Goal: Task Accomplishment & Management: Manage account settings

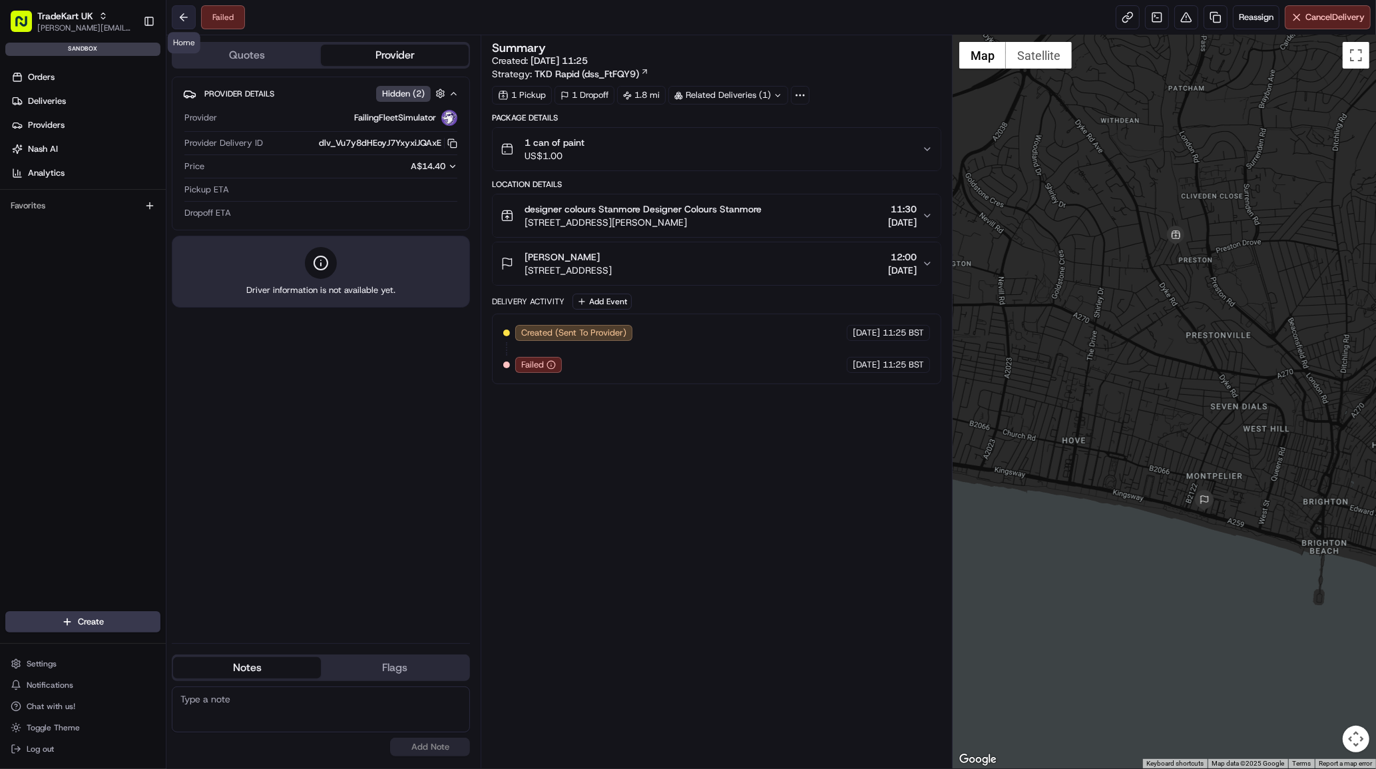
click at [180, 14] on button at bounding box center [184, 17] width 24 height 24
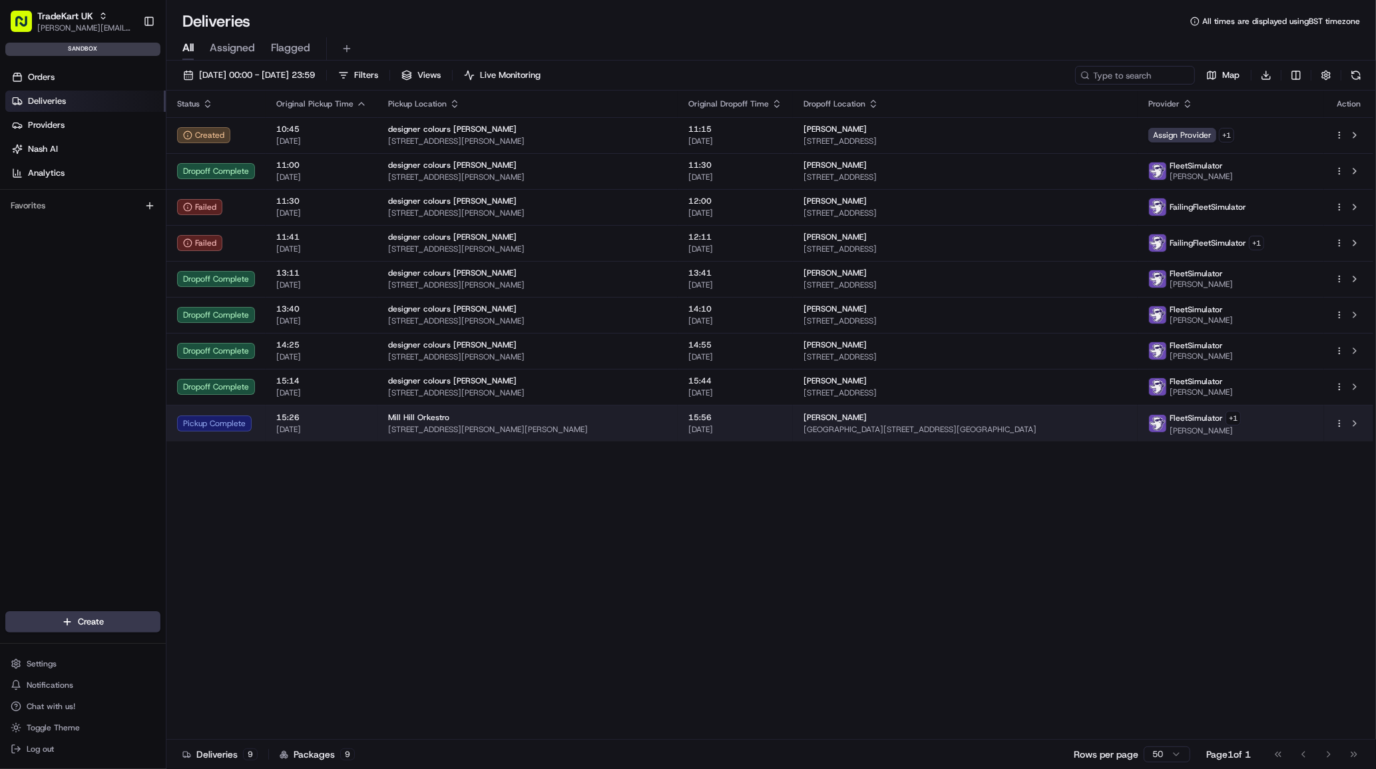
click at [276, 421] on span "15:26" at bounding box center [321, 417] width 91 height 11
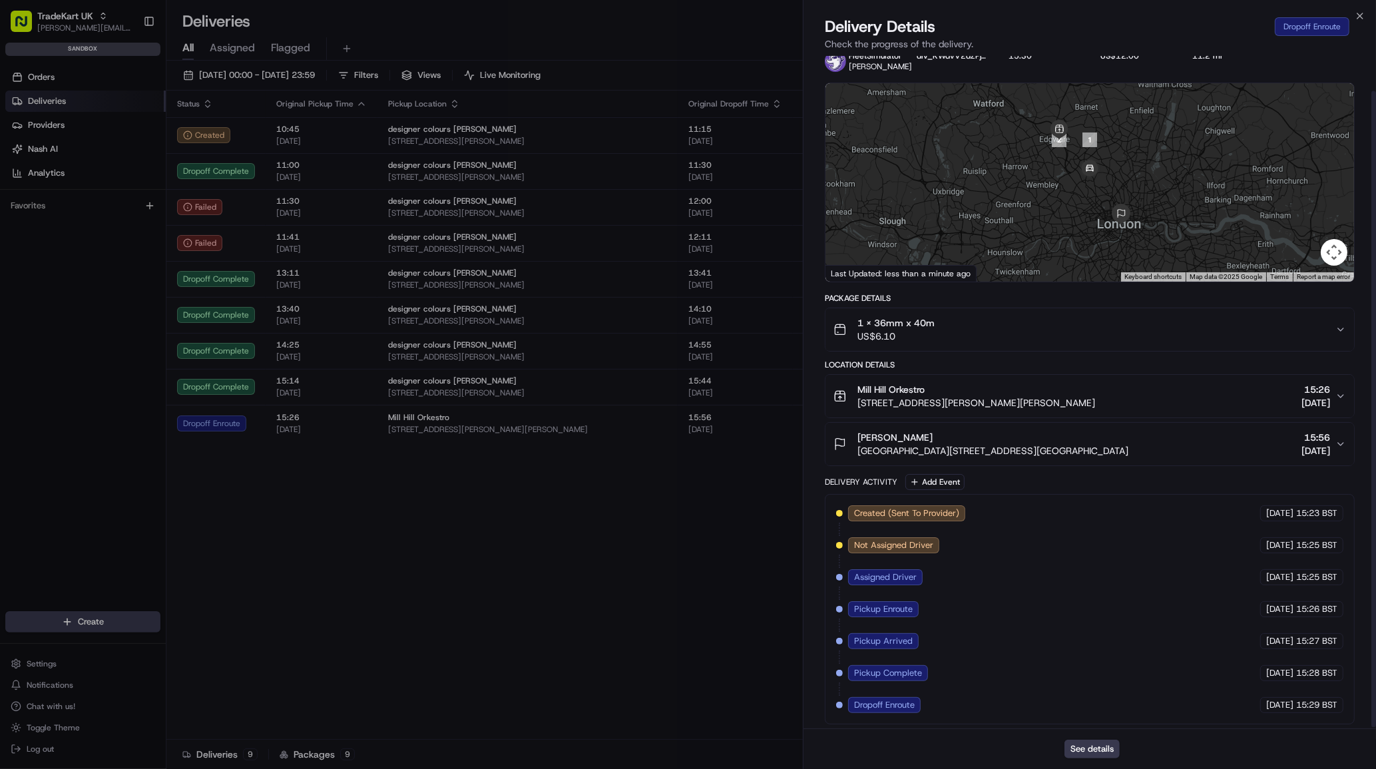
scroll to position [38, 0]
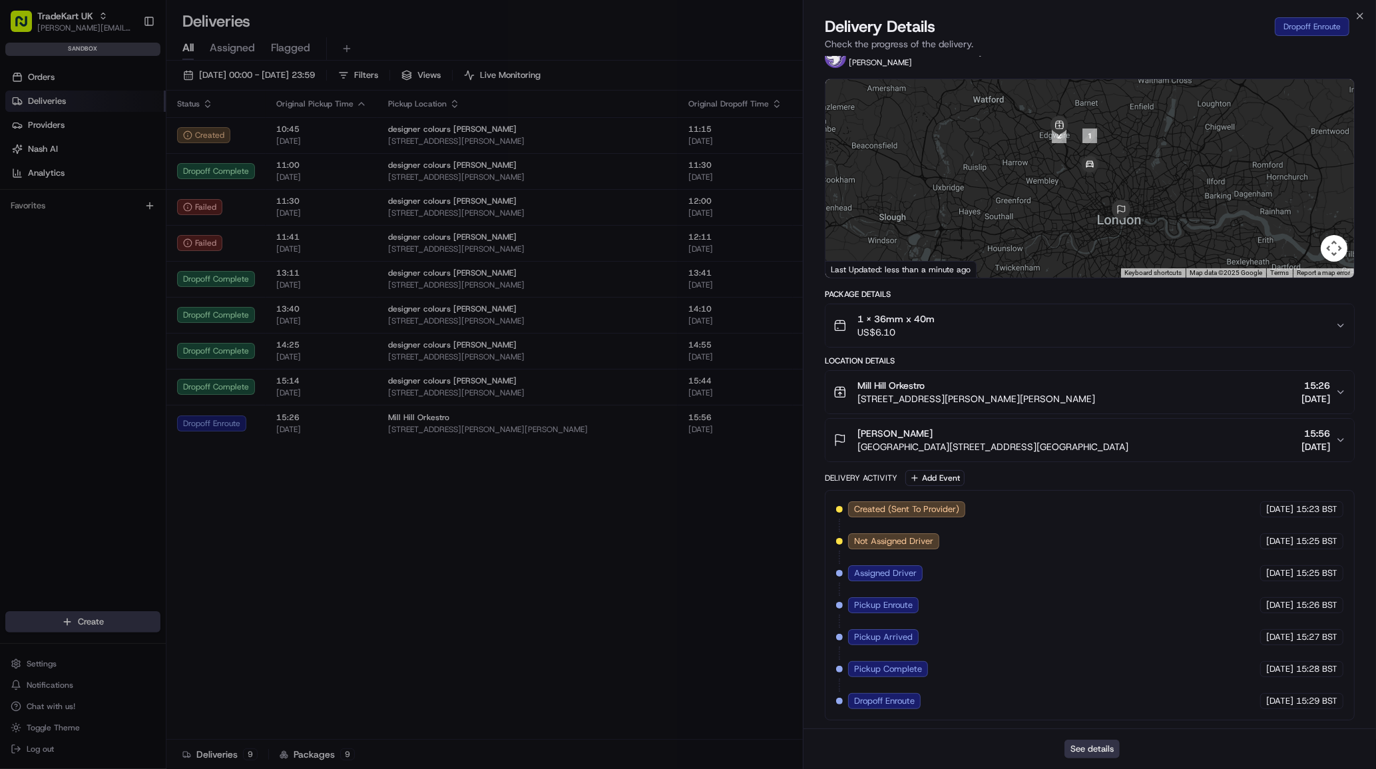
click at [1092, 752] on button "See details" at bounding box center [1091, 749] width 55 height 19
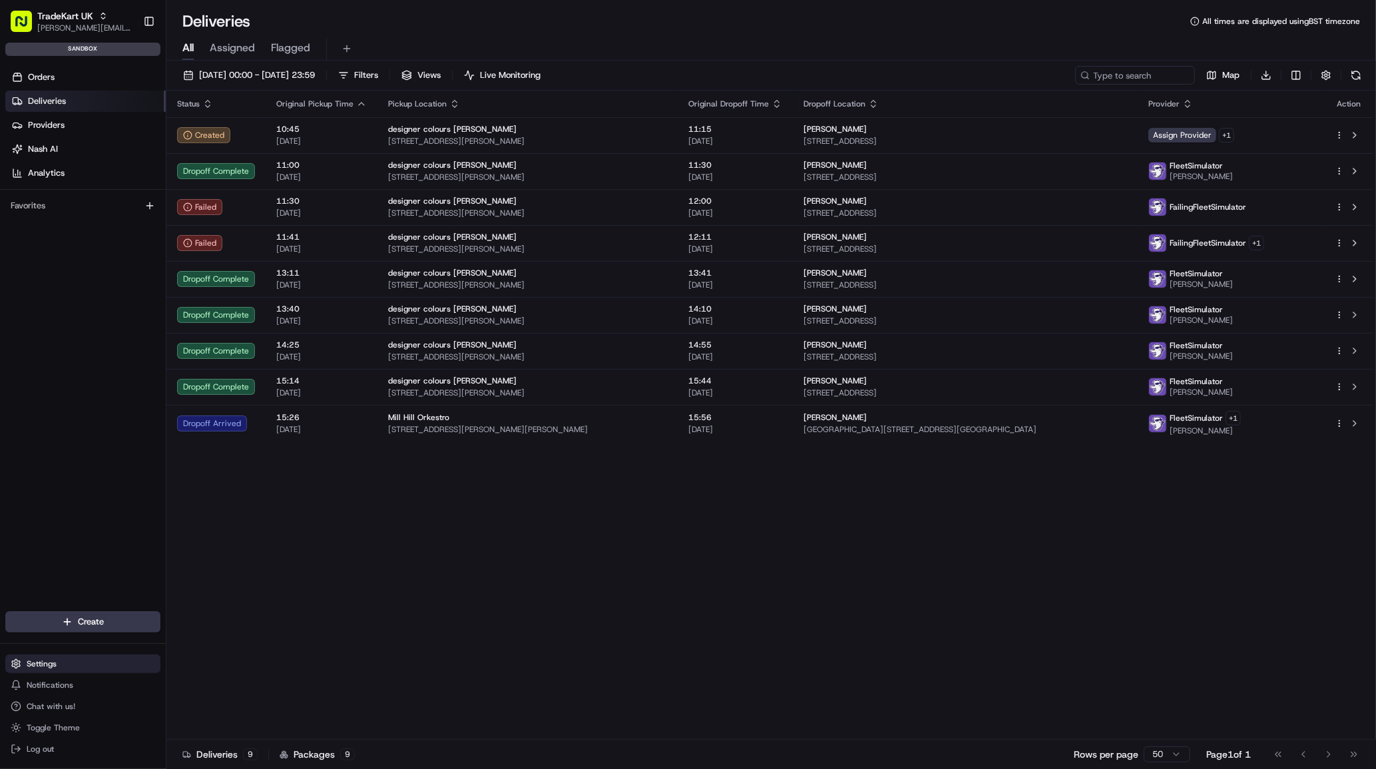
click at [57, 668] on button "Settings" at bounding box center [82, 663] width 155 height 19
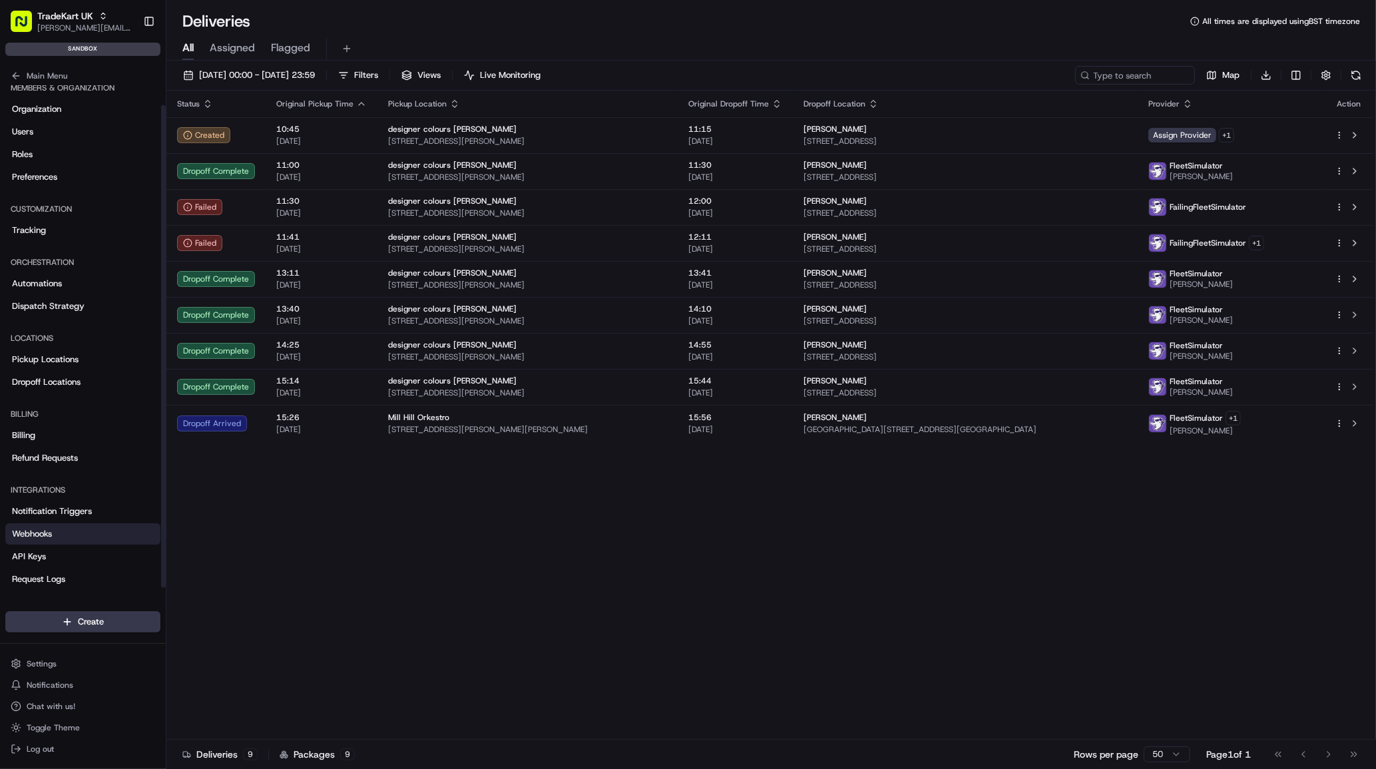
scroll to position [20, 0]
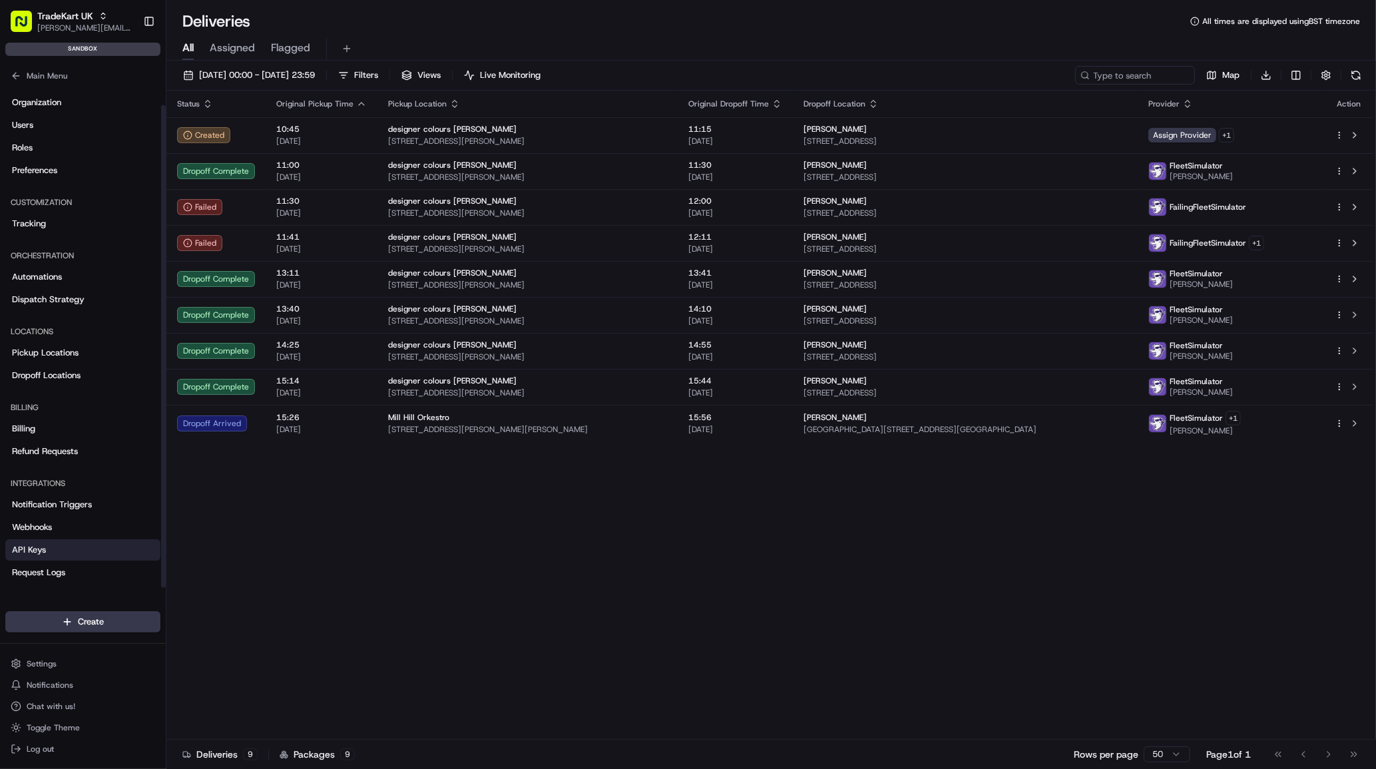
click at [53, 547] on link "API Keys" at bounding box center [82, 549] width 155 height 21
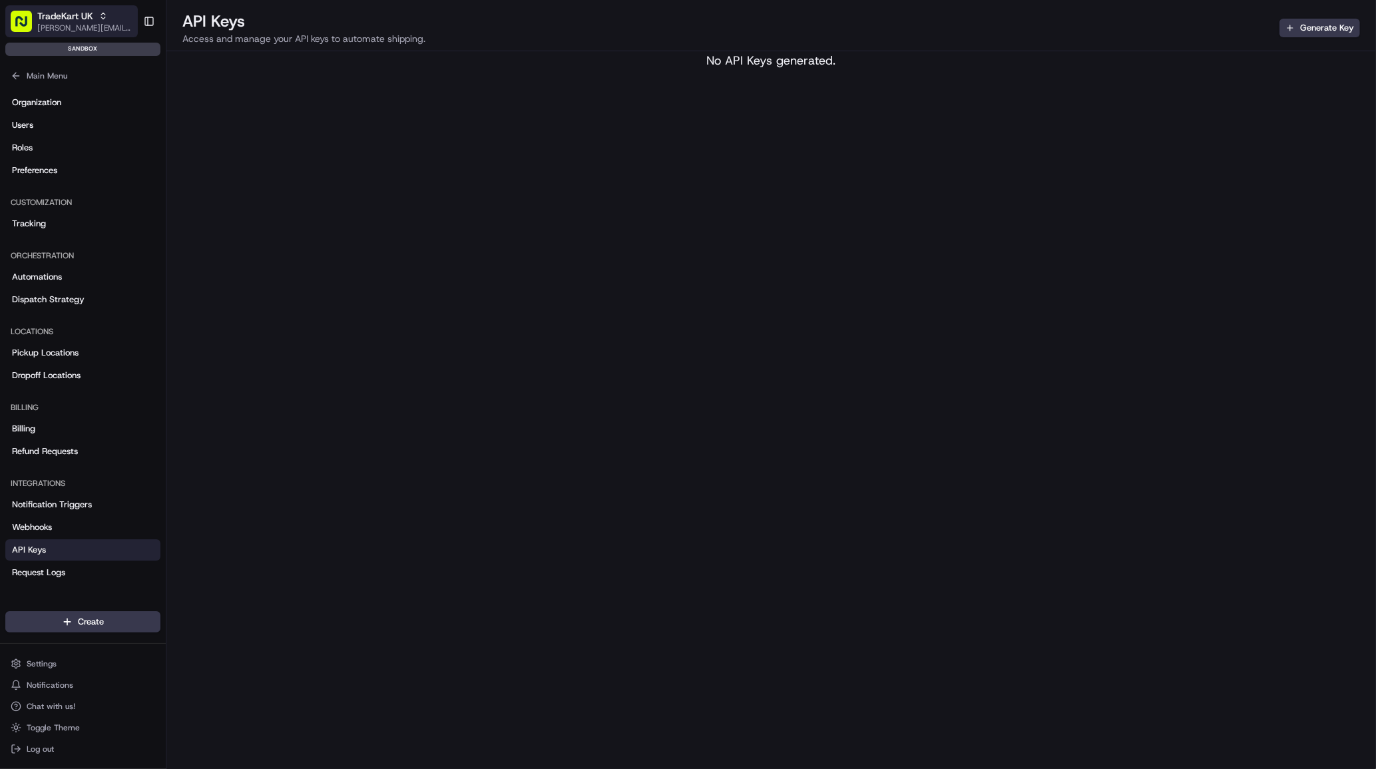
click at [101, 6] on button "TradeKart UK joao.alpuim@hackandcraft.com" at bounding box center [71, 21] width 132 height 32
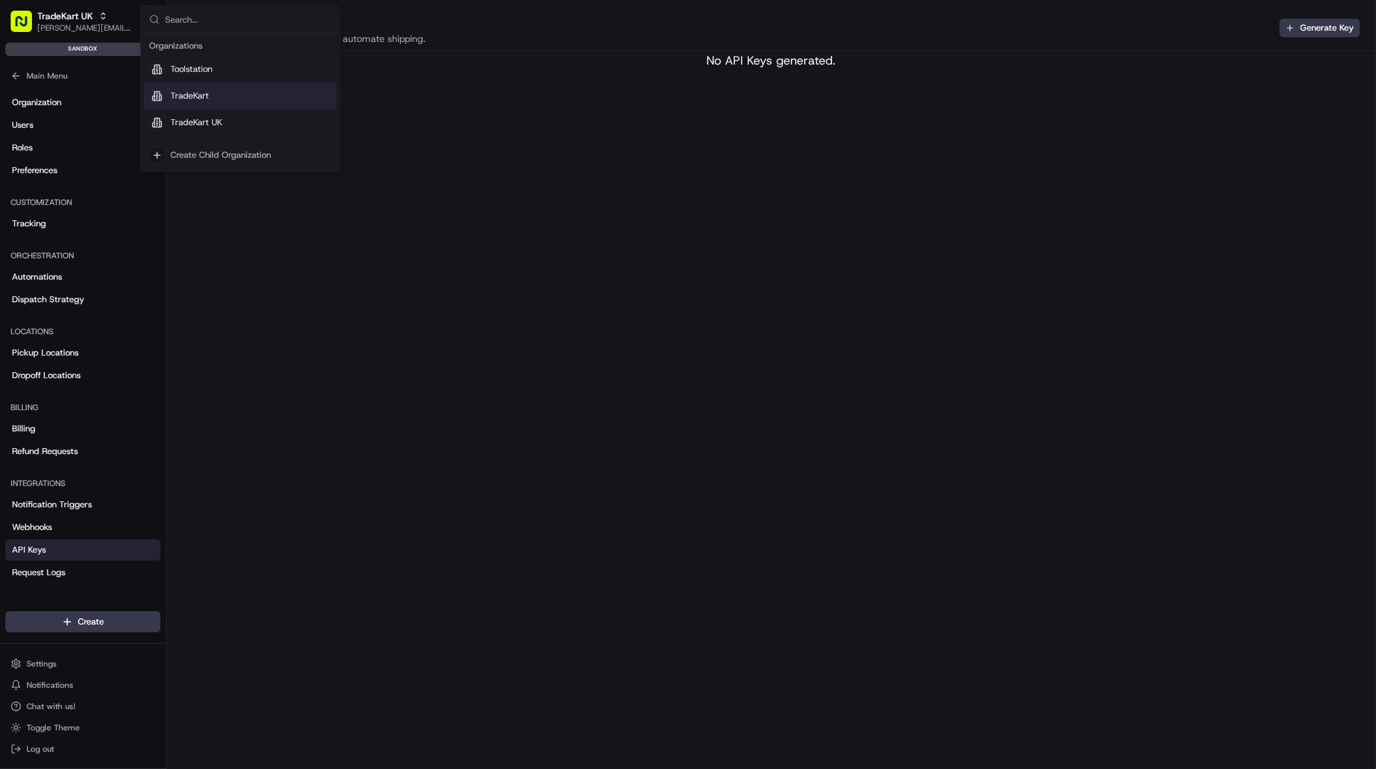
click at [202, 95] on span "TradeKart" at bounding box center [189, 96] width 39 height 12
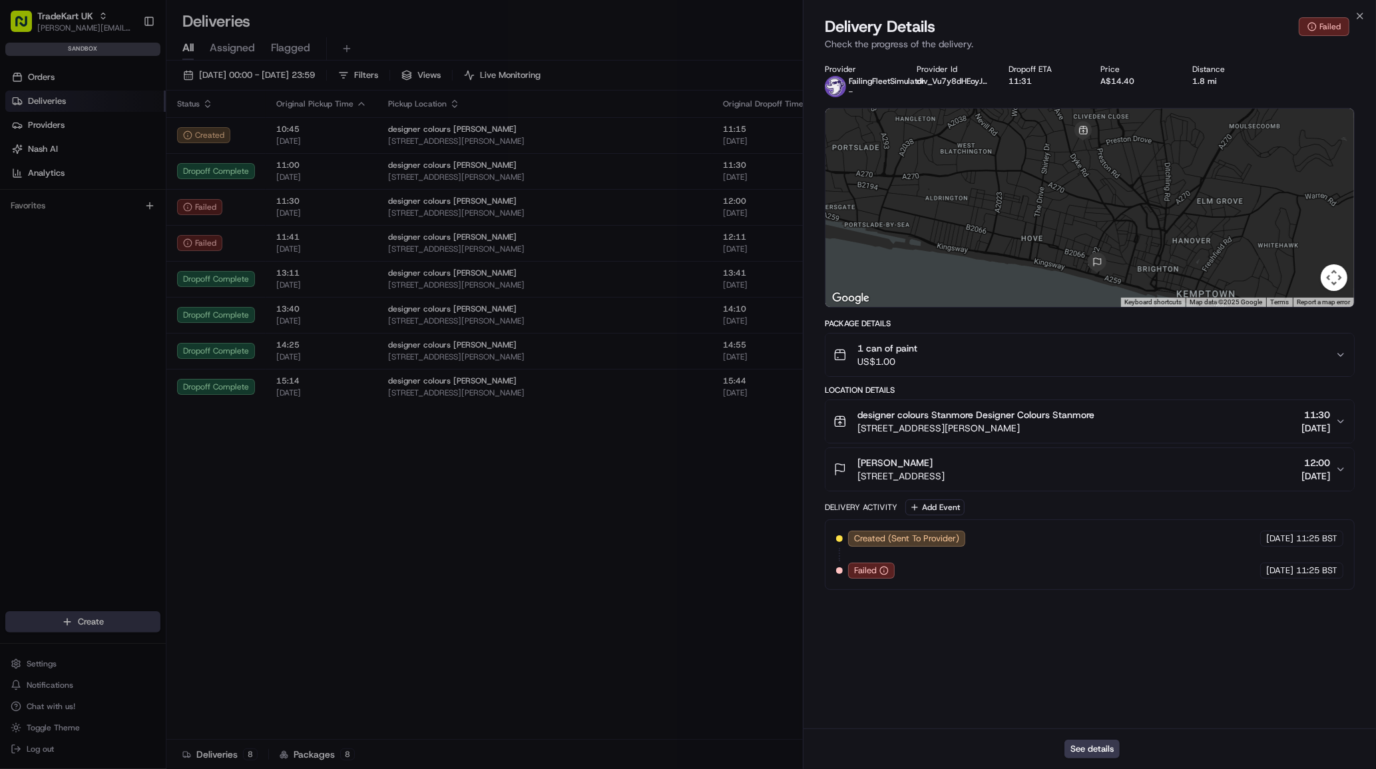
scroll to position [20, 0]
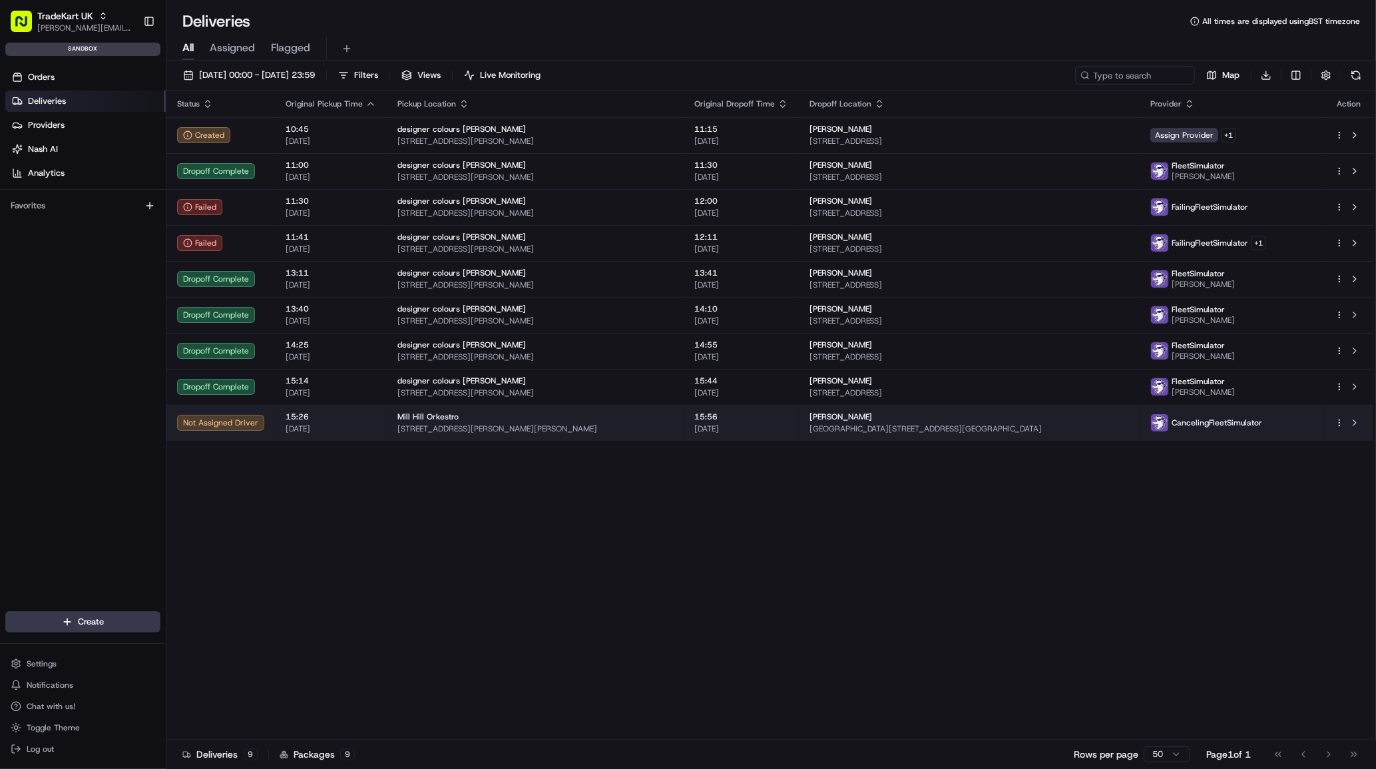
click at [214, 427] on div "Not Assigned Driver" at bounding box center [220, 423] width 87 height 16
click at [428, 429] on span "[STREET_ADDRESS][PERSON_NAME][PERSON_NAME]" at bounding box center [535, 428] width 276 height 11
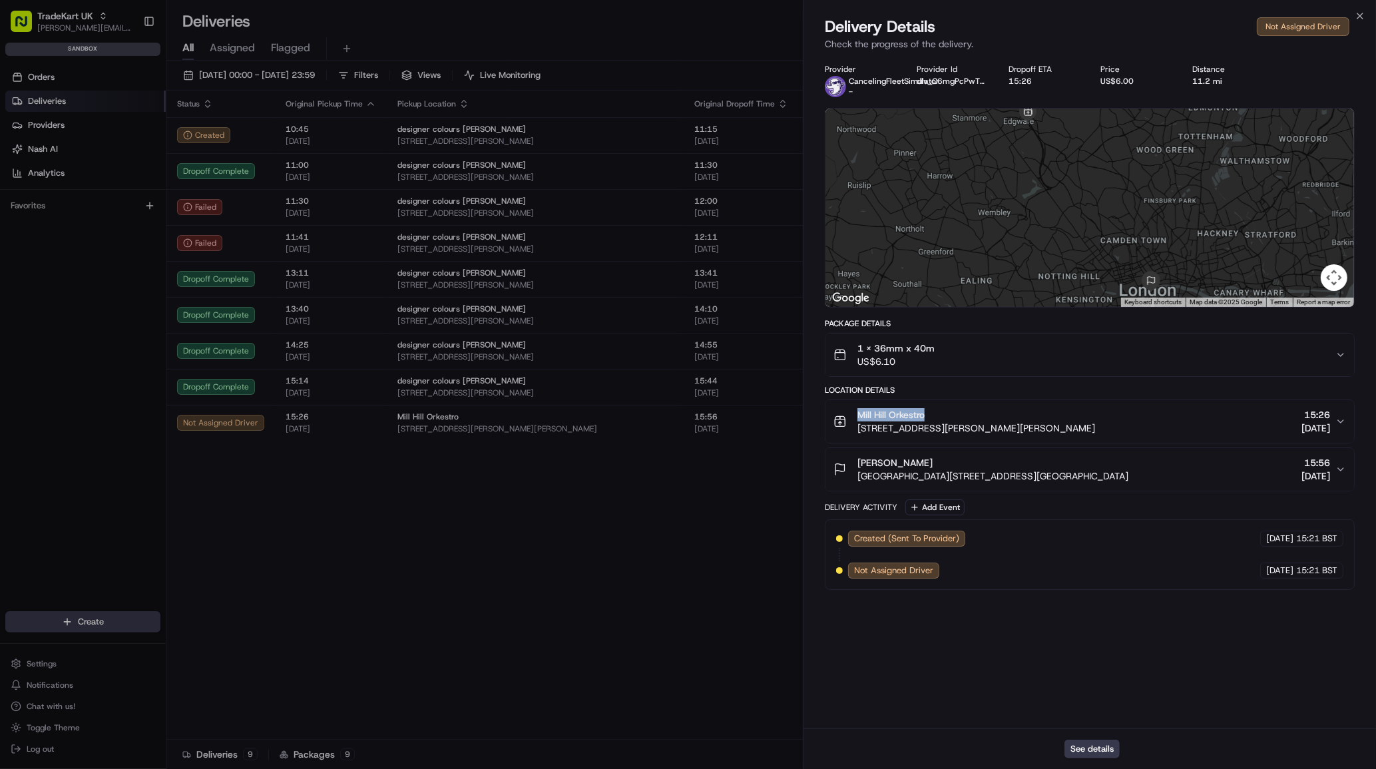
drag, startPoint x: 928, startPoint y: 416, endPoint x: 859, endPoint y: 416, distance: 69.2
click at [859, 416] on div "Mill Hill Orkestro" at bounding box center [976, 414] width 238 height 13
copy span "Mill Hill Orkestro"
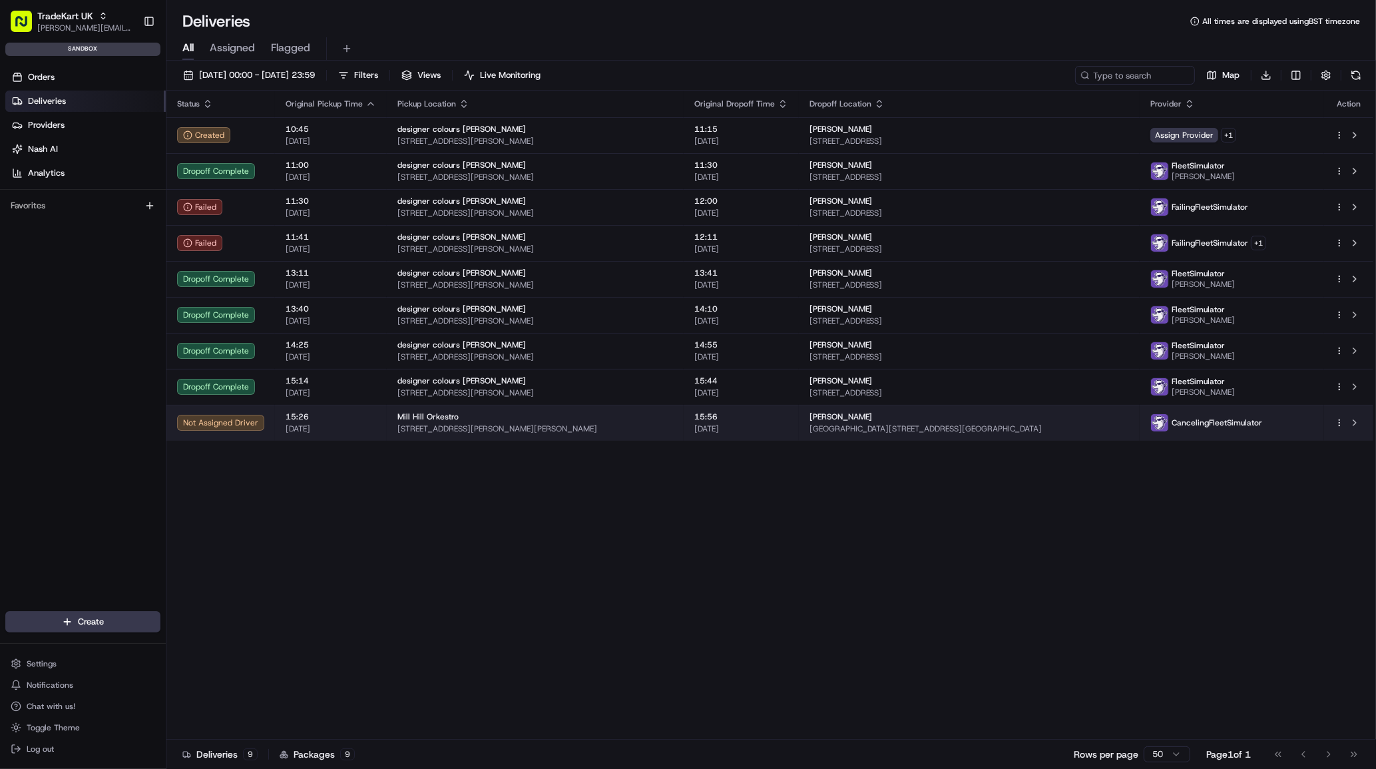
click at [546, 433] on span "16-18 Hale Lane, Mill Hill, London, NW7 3NX, GB" at bounding box center [535, 428] width 276 height 11
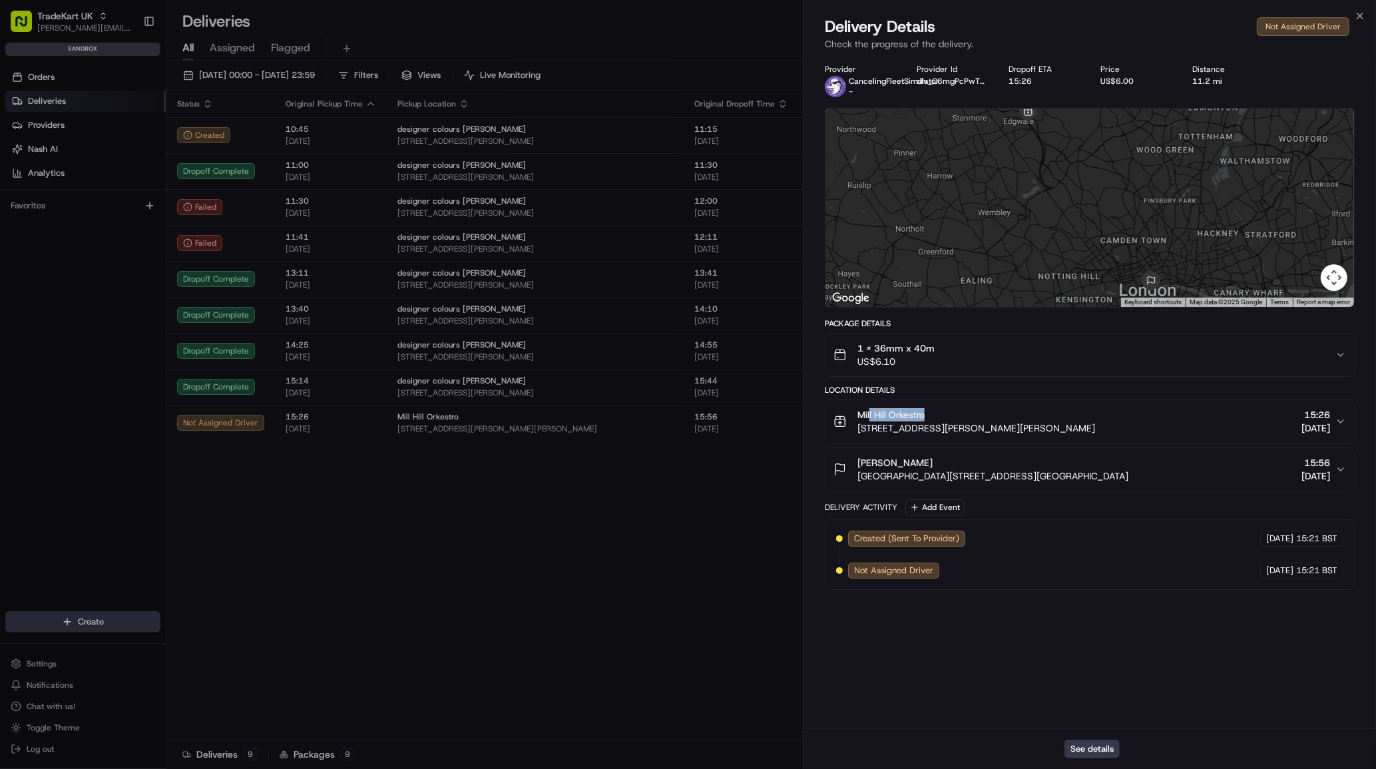
drag, startPoint x: 885, startPoint y: 415, endPoint x: 932, endPoint y: 419, distance: 46.8
click at [924, 419] on span "Mill Hill Orkestro" at bounding box center [890, 414] width 67 height 13
click at [934, 419] on div "Mill Hill Orkestro" at bounding box center [976, 414] width 238 height 13
drag, startPoint x: 927, startPoint y: 413, endPoint x: 859, endPoint y: 413, distance: 67.9
click at [859, 413] on div "Mill Hill Orkestro" at bounding box center [976, 414] width 238 height 13
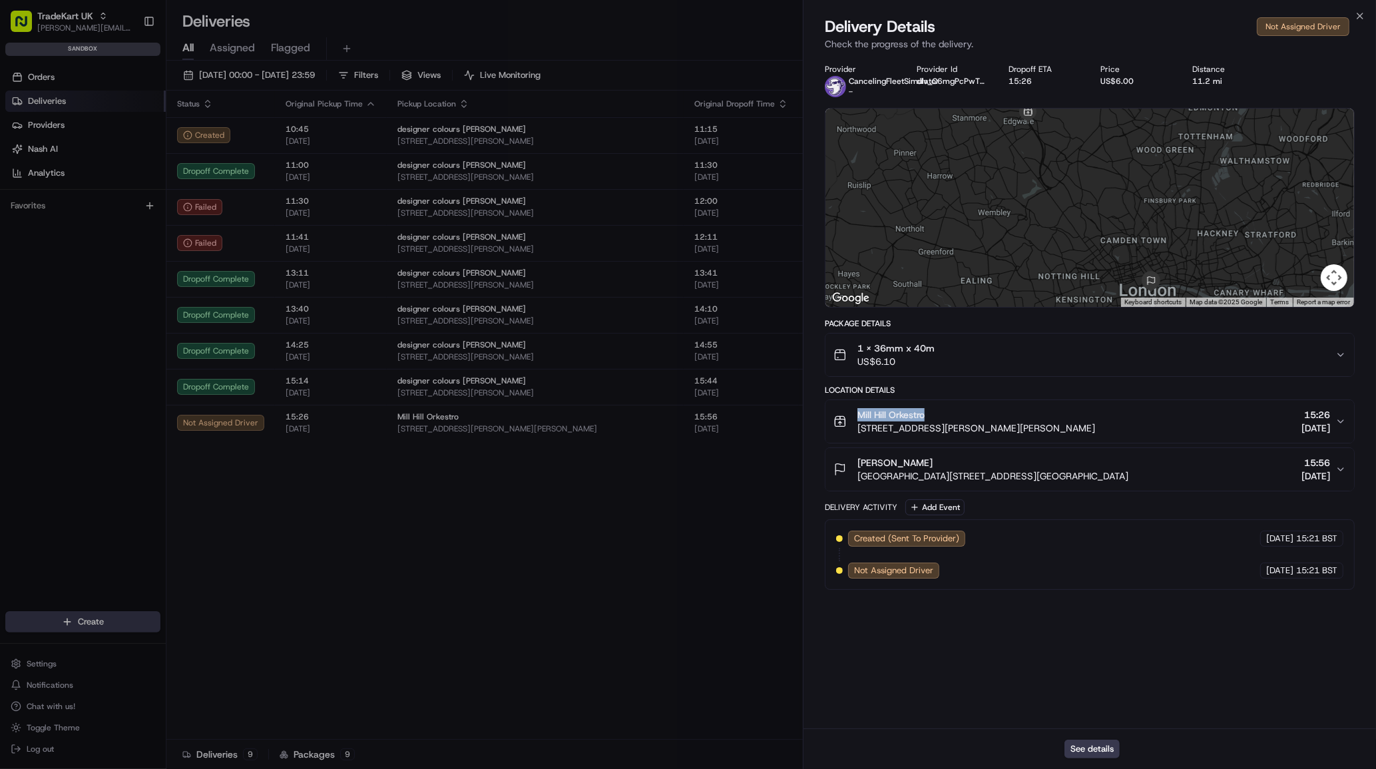
copy span "Mill Hill Orkestro"
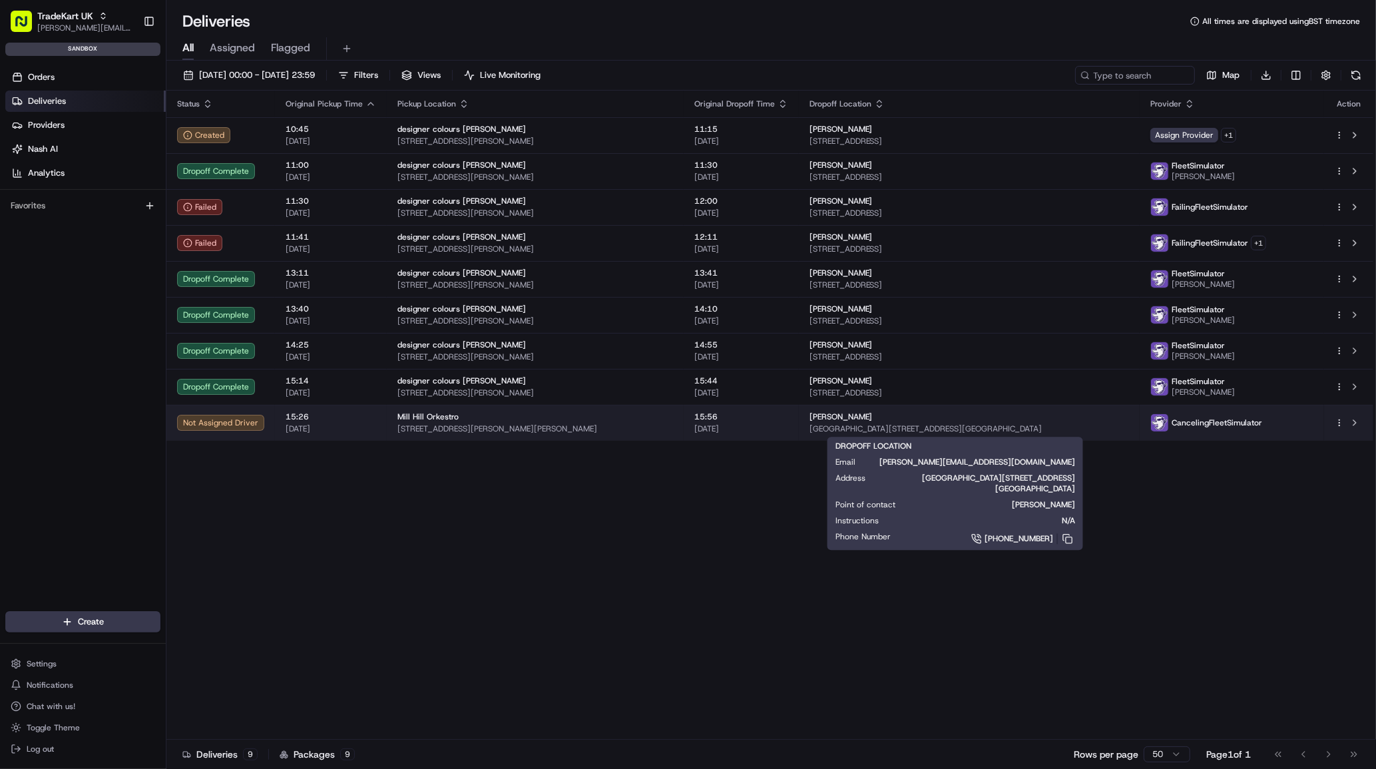
click at [867, 427] on span "One Whitehall Place , 1 Whitehall Place, London, SW1A 2HD, GB" at bounding box center [969, 428] width 320 height 11
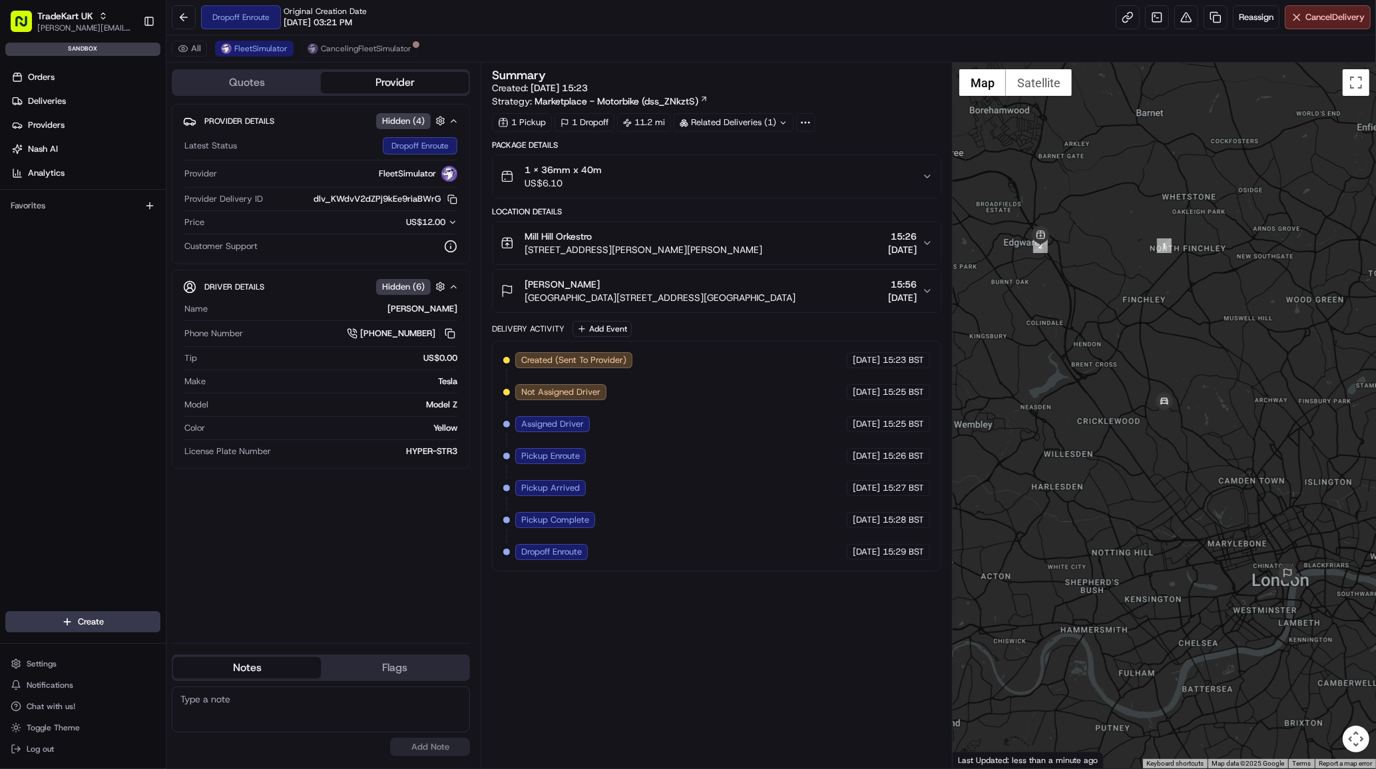
click at [319, 39] on div "All FleetSimulator CancelingFleetSimulator" at bounding box center [771, 48] width 1210 height 27
click at [320, 41] on button "CancelingFleetSimulator" at bounding box center [360, 49] width 116 height 16
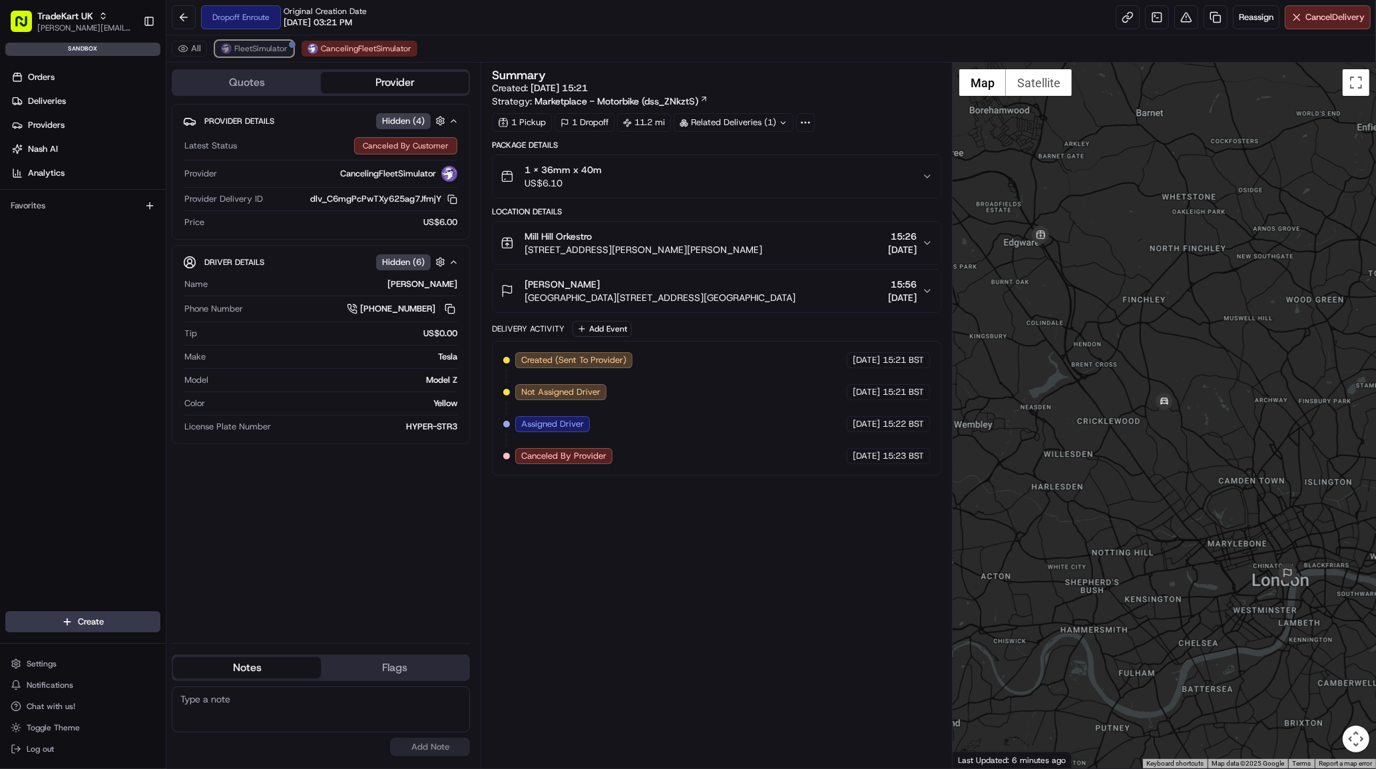
click at [256, 48] on span "FleetSimulator" at bounding box center [260, 48] width 53 height 11
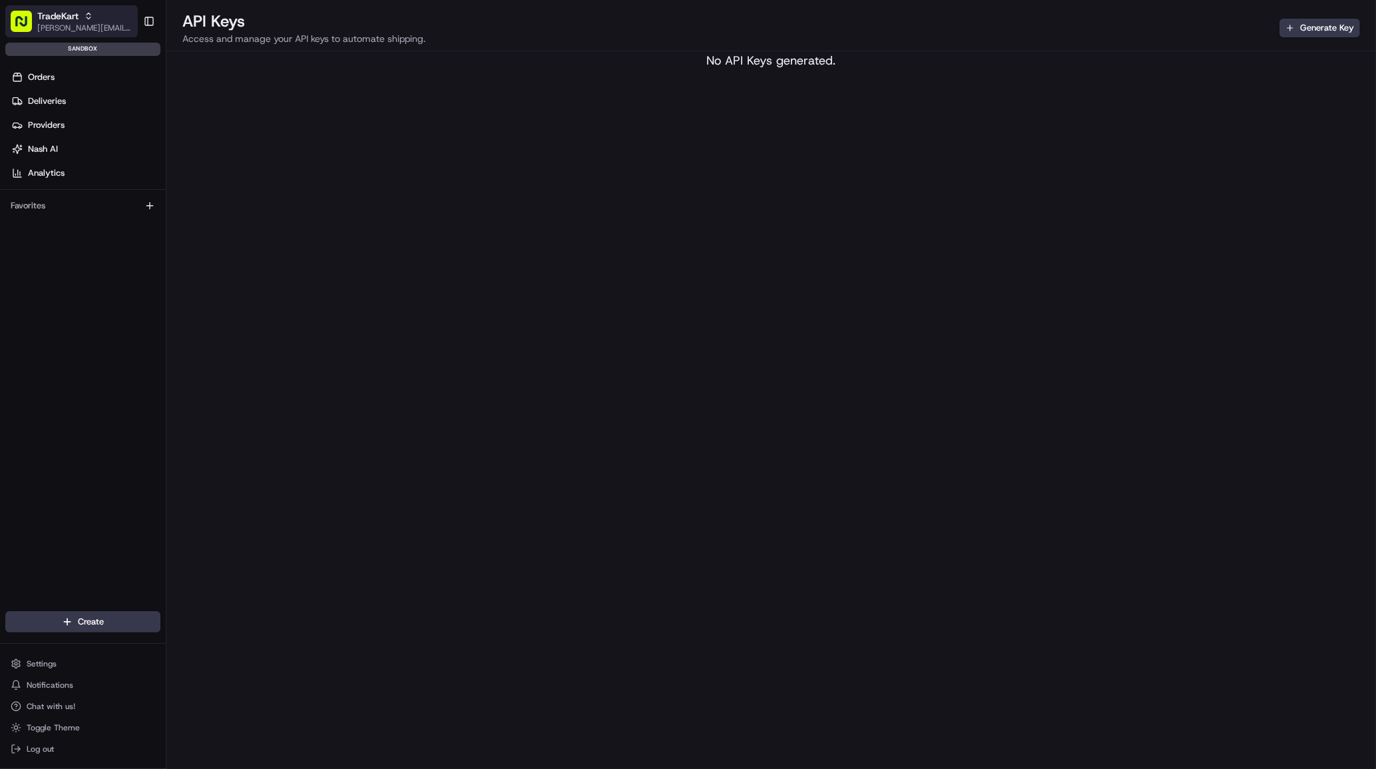
click at [74, 29] on span "[PERSON_NAME][EMAIL_ADDRESS][DOMAIN_NAME]" at bounding box center [84, 28] width 95 height 11
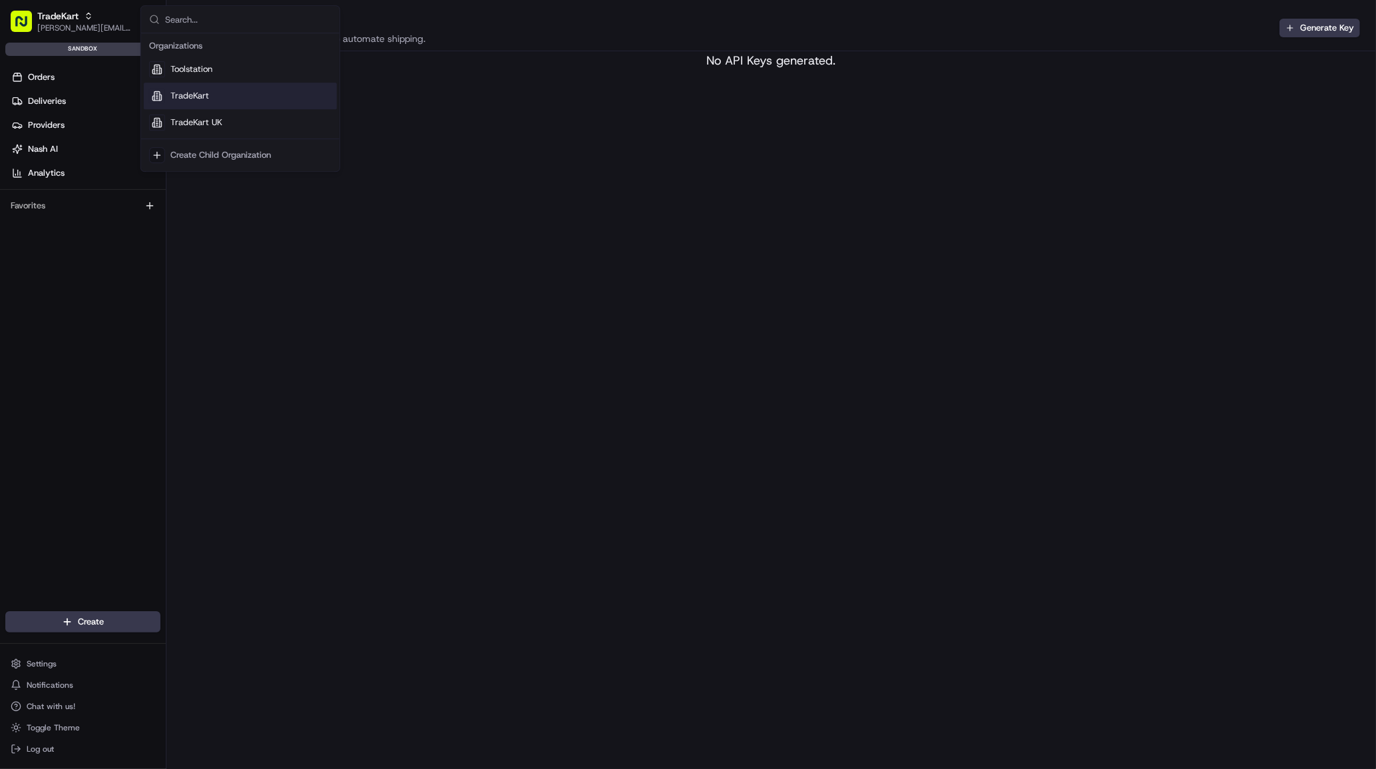
click at [238, 101] on div "TradeKart" at bounding box center [240, 96] width 193 height 27
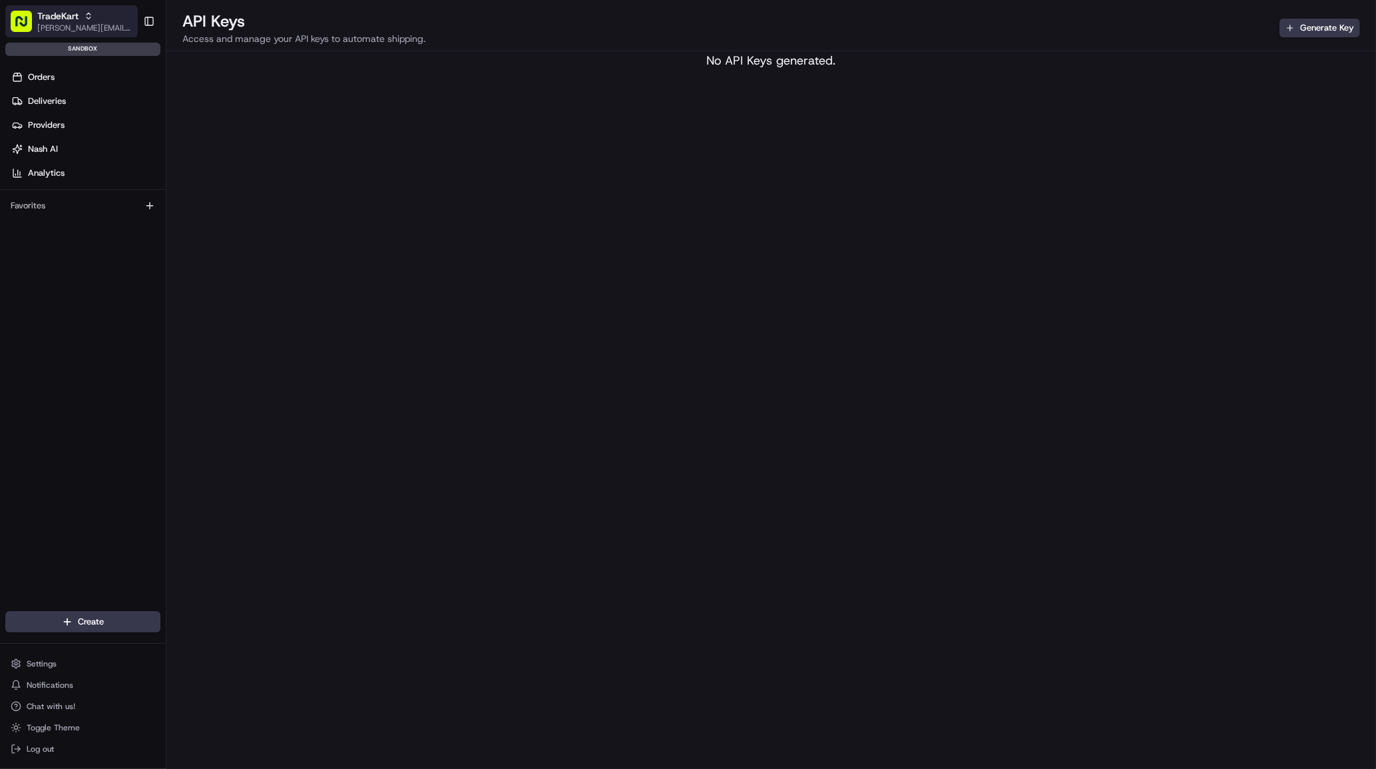
click at [99, 27] on span "[PERSON_NAME][EMAIL_ADDRESS][DOMAIN_NAME]" at bounding box center [84, 28] width 95 height 11
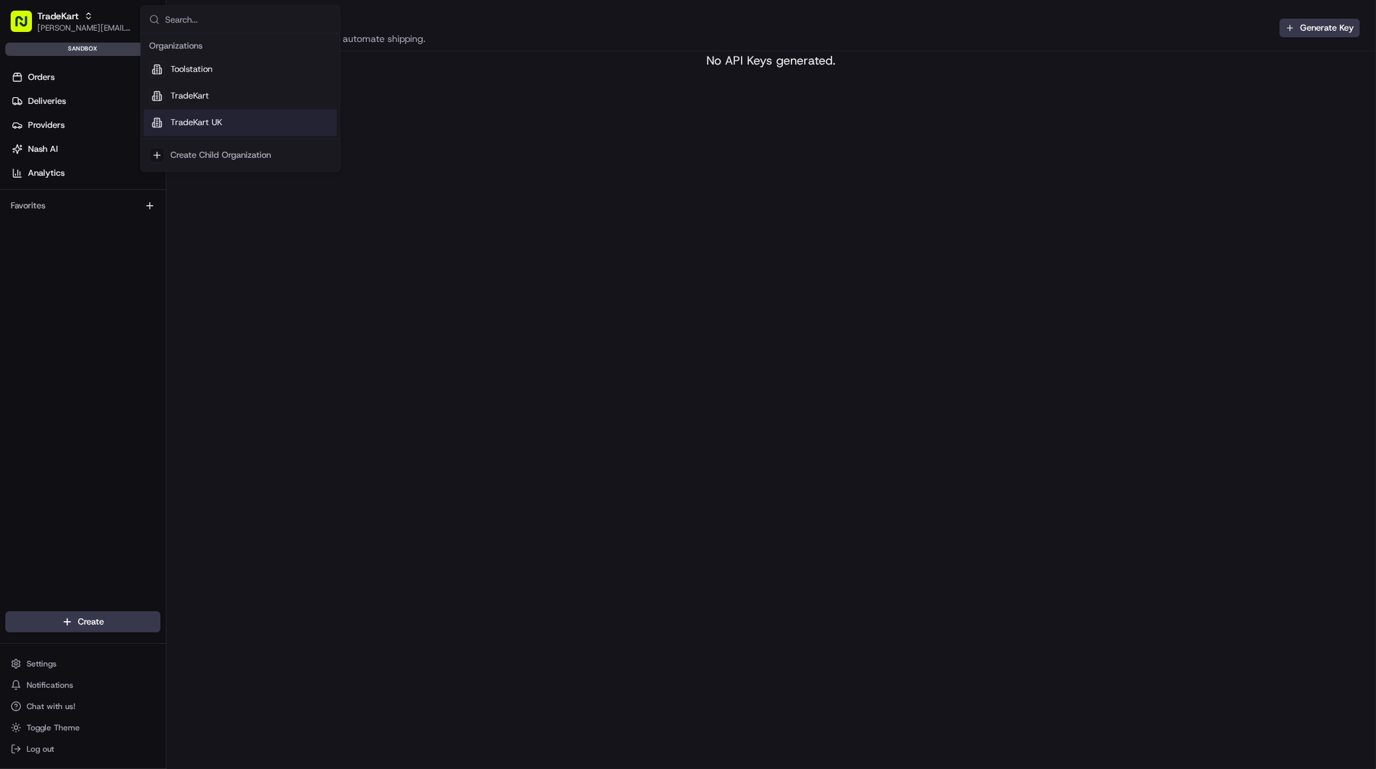
click at [166, 122] on div "TradeKart UK" at bounding box center [240, 122] width 193 height 27
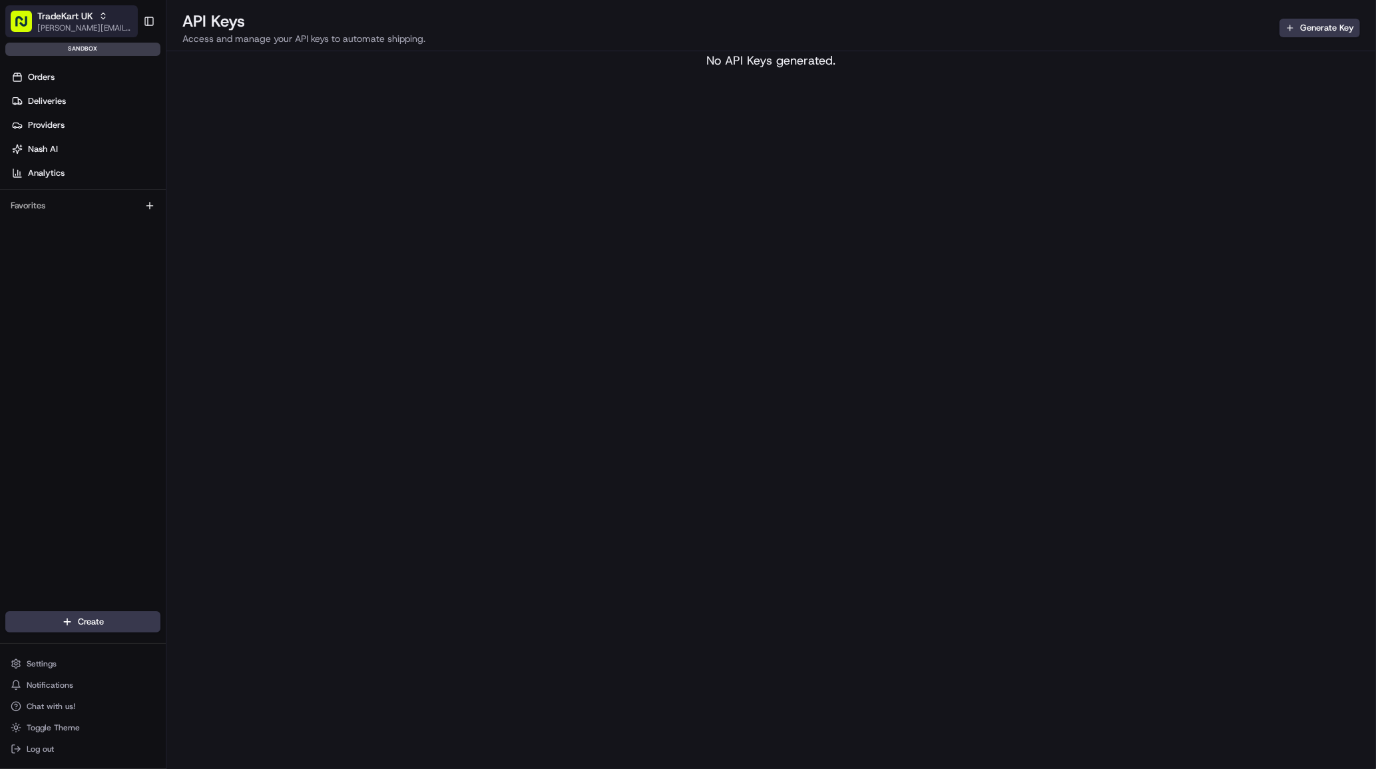
click at [105, 21] on div "TradeKart UK" at bounding box center [84, 15] width 95 height 13
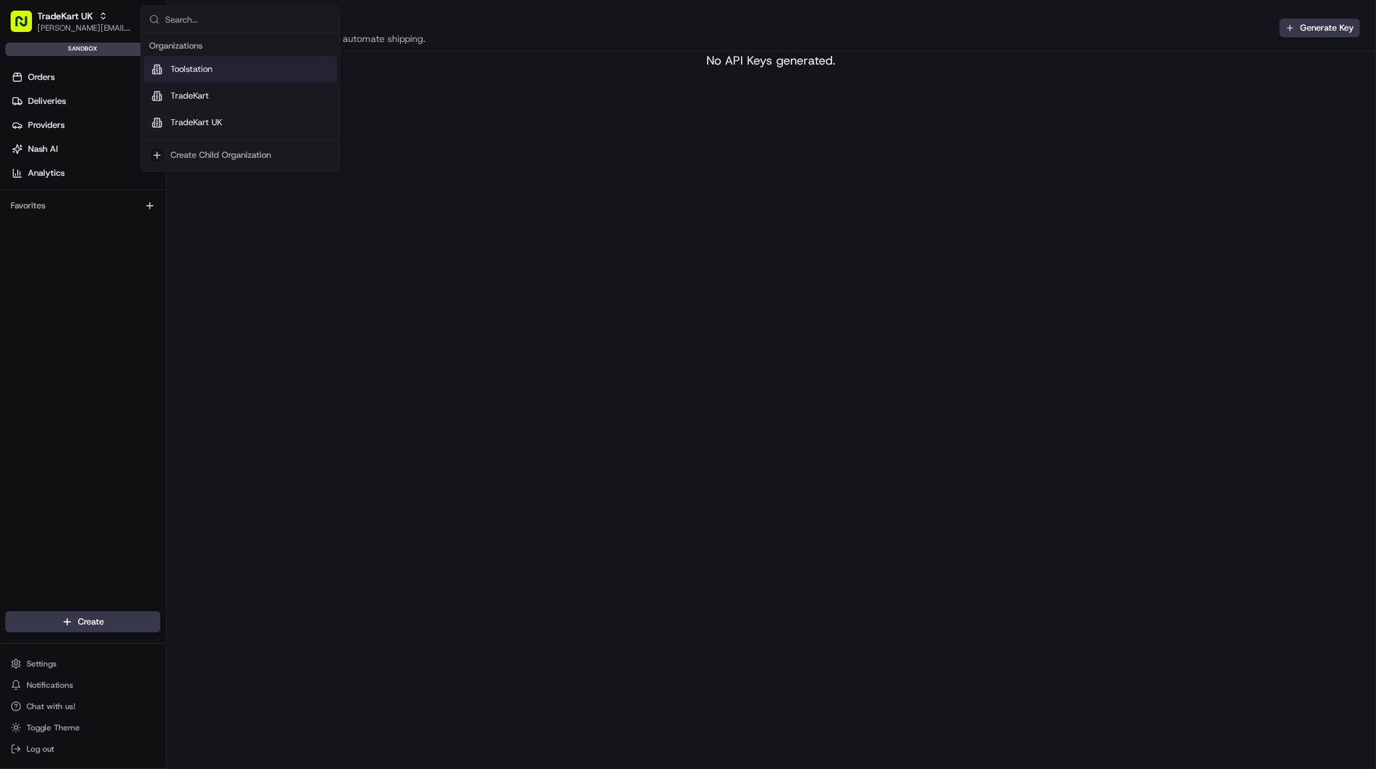
click at [196, 77] on div "Toolstation" at bounding box center [240, 69] width 193 height 27
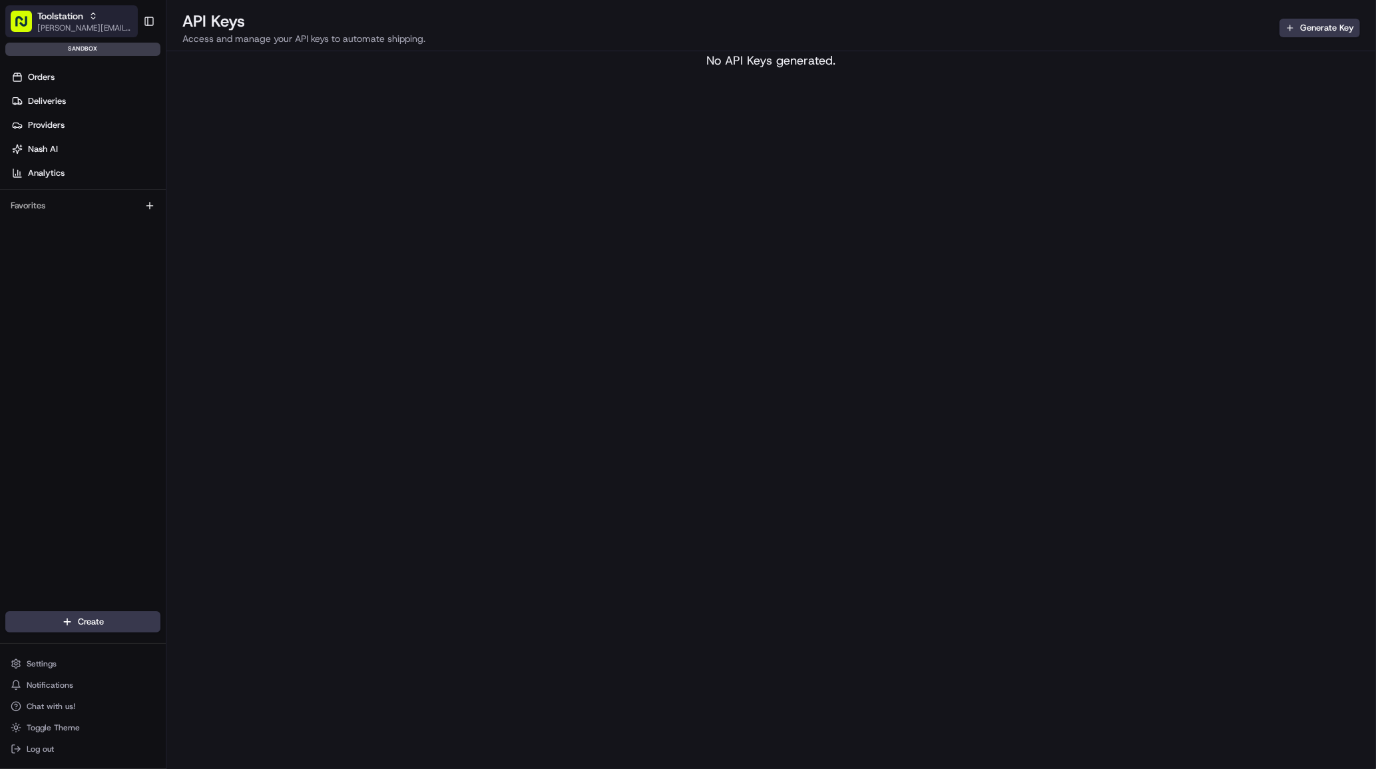
click at [78, 27] on span "[PERSON_NAME][EMAIL_ADDRESS][DOMAIN_NAME]" at bounding box center [84, 28] width 95 height 11
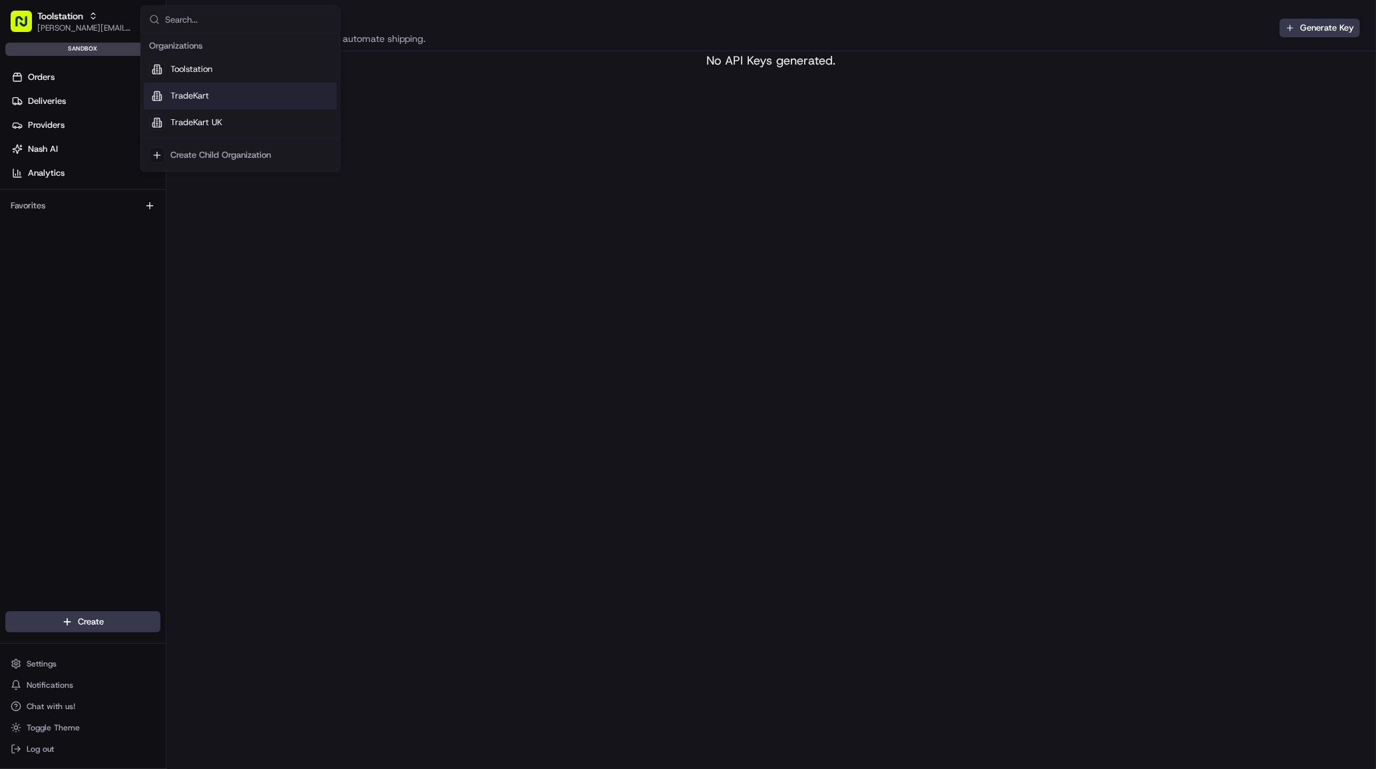
click at [194, 99] on span "TradeKart" at bounding box center [189, 96] width 39 height 12
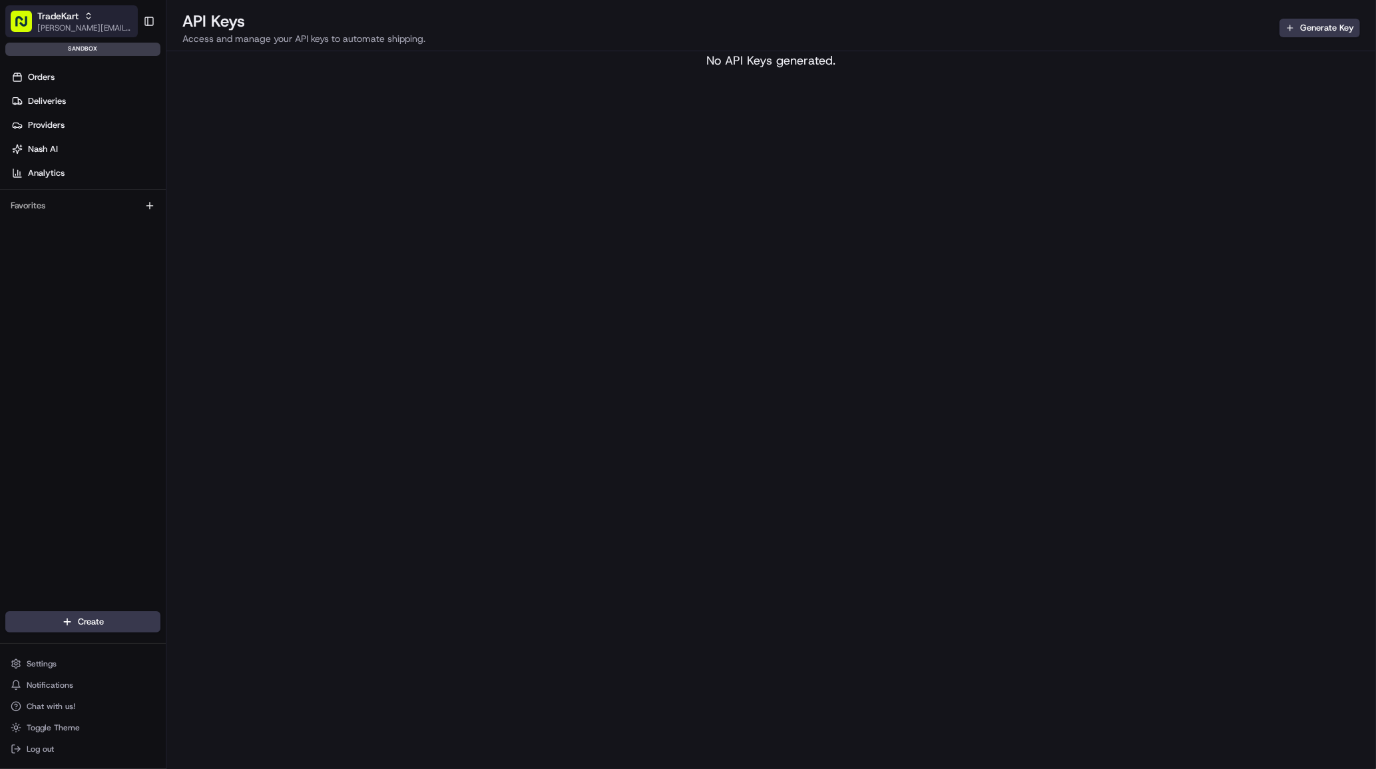
click at [95, 24] on span "[PERSON_NAME][EMAIL_ADDRESS][DOMAIN_NAME]" at bounding box center [84, 28] width 95 height 11
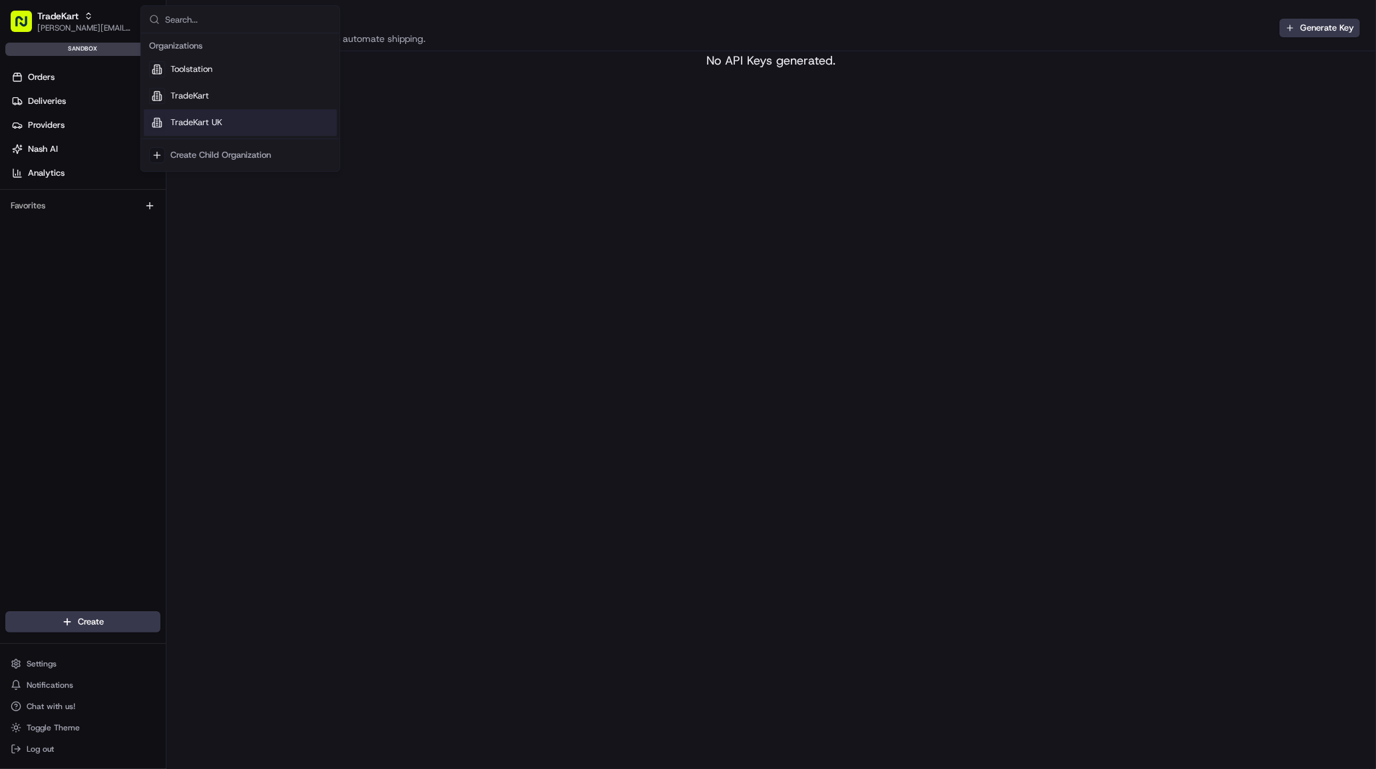
click at [553, 162] on div "API Keys Access and manage your API keys to automate shipping. Generate Key No …" at bounding box center [771, 384] width 1210 height 769
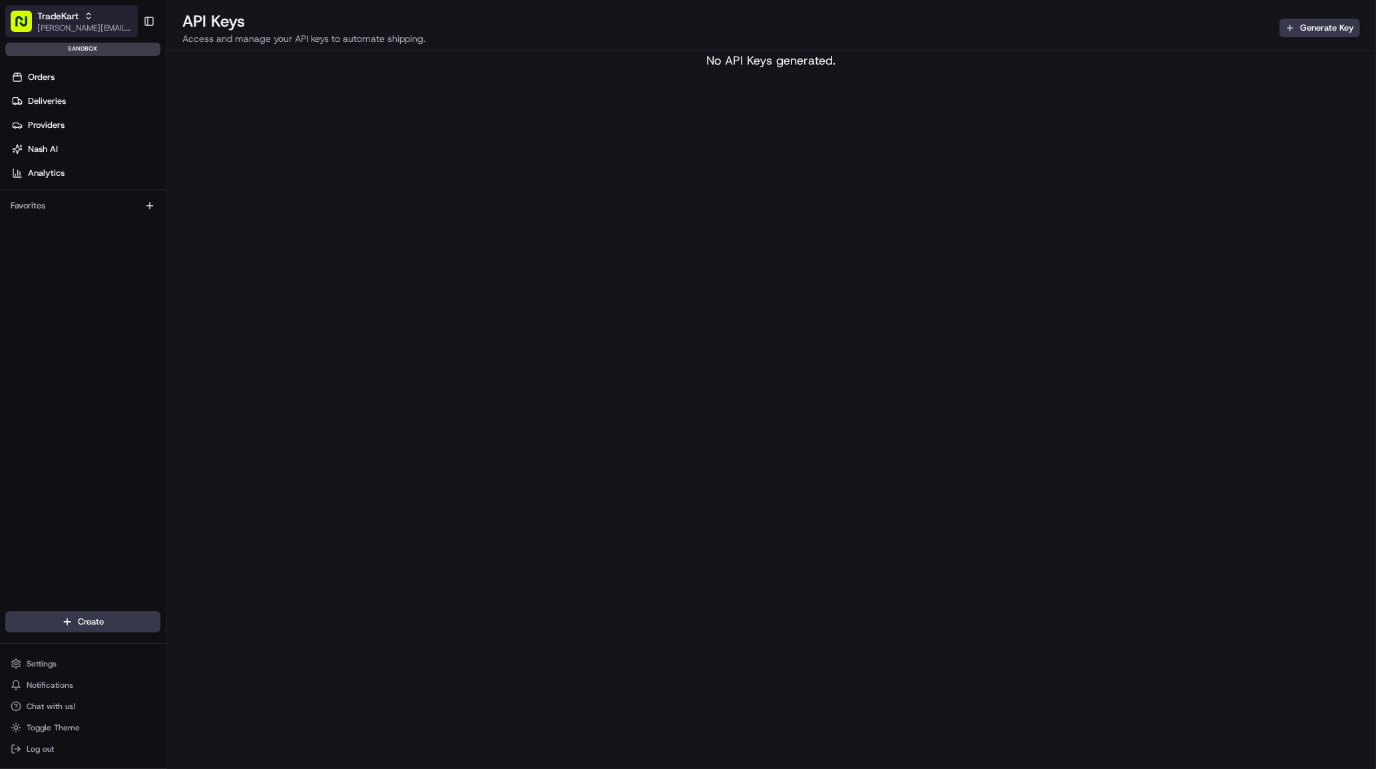
click at [105, 17] on div "TradeKart" at bounding box center [84, 15] width 95 height 13
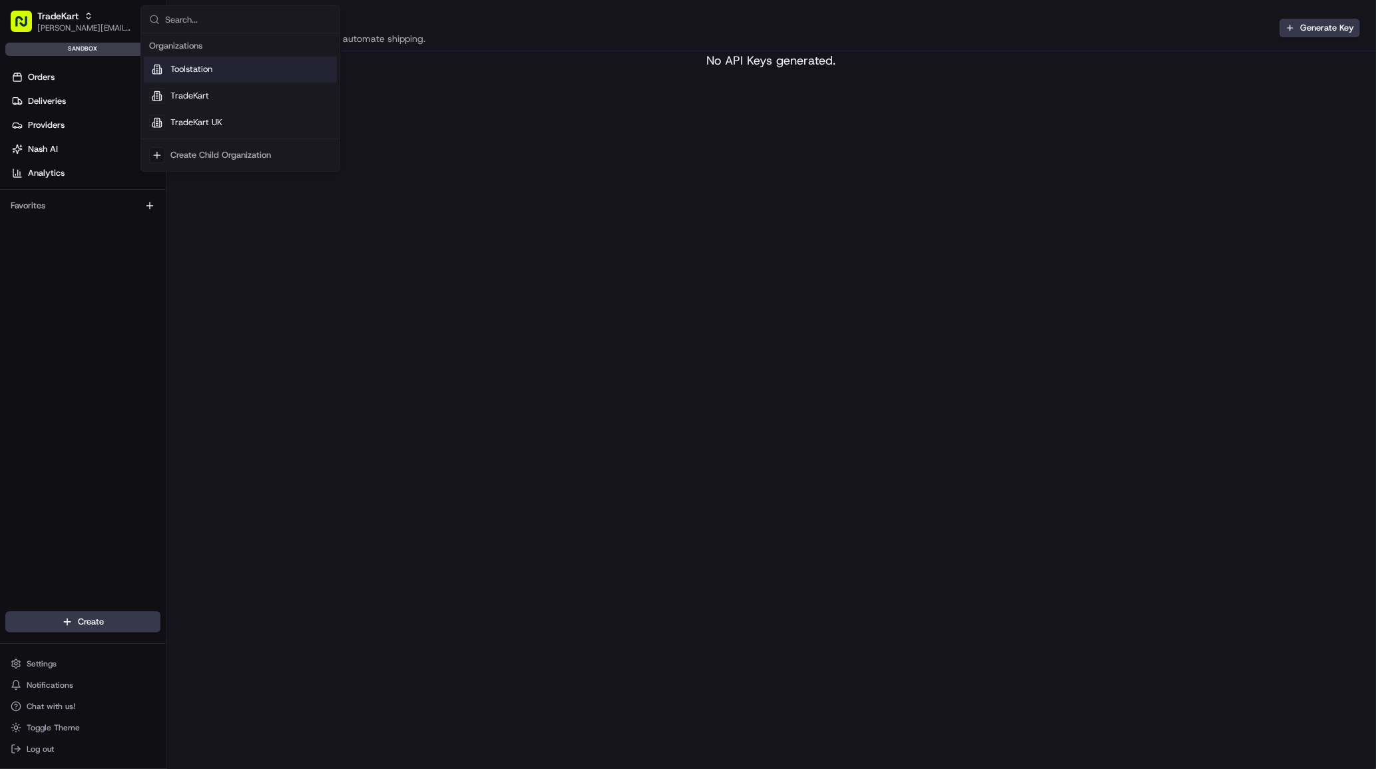
click at [228, 68] on div "Toolstation" at bounding box center [240, 69] width 193 height 27
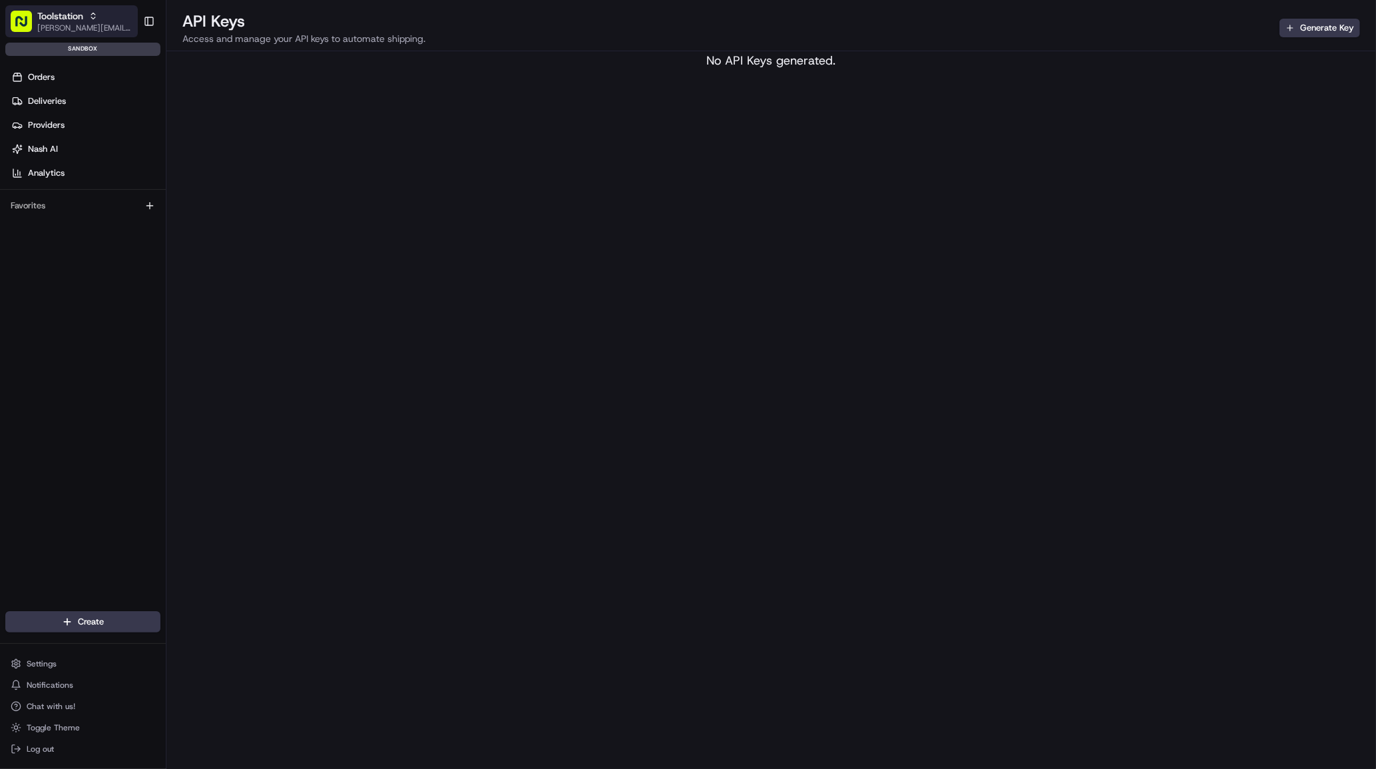
click at [69, 15] on span "Toolstation" at bounding box center [60, 15] width 46 height 13
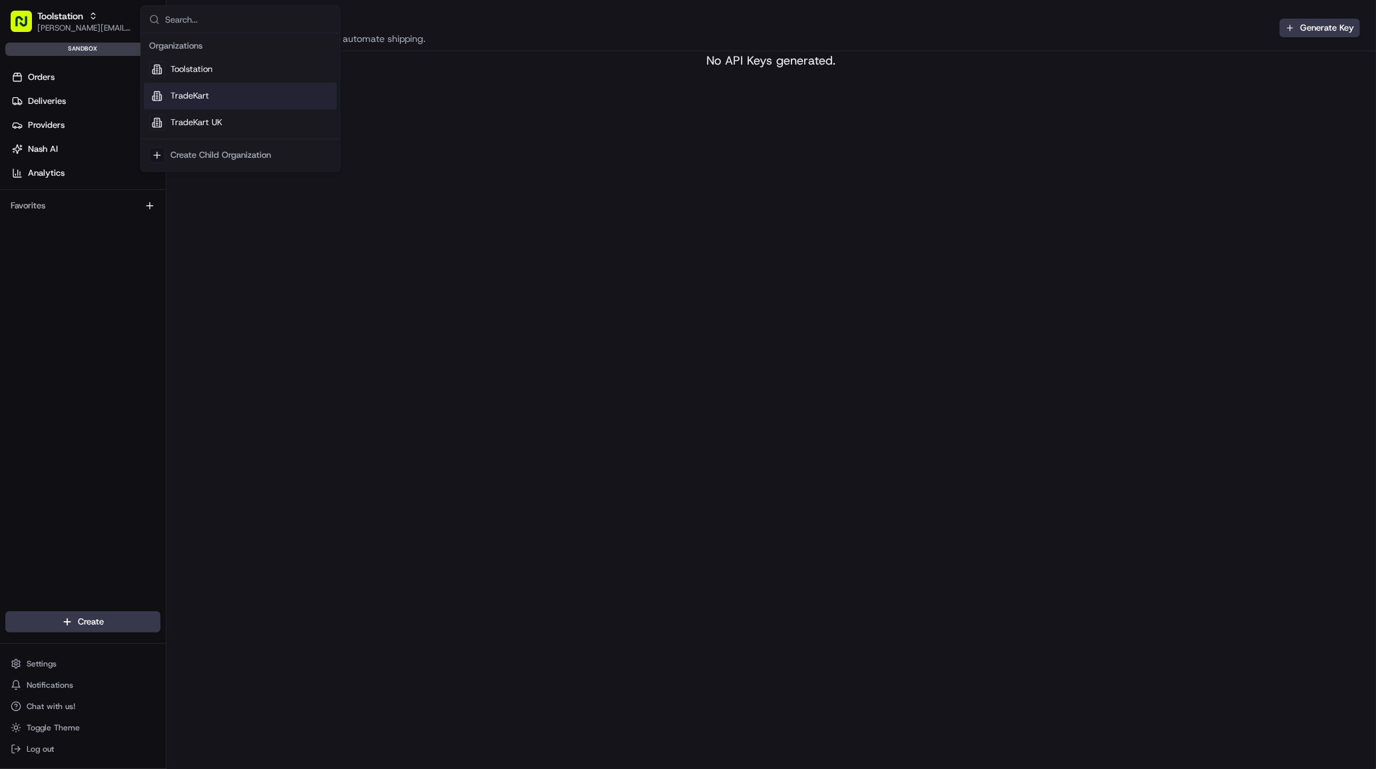
click at [186, 101] on span "TradeKart" at bounding box center [189, 96] width 39 height 12
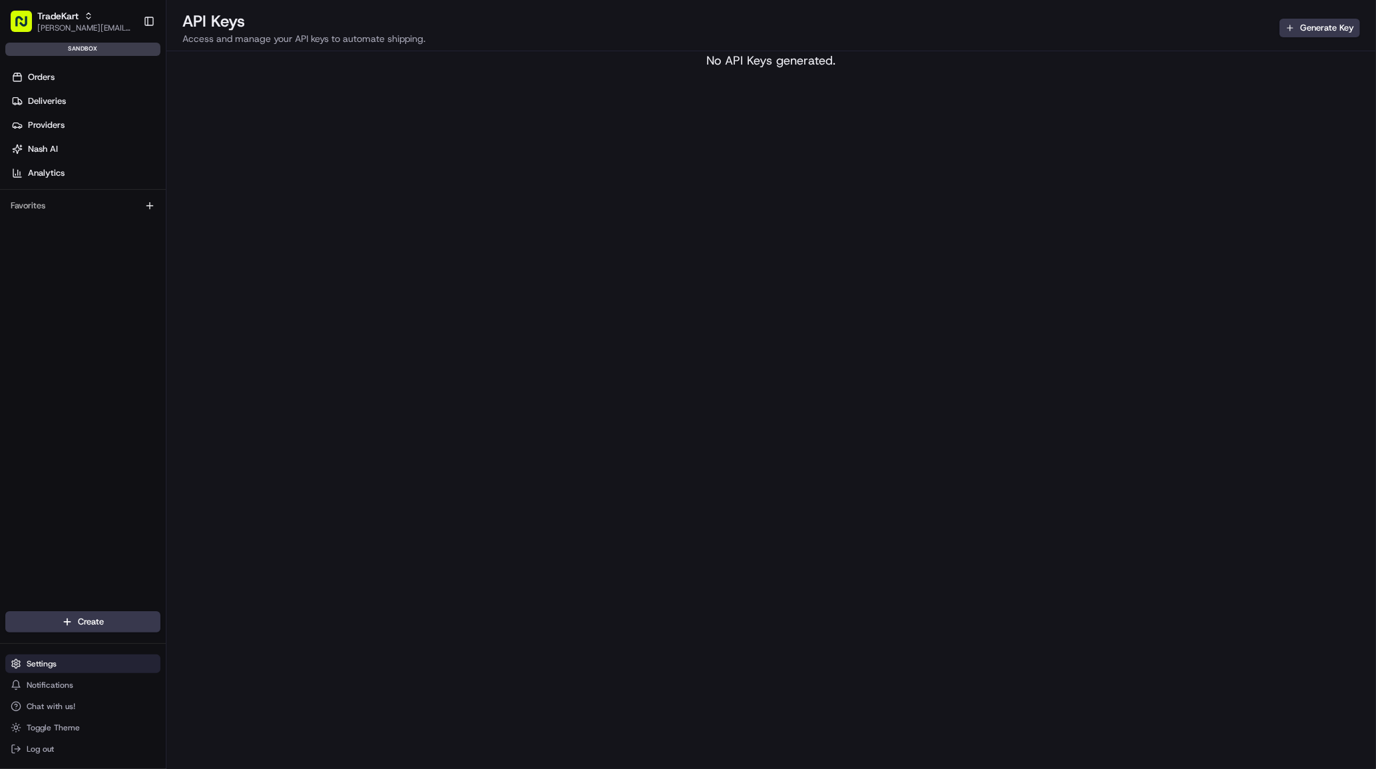
click at [60, 669] on button "Settings" at bounding box center [82, 663] width 155 height 19
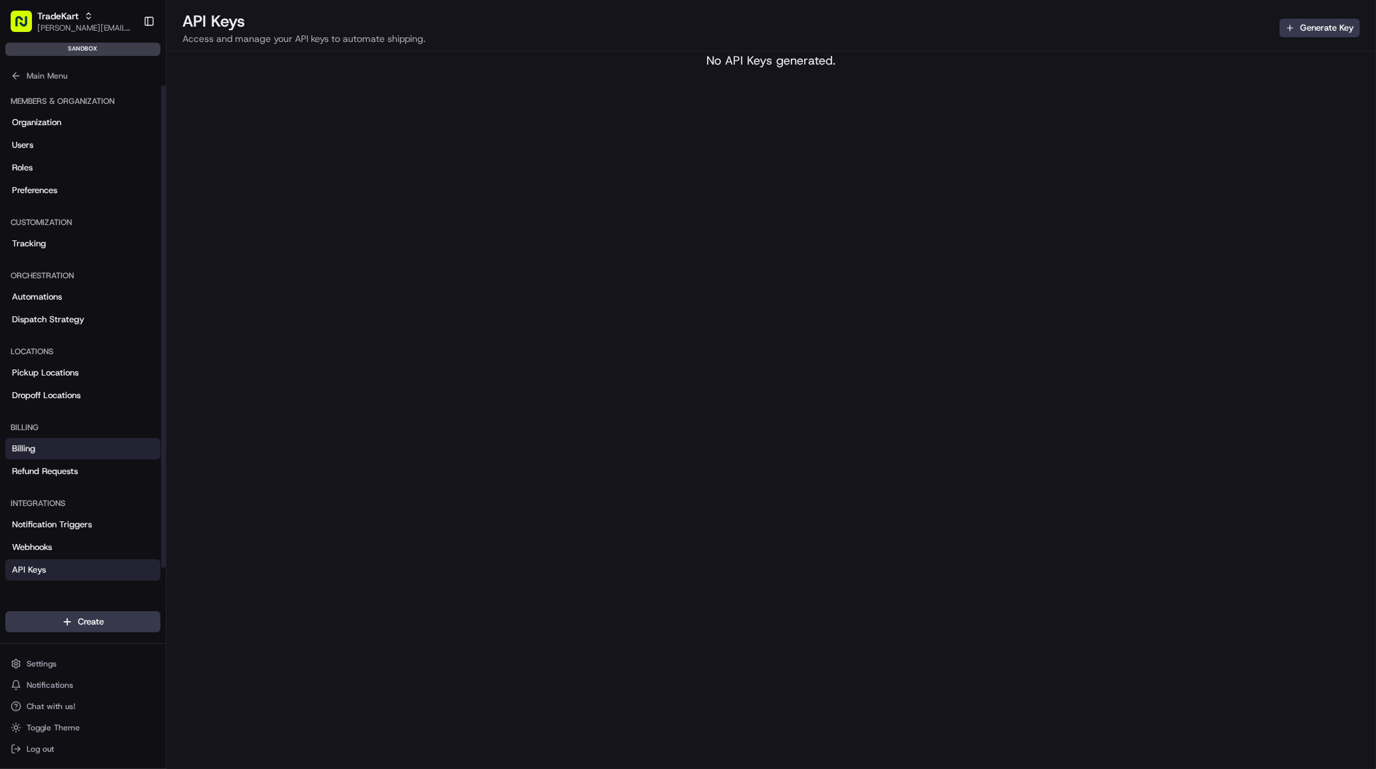
click at [43, 444] on link "Billing" at bounding box center [82, 448] width 155 height 21
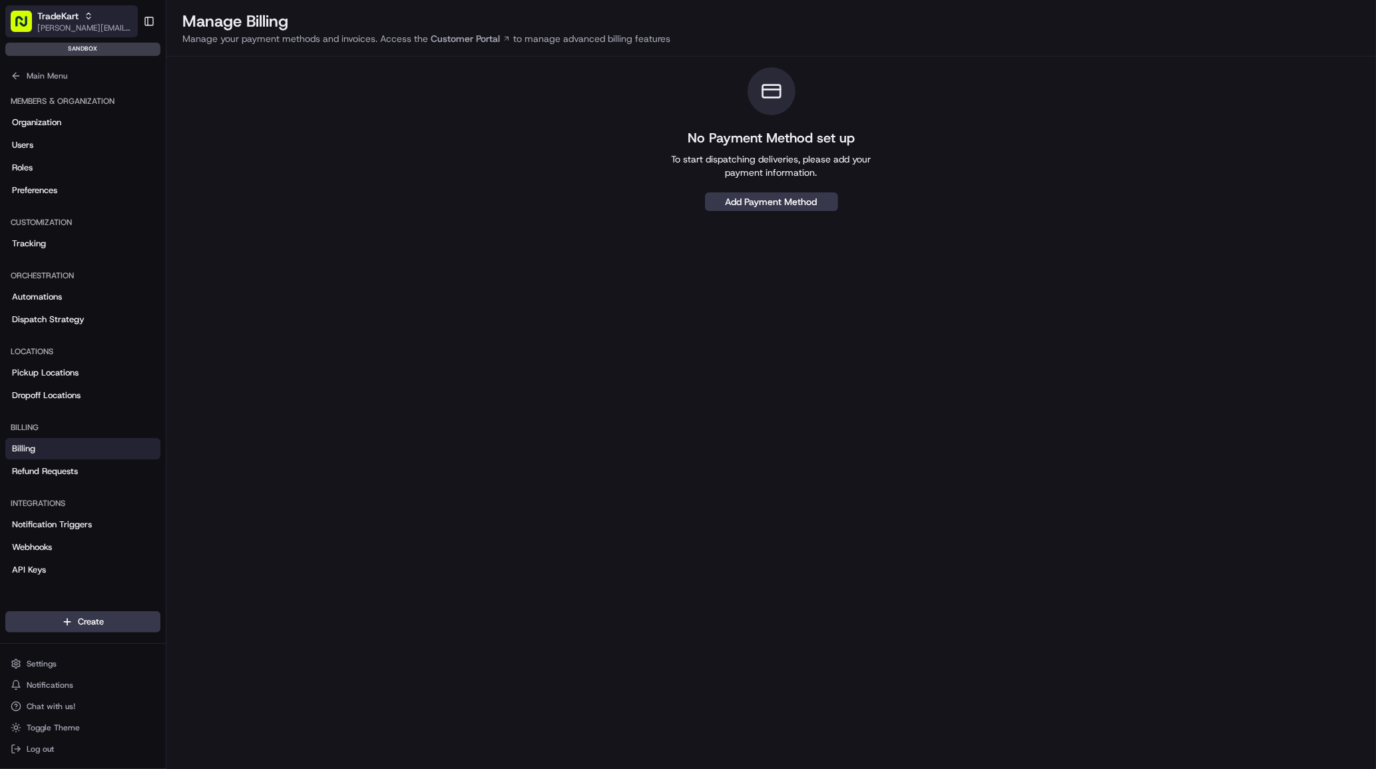
click at [85, 24] on span "[PERSON_NAME][EMAIL_ADDRESS][DOMAIN_NAME]" at bounding box center [84, 28] width 95 height 11
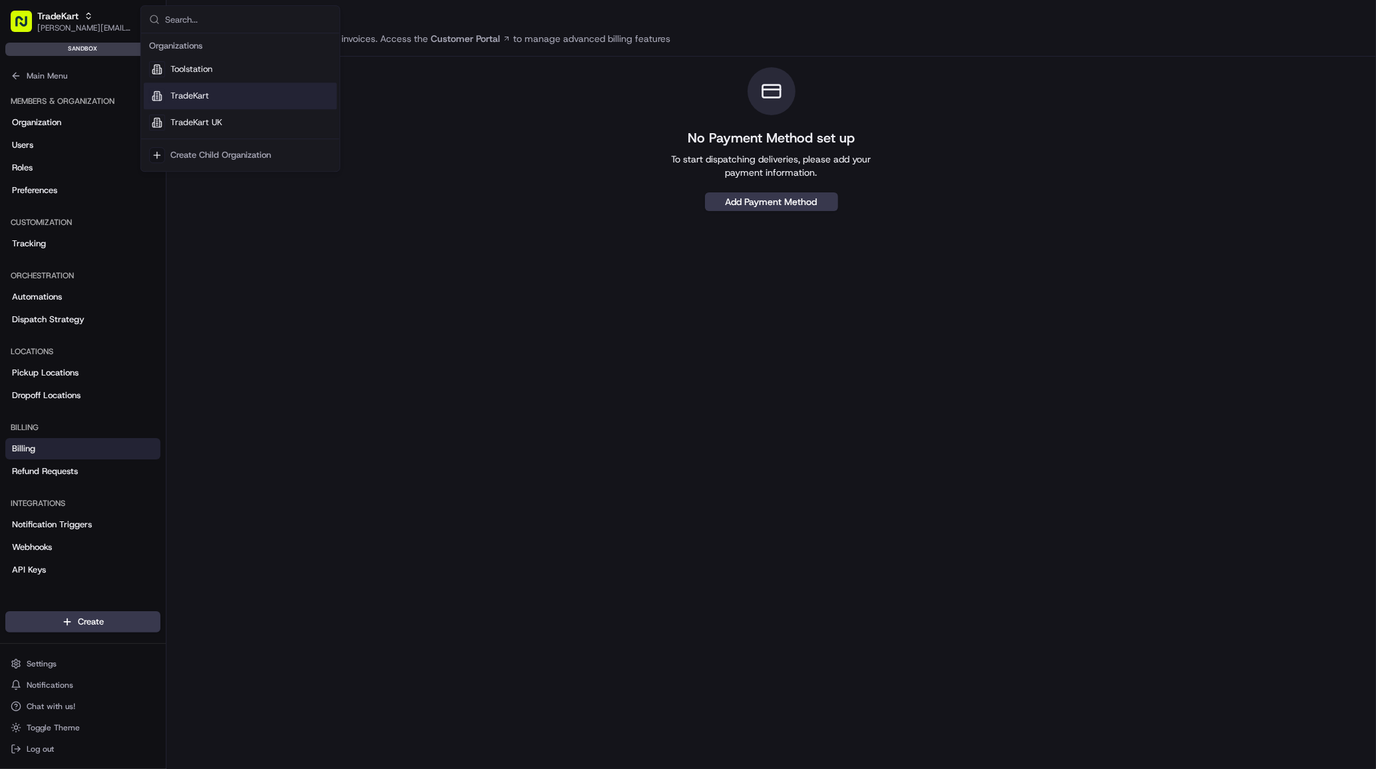
click at [250, 99] on div "TradeKart" at bounding box center [240, 96] width 193 height 27
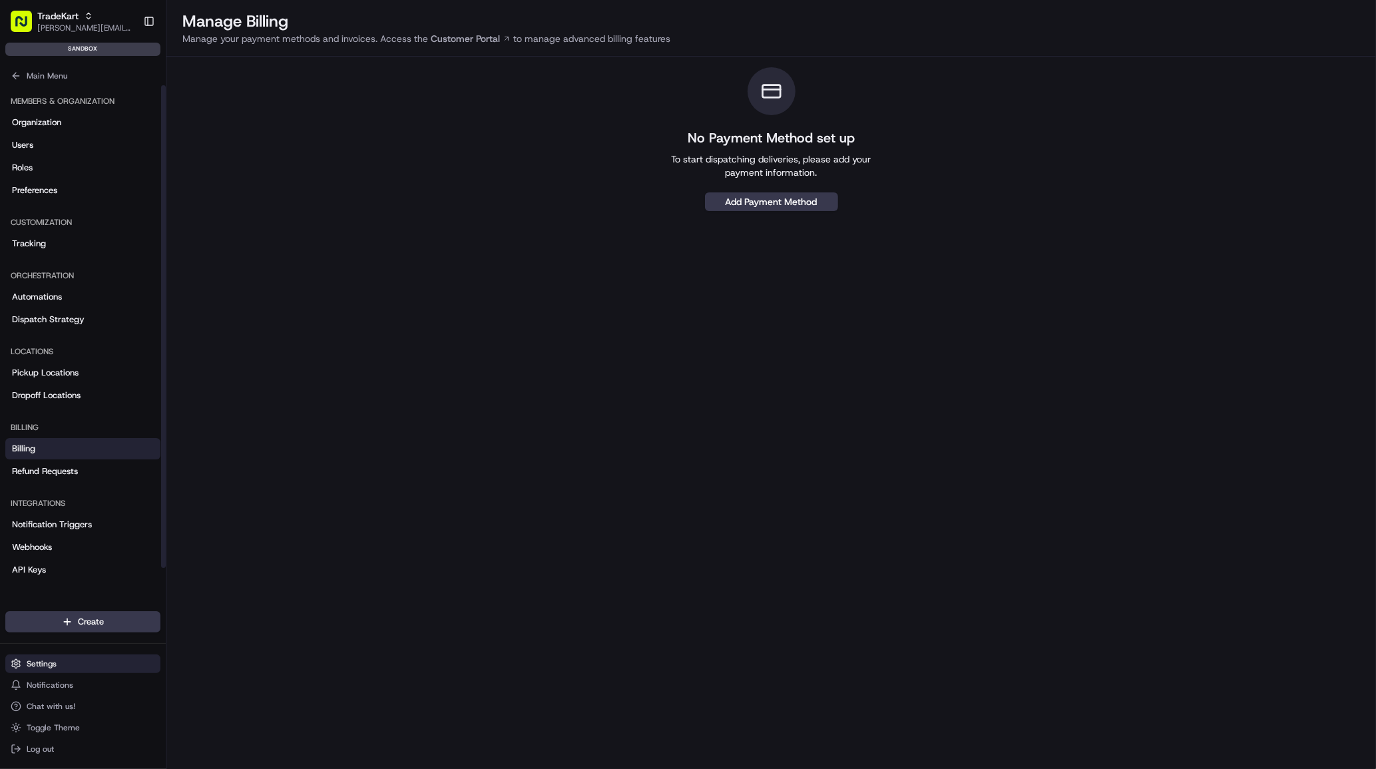
click at [85, 667] on button "Settings" at bounding box center [82, 663] width 155 height 19
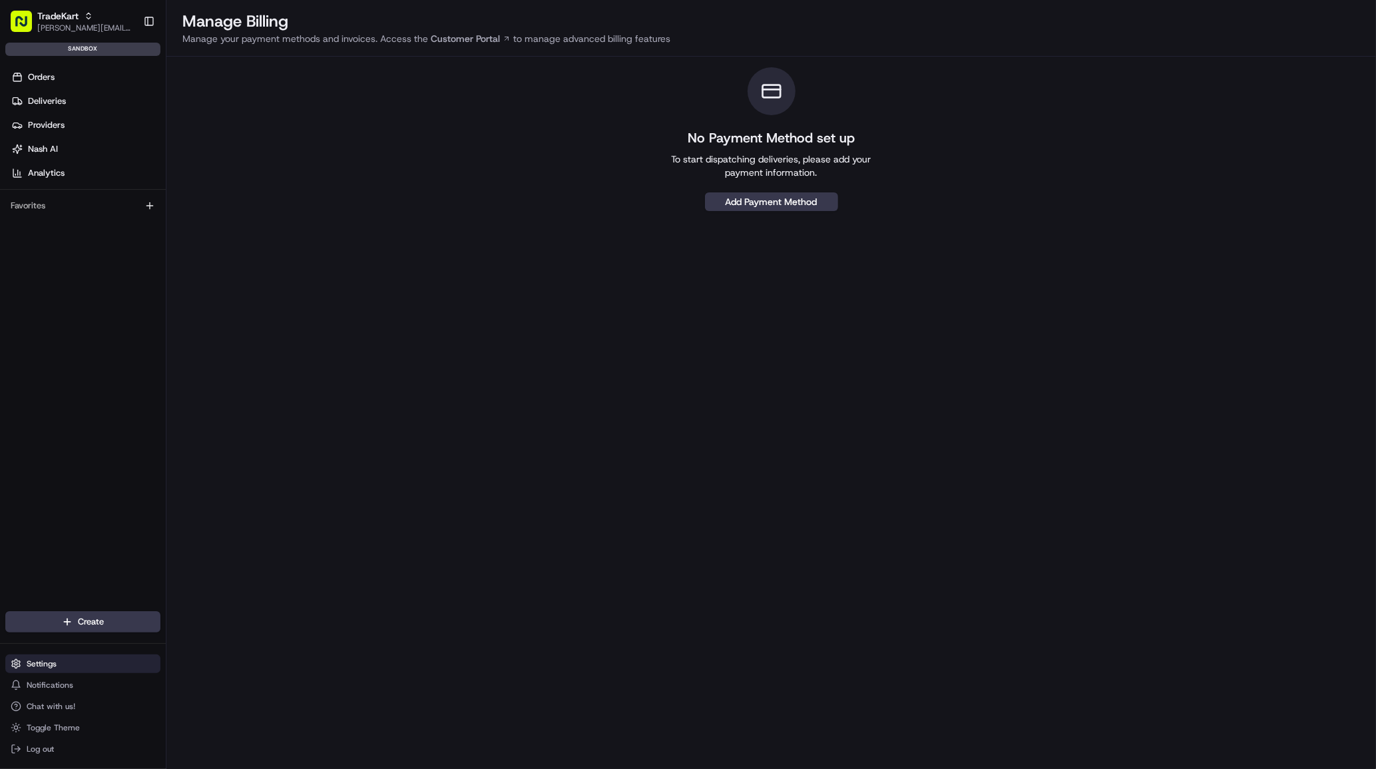
click at [69, 658] on button "Settings" at bounding box center [82, 663] width 155 height 19
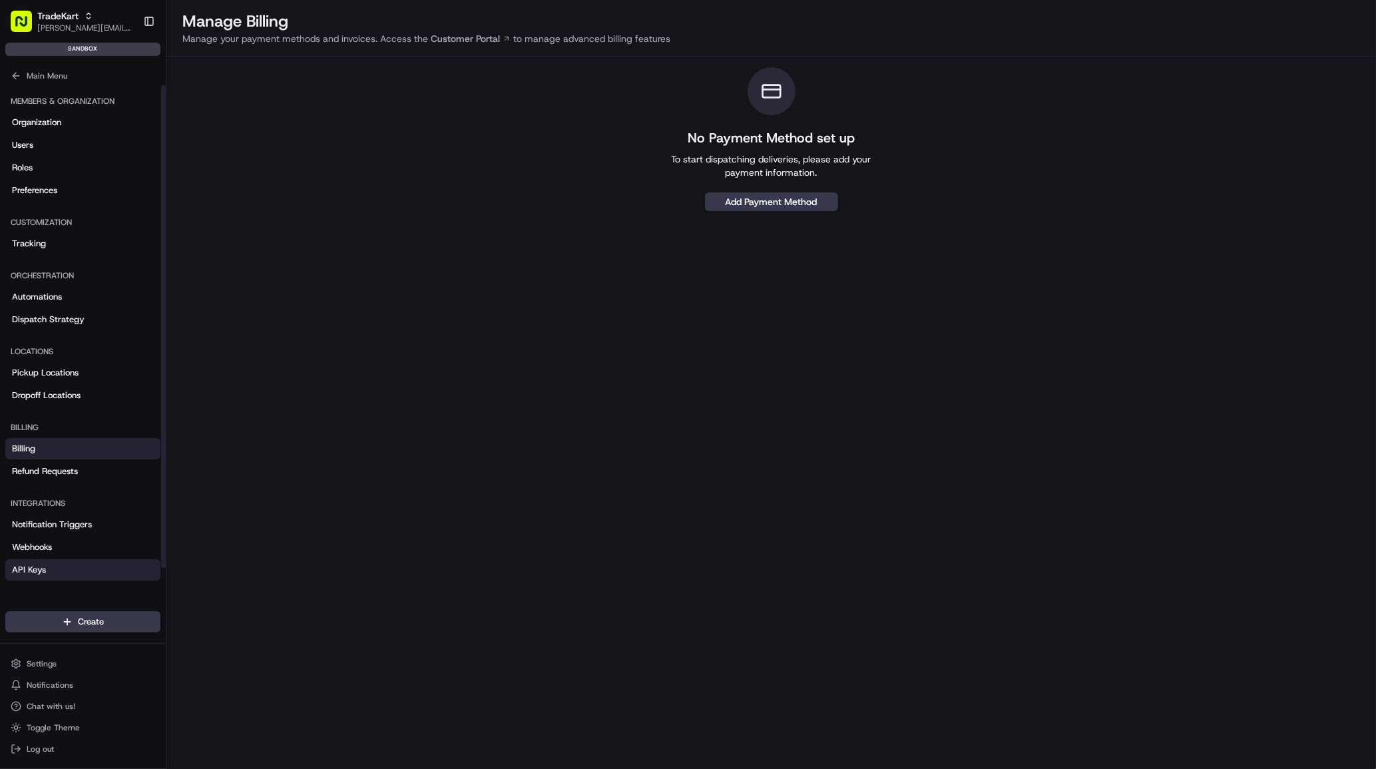
click at [57, 562] on link "API Keys" at bounding box center [82, 569] width 155 height 21
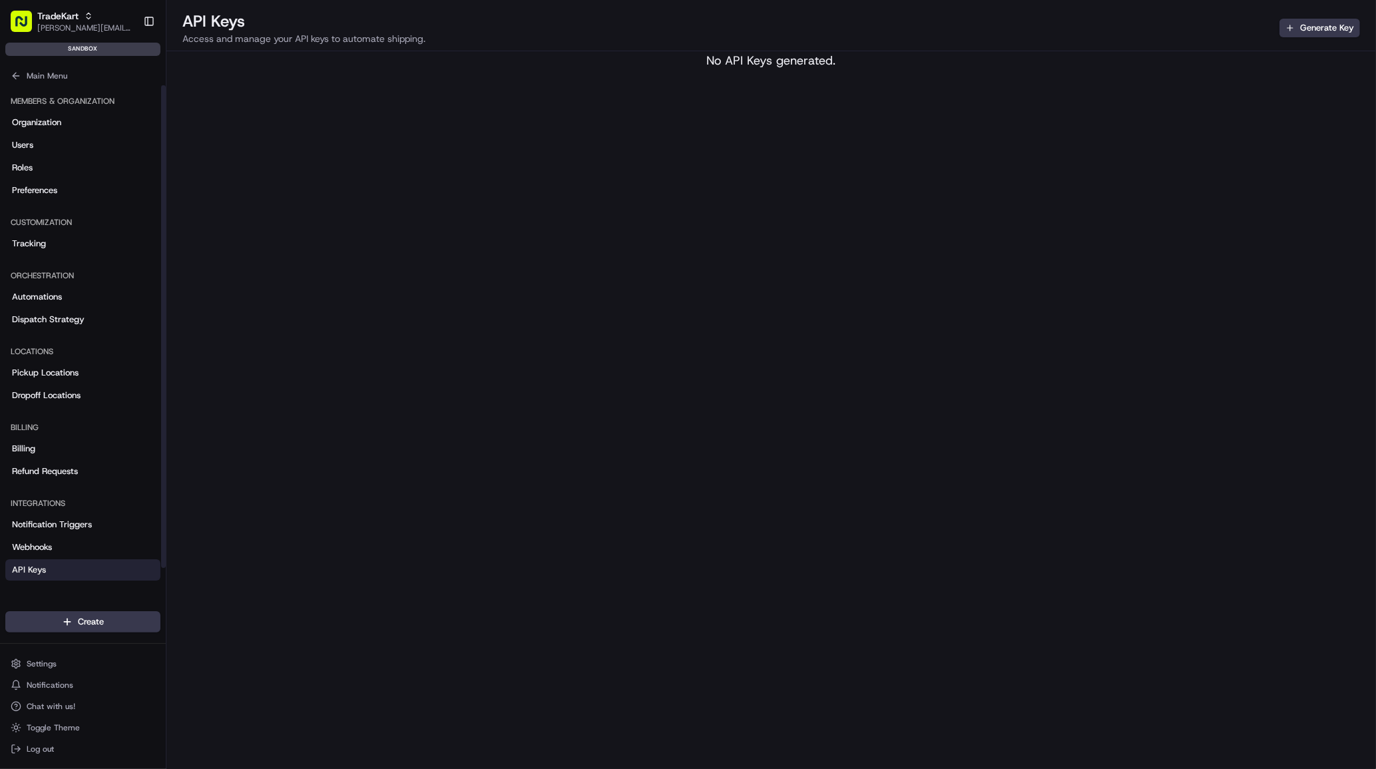
click at [1112, 88] on div "API Keys Access and manage your API keys to automate shipping. Generate Key No …" at bounding box center [771, 384] width 1210 height 769
click at [71, 123] on link "Organization" at bounding box center [82, 122] width 155 height 21
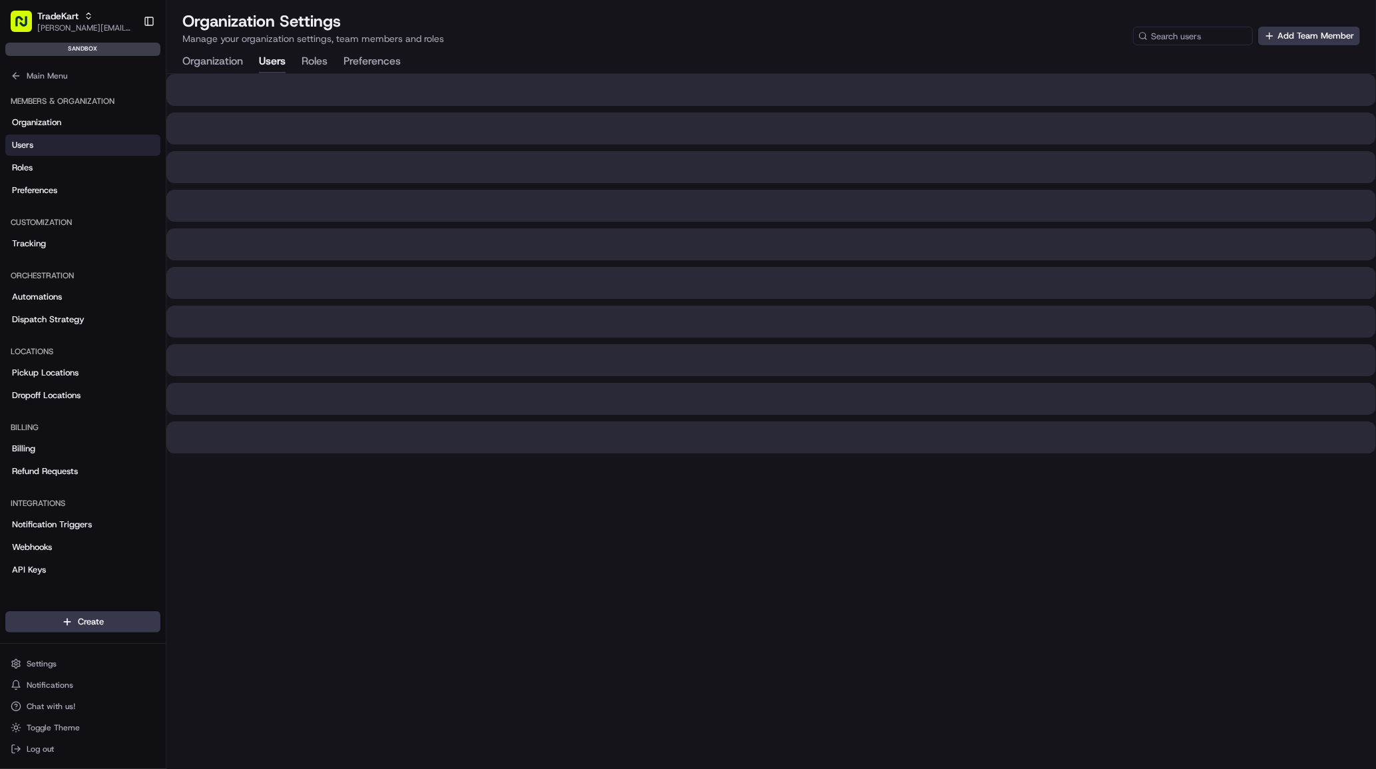
click at [284, 64] on button "Users" at bounding box center [272, 62] width 27 height 23
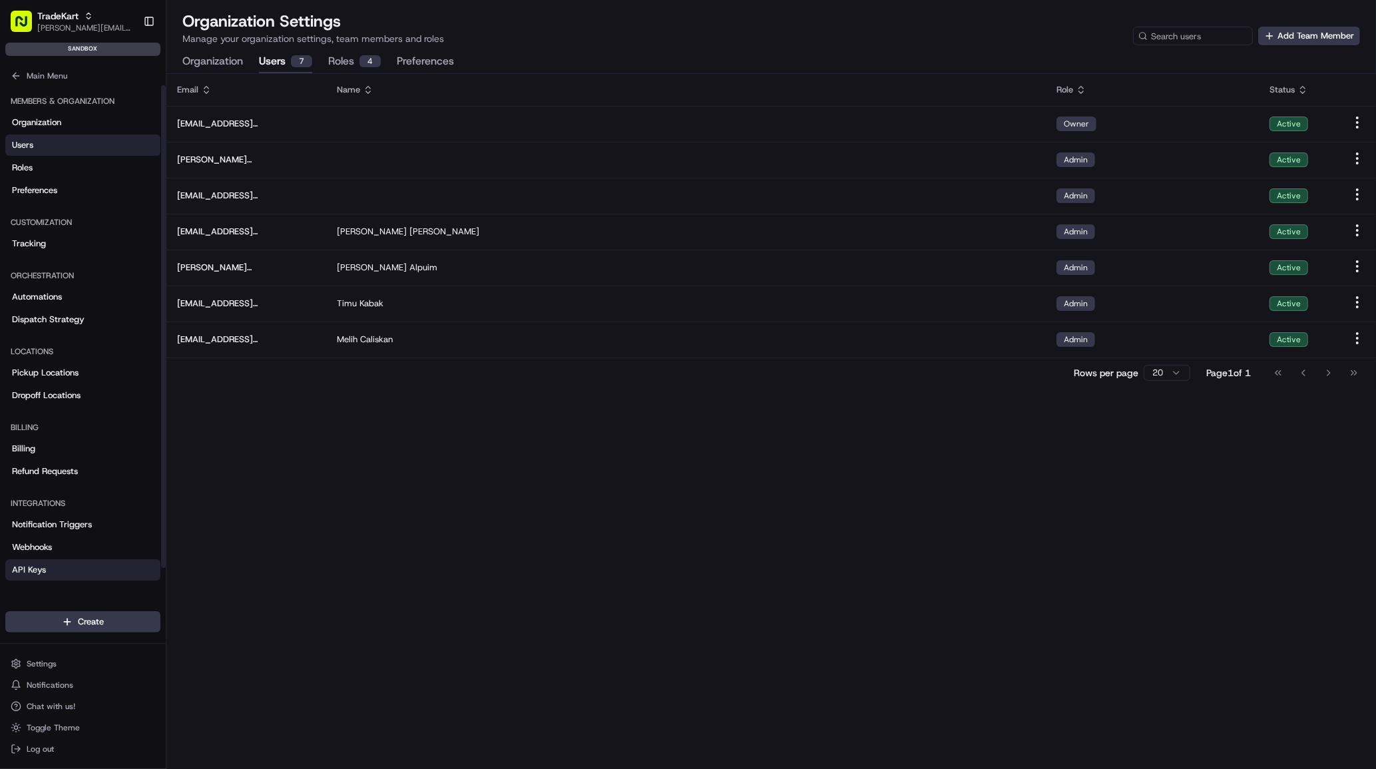
click at [38, 578] on link "API Keys" at bounding box center [82, 569] width 155 height 21
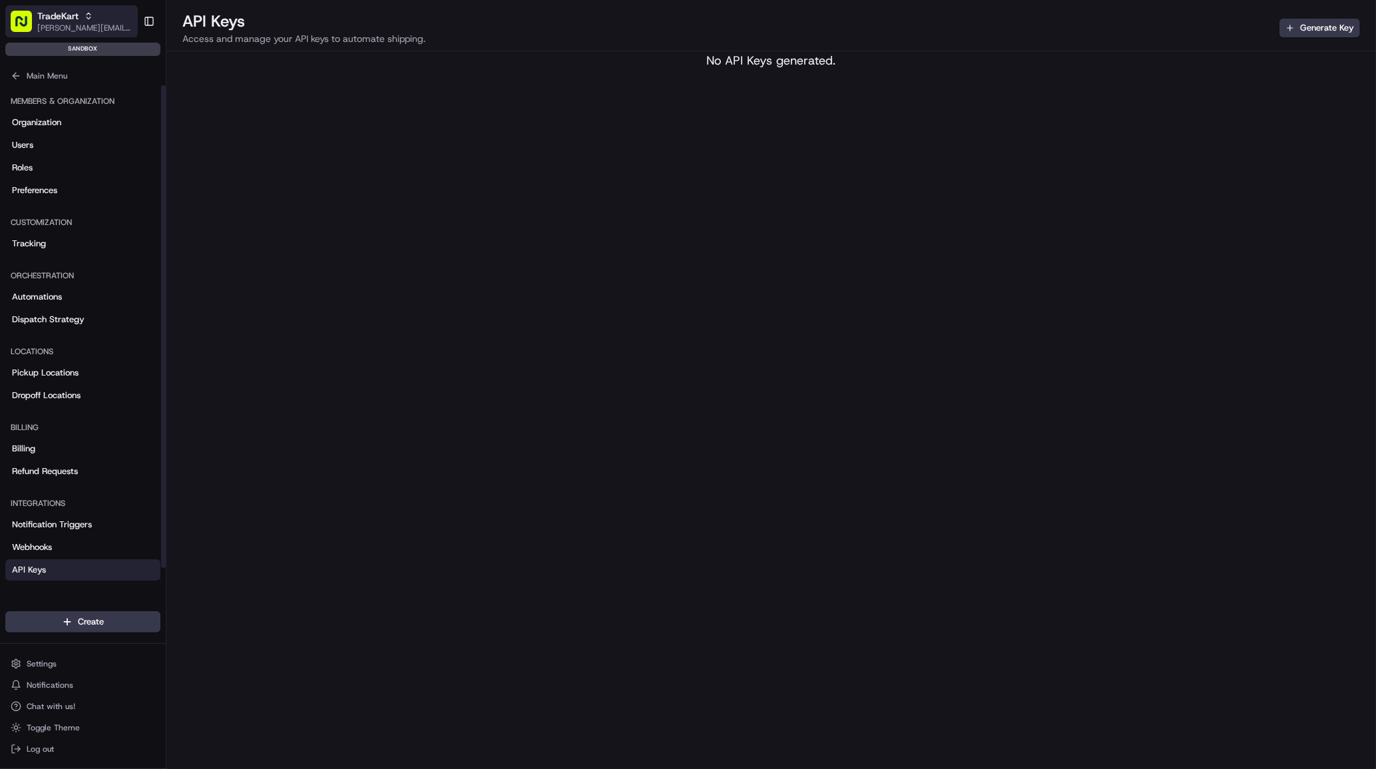
click at [89, 15] on icon "button" at bounding box center [88, 15] width 9 height 9
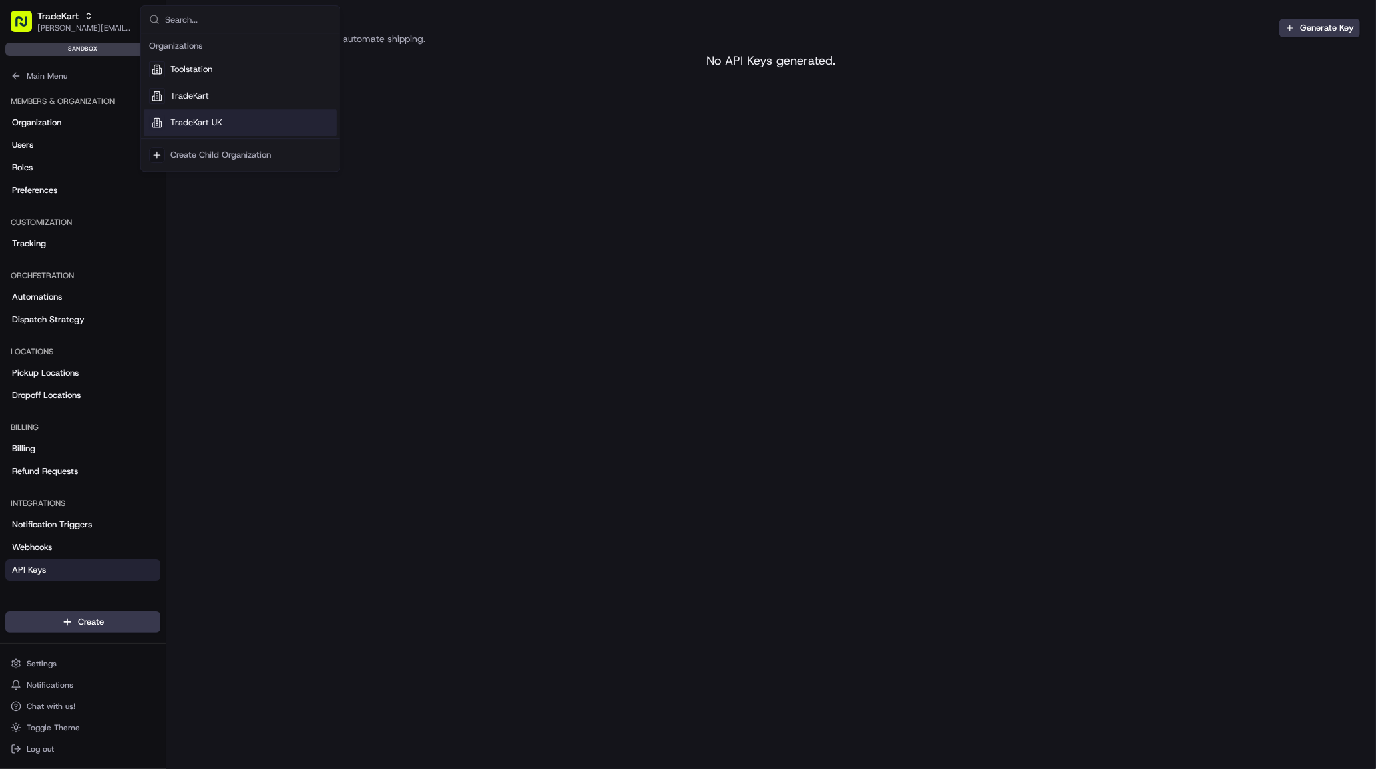
click at [213, 122] on span "TradeKart UK" at bounding box center [196, 122] width 52 height 12
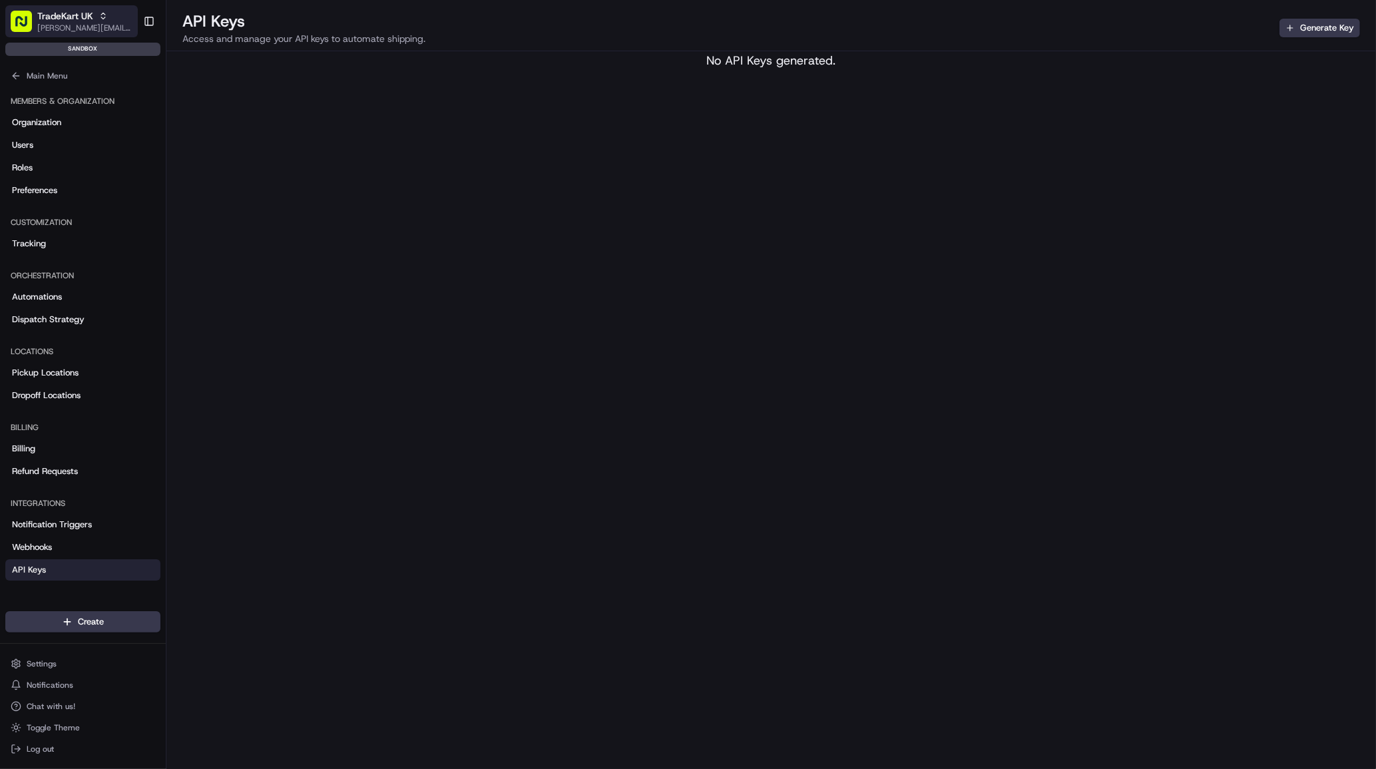
click at [99, 15] on icon "button" at bounding box center [103, 15] width 9 height 9
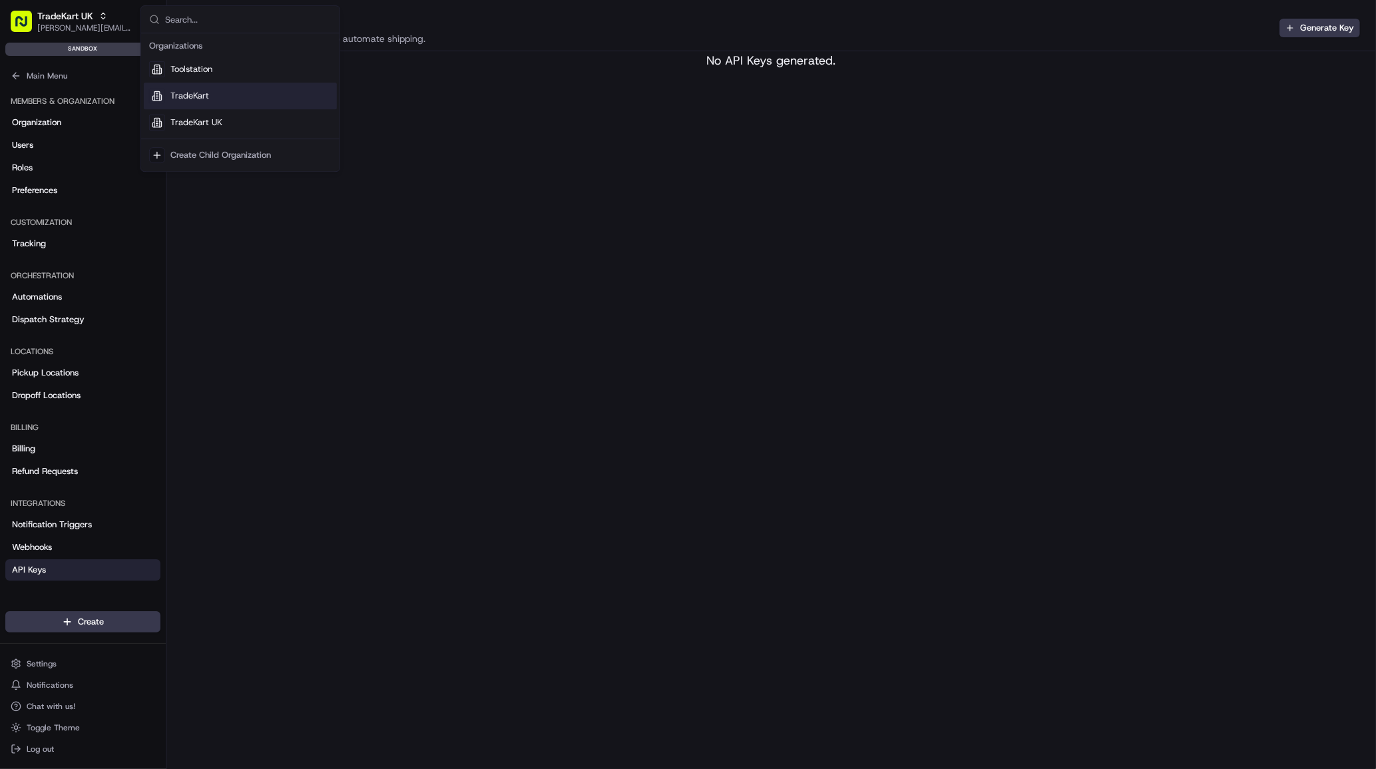
click at [199, 99] on span "TradeKart" at bounding box center [189, 96] width 39 height 12
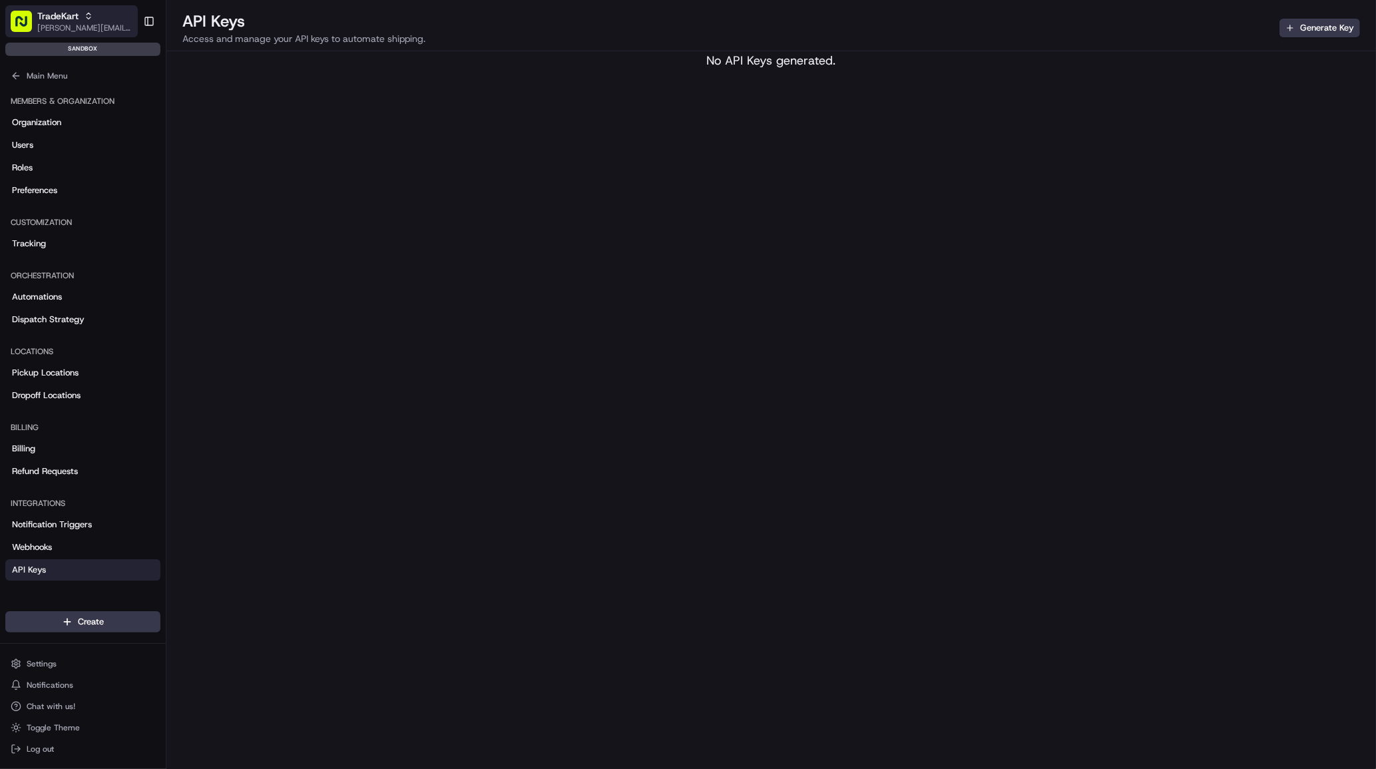
click at [89, 18] on icon "button" at bounding box center [88, 15] width 9 height 9
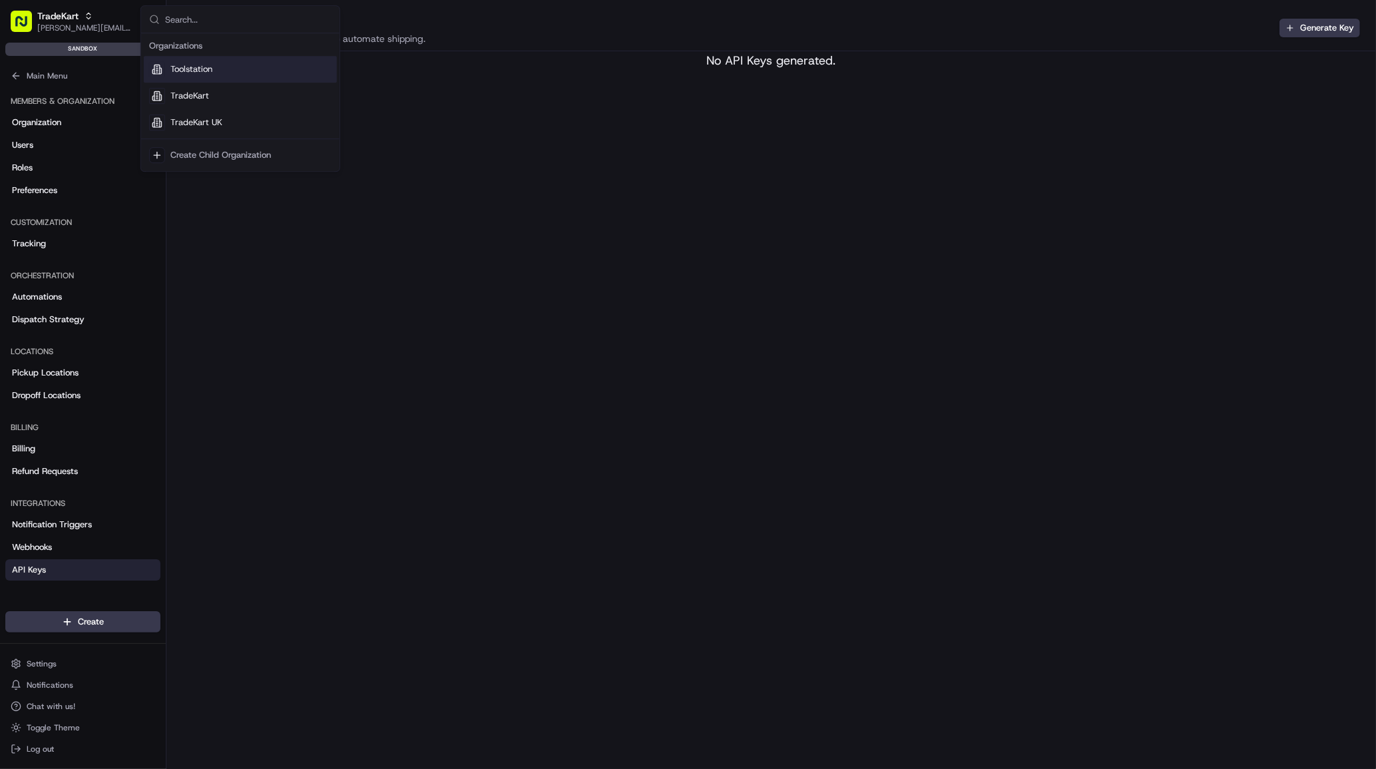
click at [180, 68] on span "Toolstation" at bounding box center [191, 69] width 42 height 12
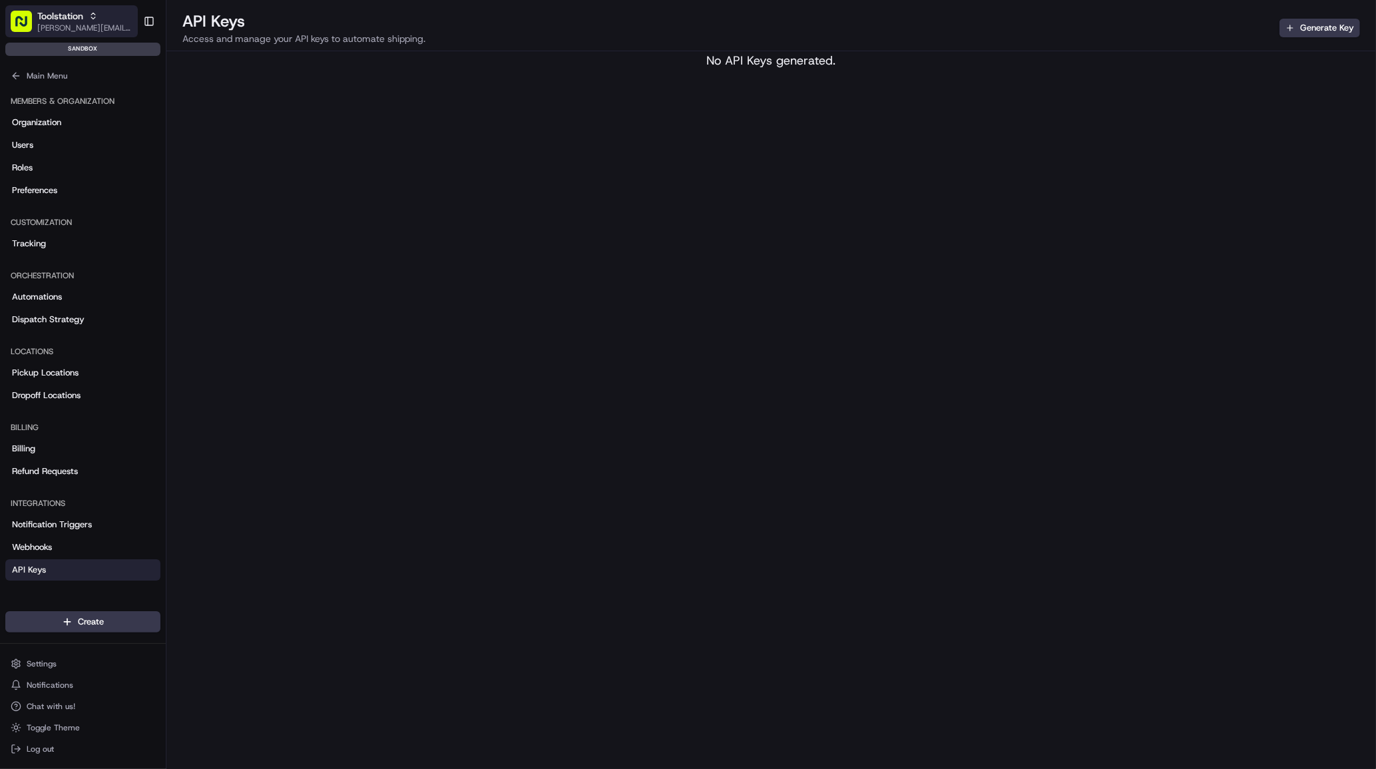
click at [102, 27] on span "[PERSON_NAME][EMAIL_ADDRESS][DOMAIN_NAME]" at bounding box center [84, 28] width 95 height 11
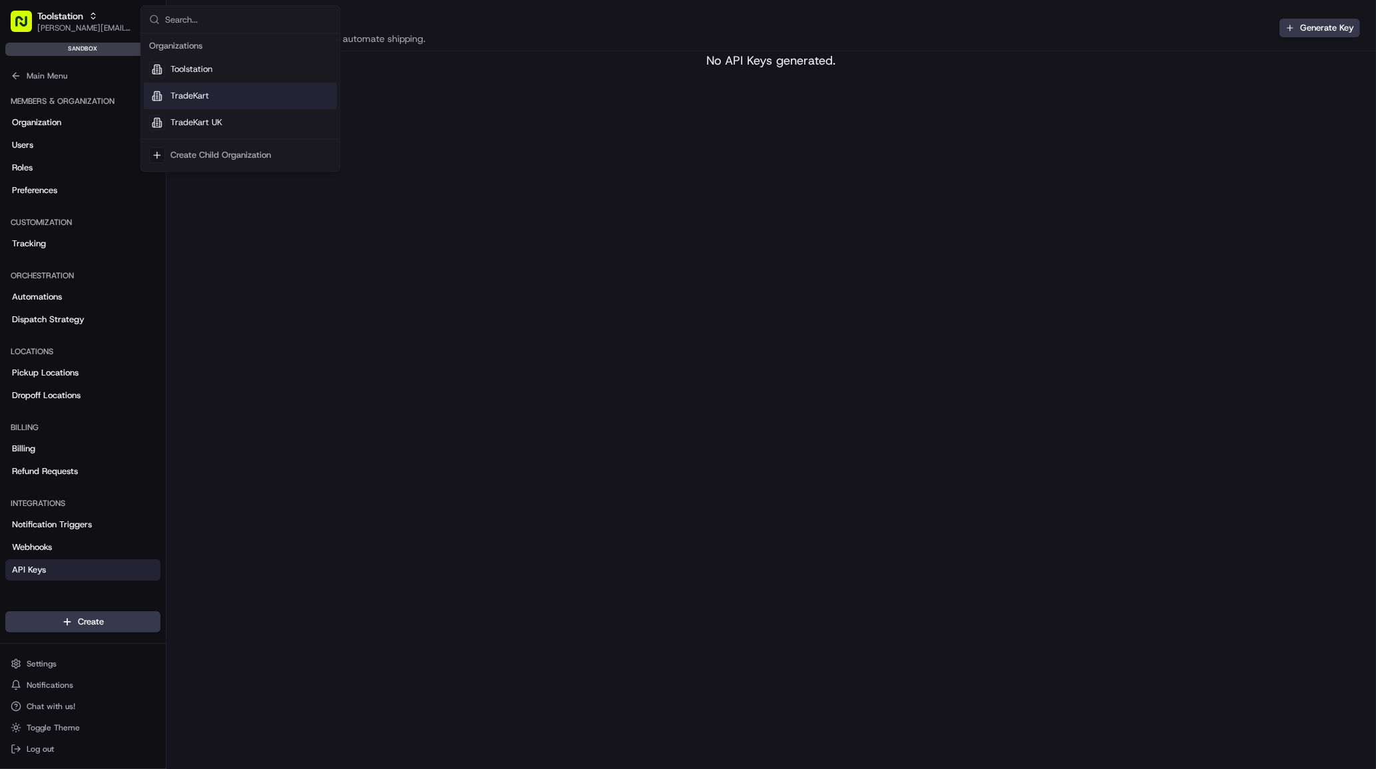
click at [186, 98] on span "TradeKart" at bounding box center [189, 96] width 39 height 12
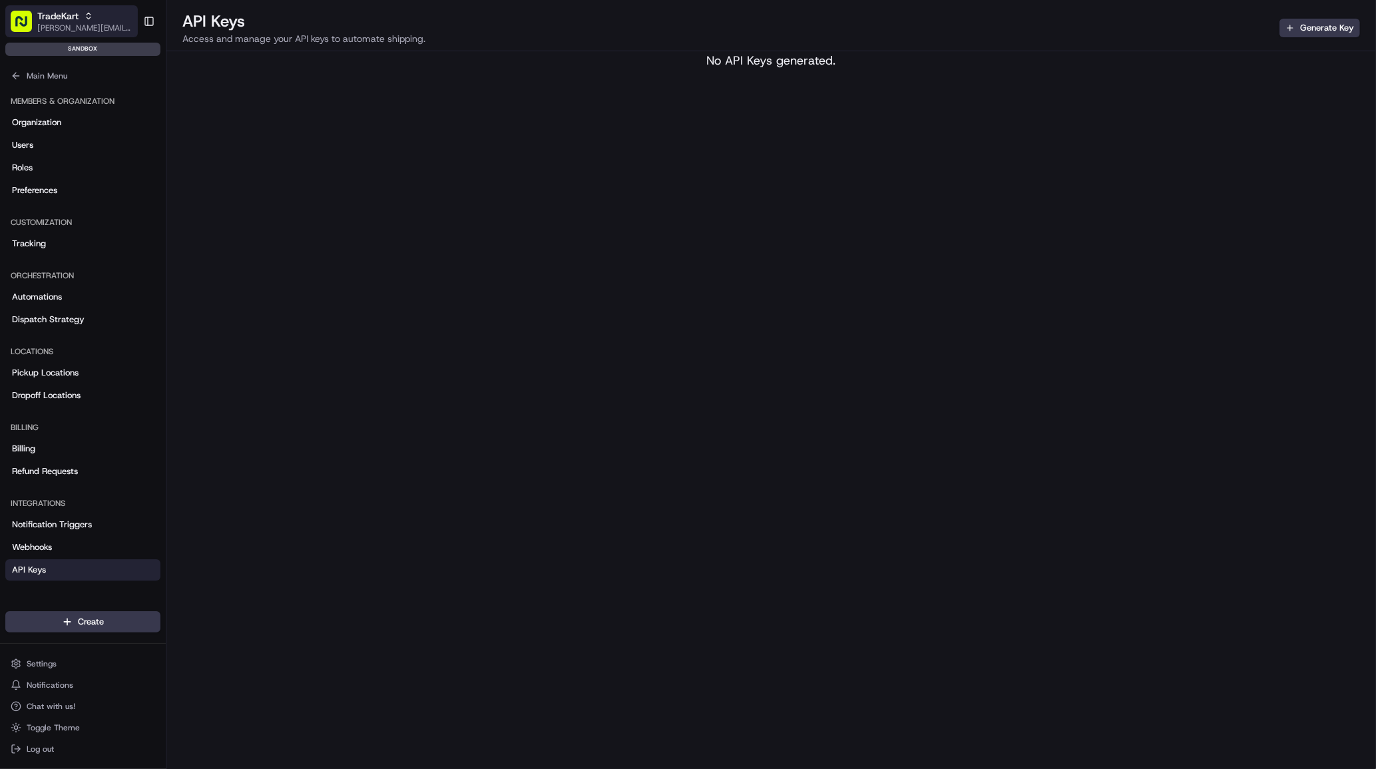
click at [87, 23] on span "[PERSON_NAME][EMAIL_ADDRESS][DOMAIN_NAME]" at bounding box center [84, 28] width 95 height 11
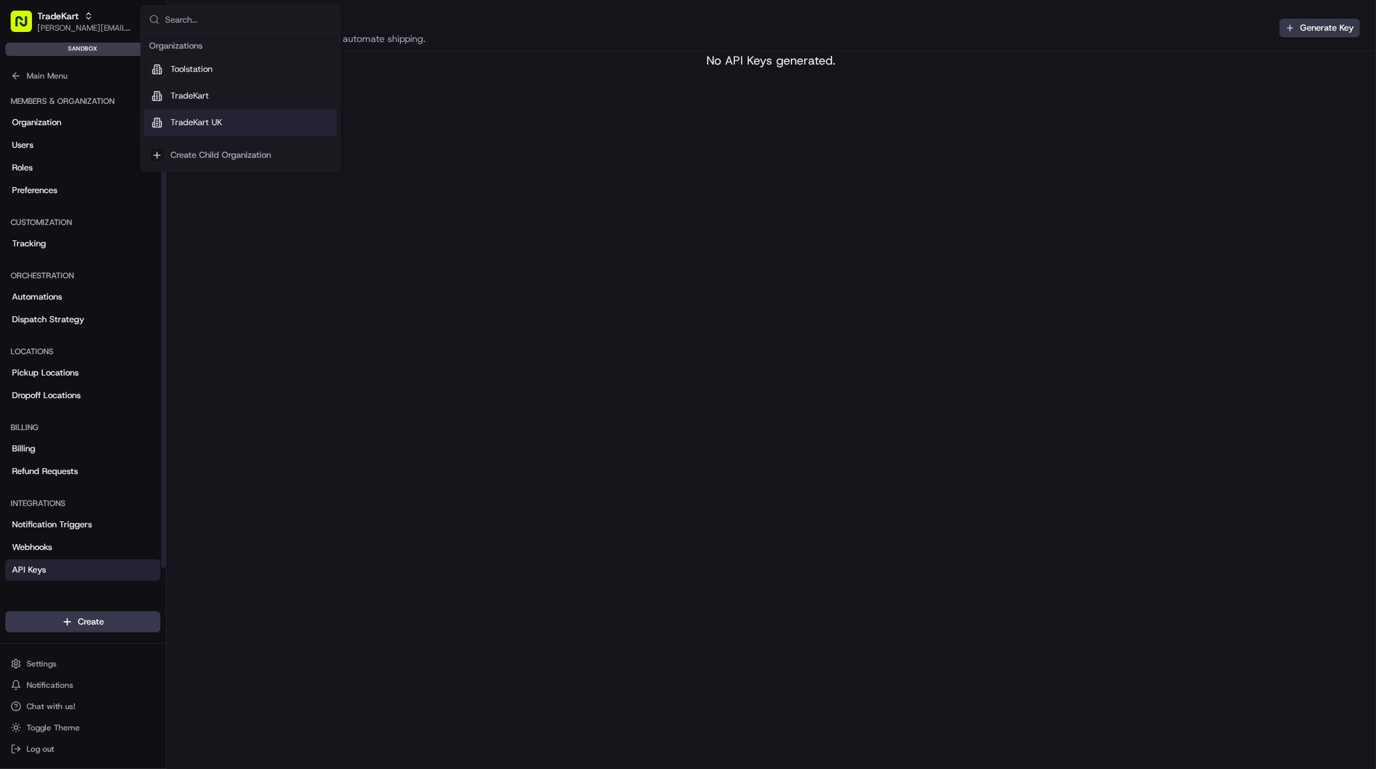
click at [168, 126] on div "TradeKart UK" at bounding box center [240, 122] width 193 height 27
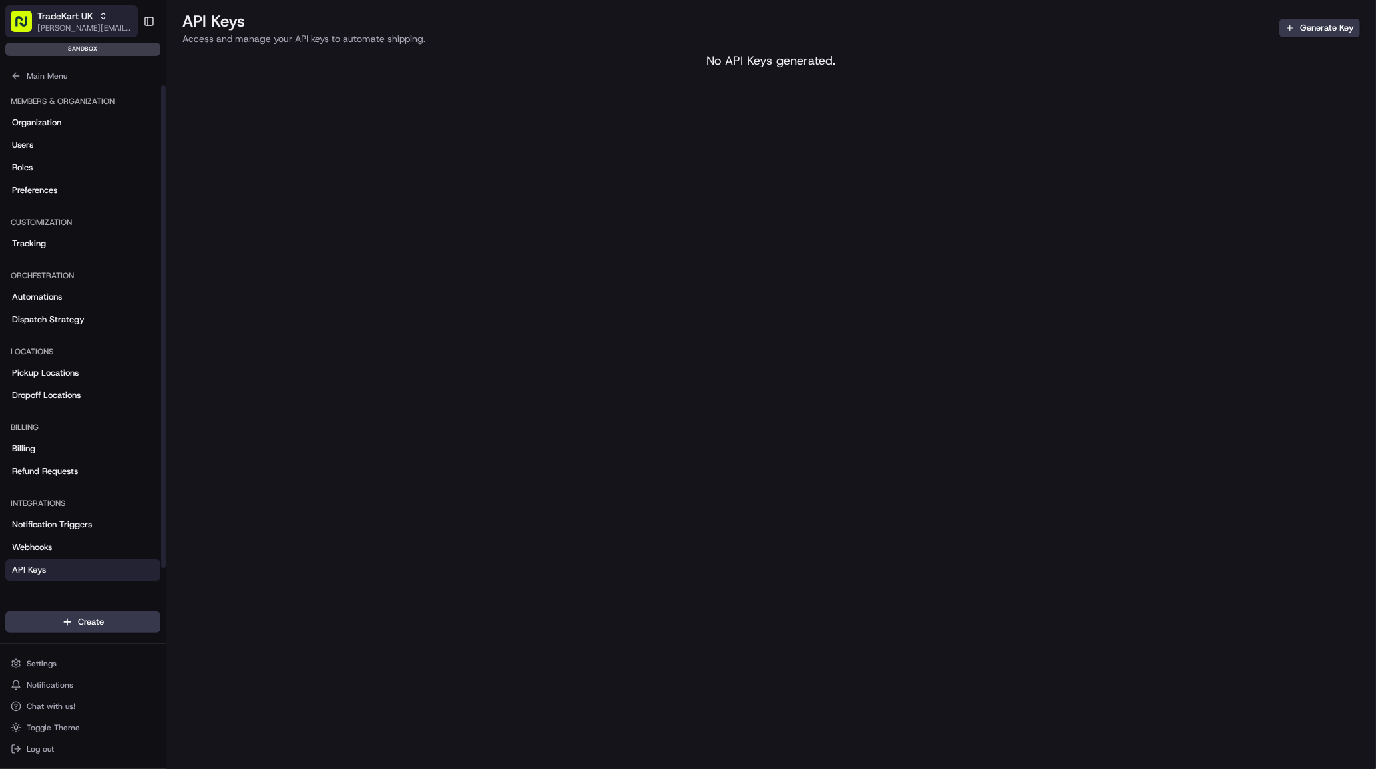
click at [87, 17] on span "TradeKart UK" at bounding box center [65, 15] width 56 height 13
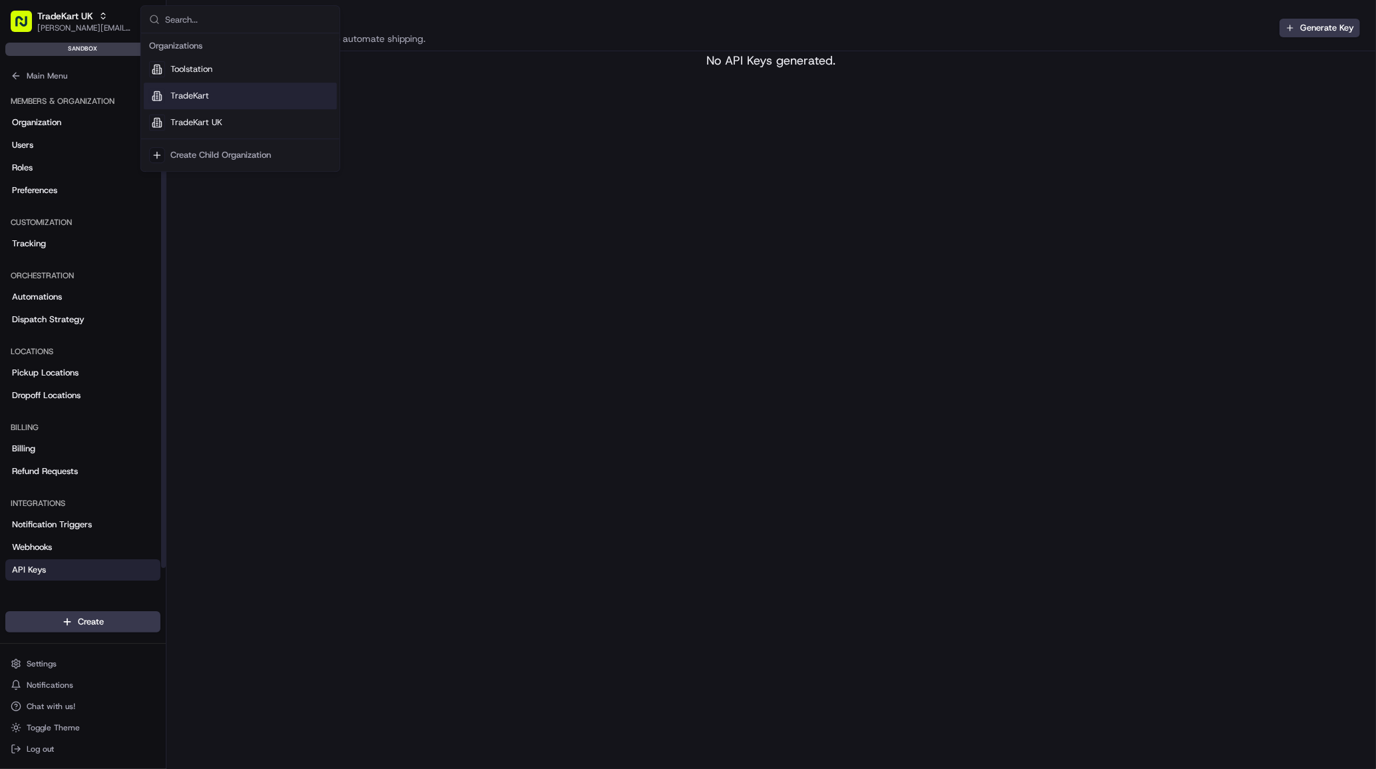
click at [180, 96] on span "TradeKart" at bounding box center [189, 96] width 39 height 12
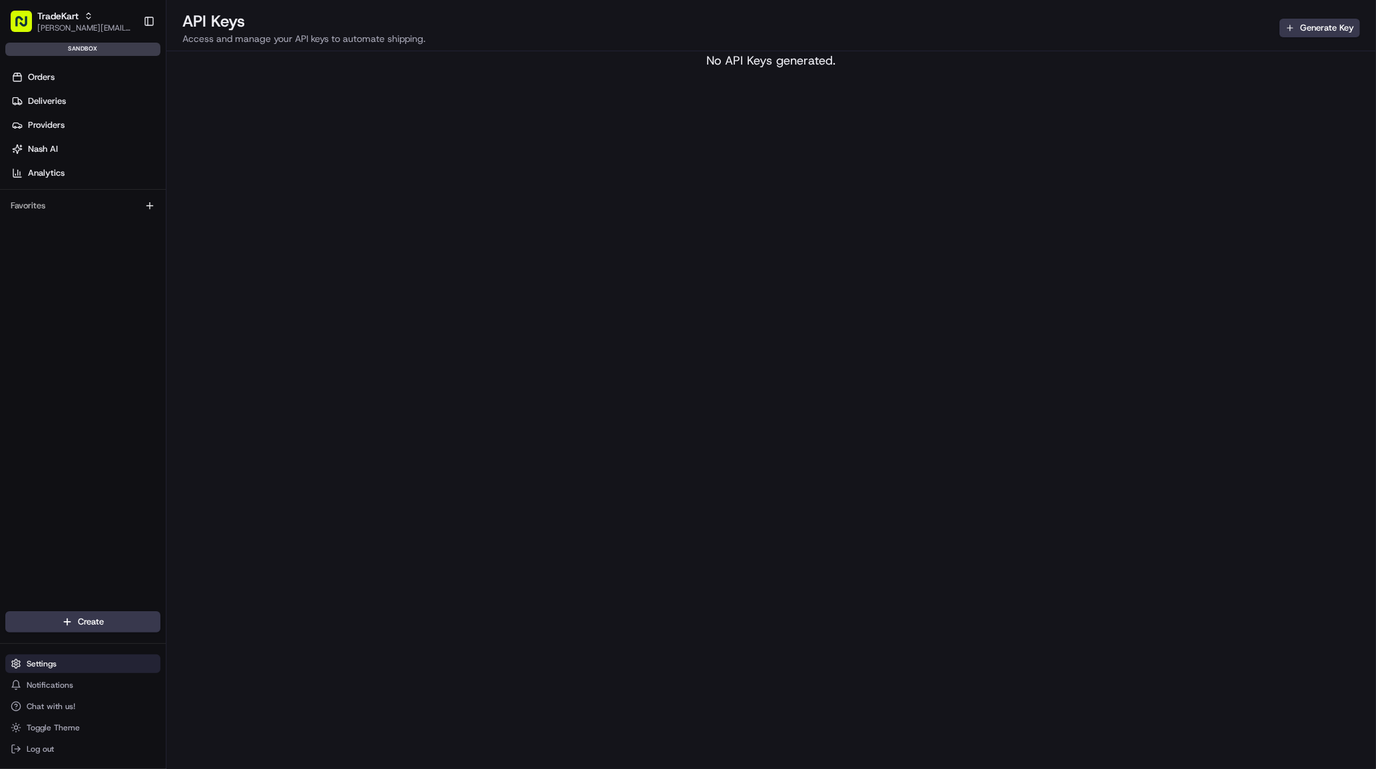
click at [100, 664] on button "Settings" at bounding box center [82, 663] width 155 height 19
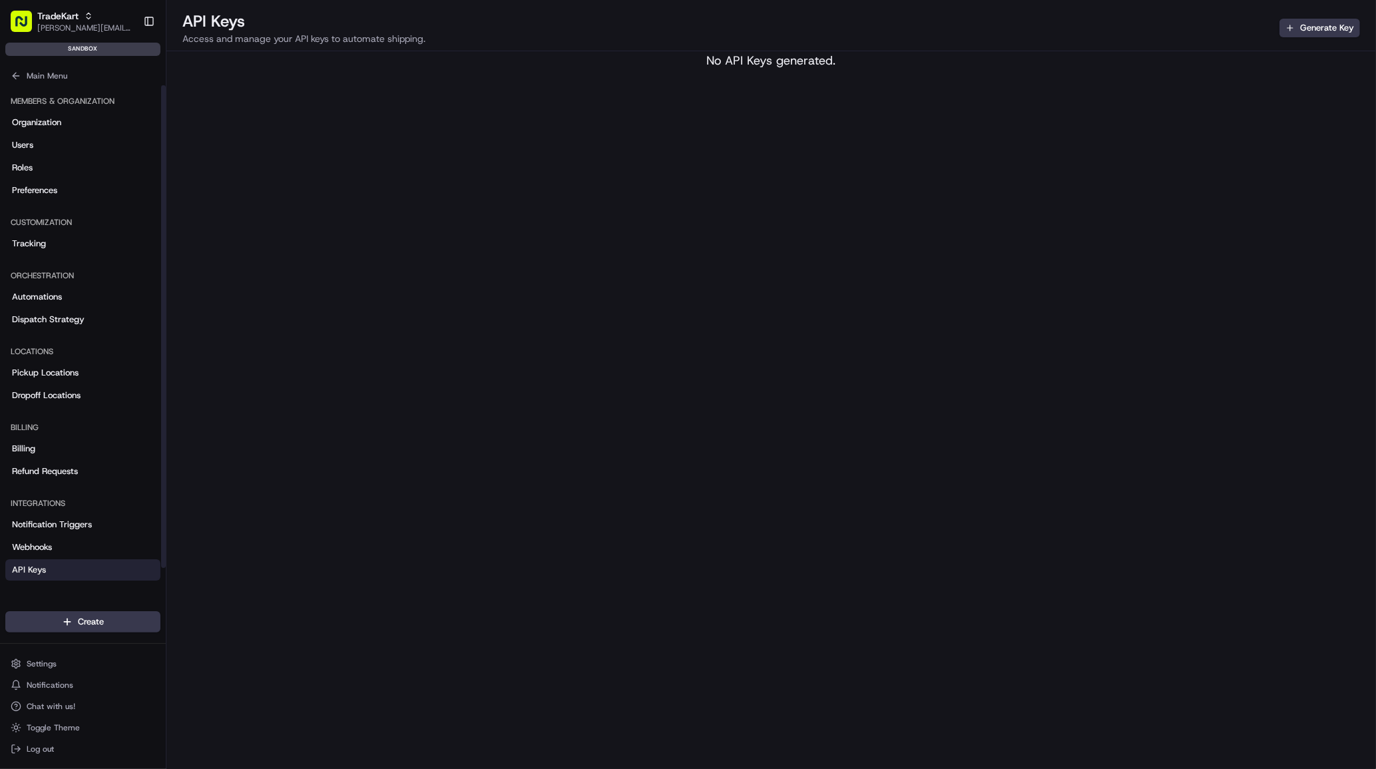
click at [75, 566] on link "API Keys" at bounding box center [82, 569] width 155 height 21
click at [65, 32] on span "[PERSON_NAME][EMAIL_ADDRESS][DOMAIN_NAME]" at bounding box center [84, 28] width 95 height 11
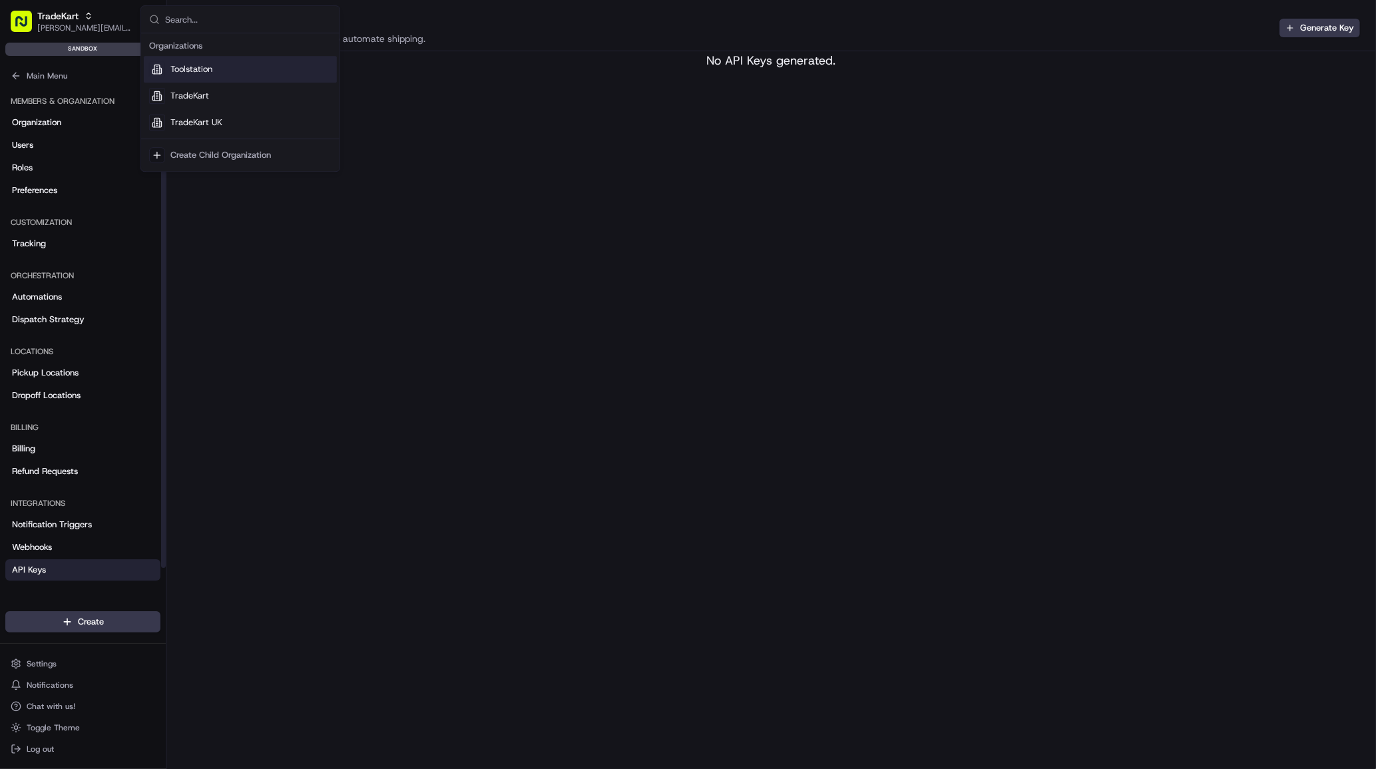
click at [197, 94] on span "TradeKart" at bounding box center [189, 96] width 39 height 12
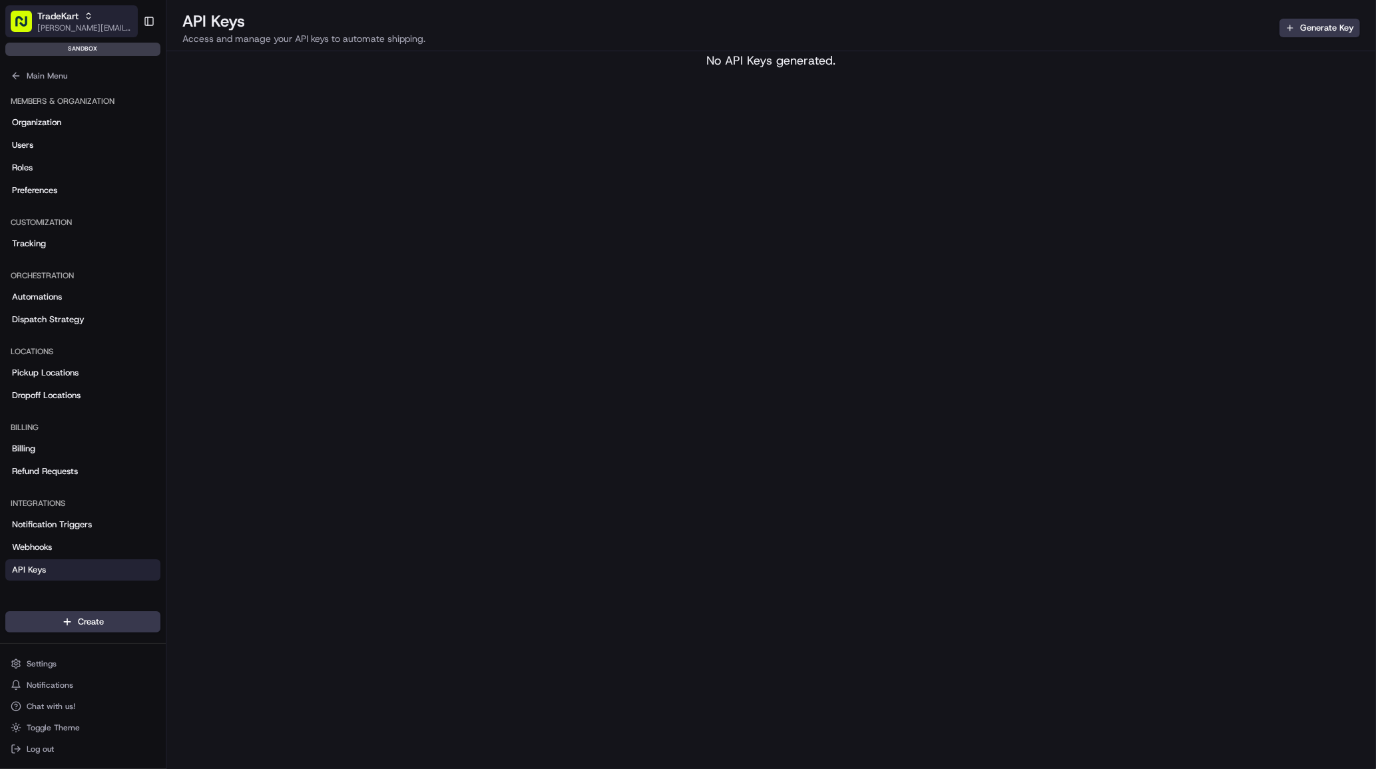
click at [113, 25] on span "[PERSON_NAME][EMAIL_ADDRESS][DOMAIN_NAME]" at bounding box center [84, 28] width 95 height 11
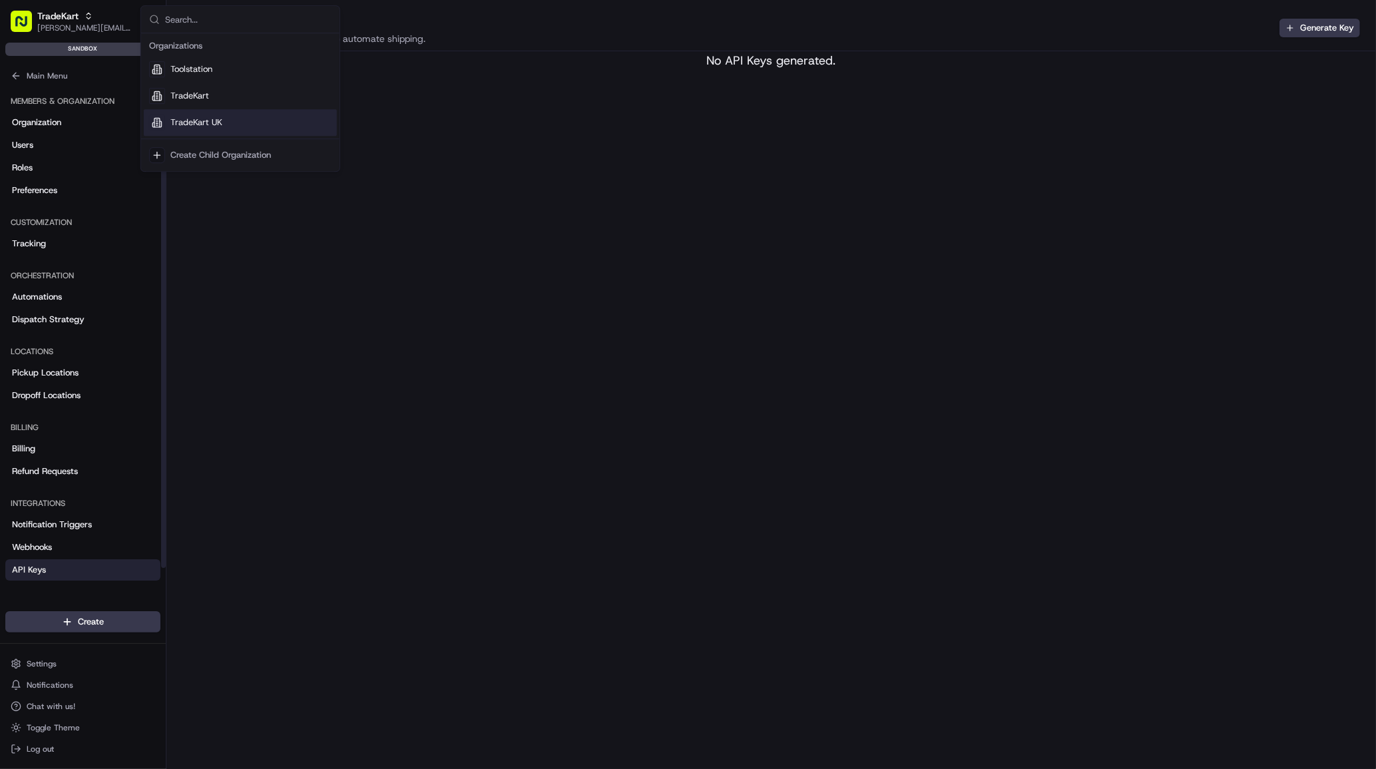
click at [196, 126] on span "TradeKart UK" at bounding box center [196, 122] width 52 height 12
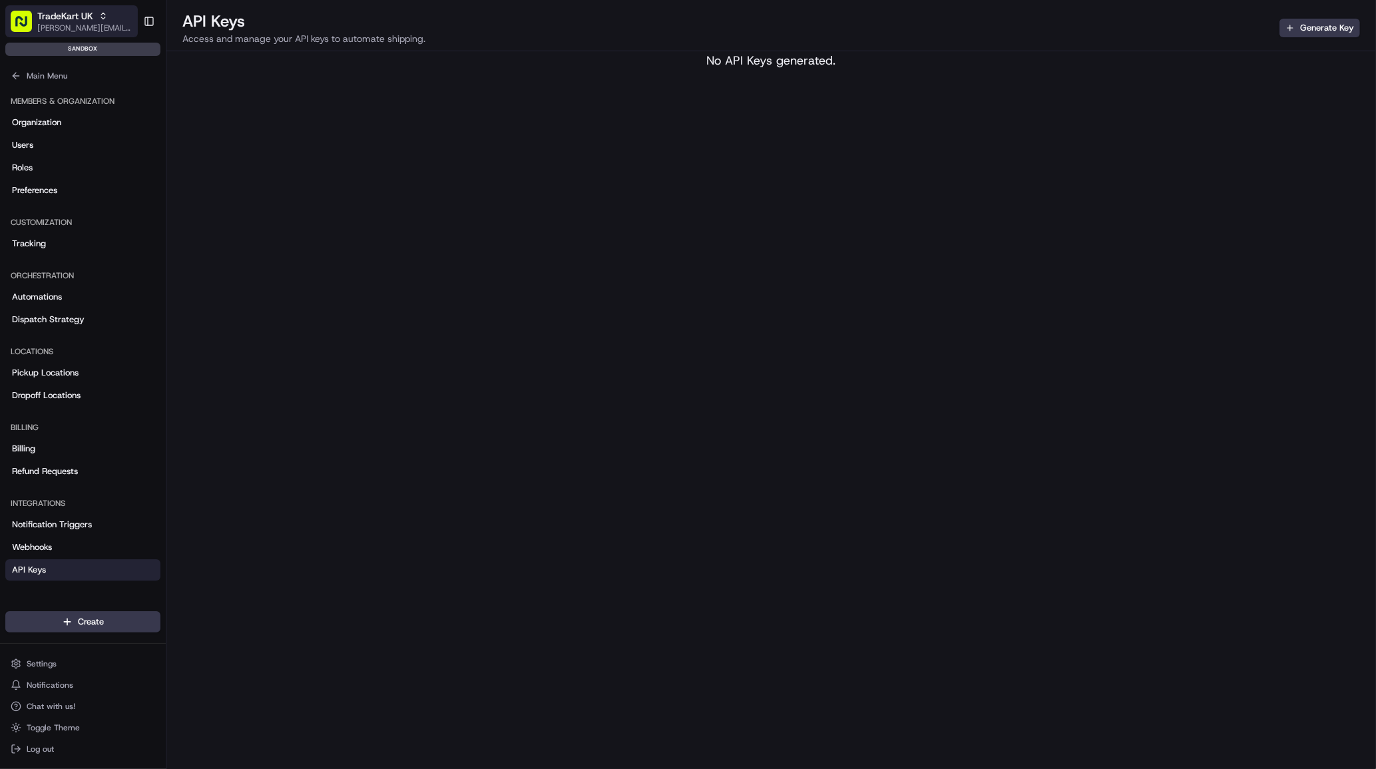
click at [107, 24] on span "[PERSON_NAME][EMAIL_ADDRESS][DOMAIN_NAME]" at bounding box center [84, 28] width 95 height 11
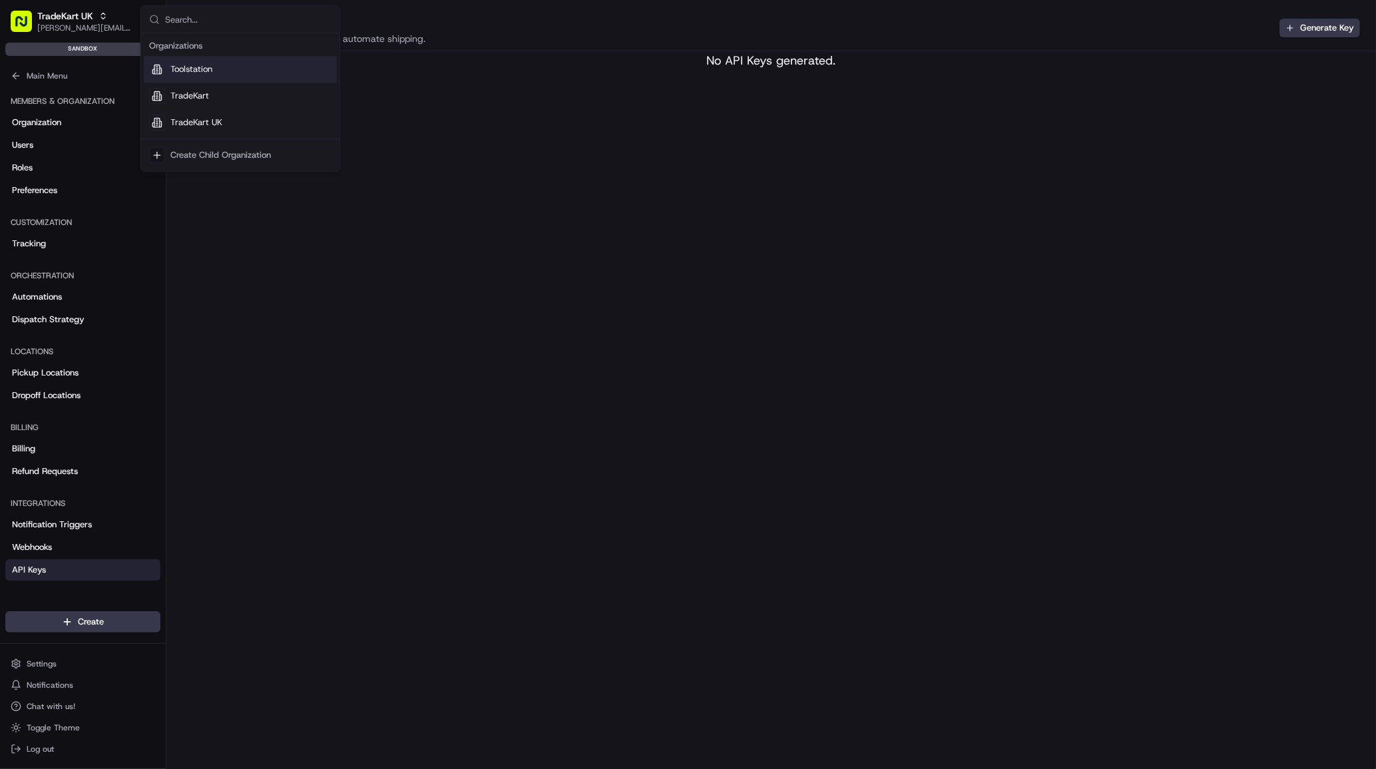
click at [206, 77] on div "Toolstation" at bounding box center [240, 69] width 193 height 27
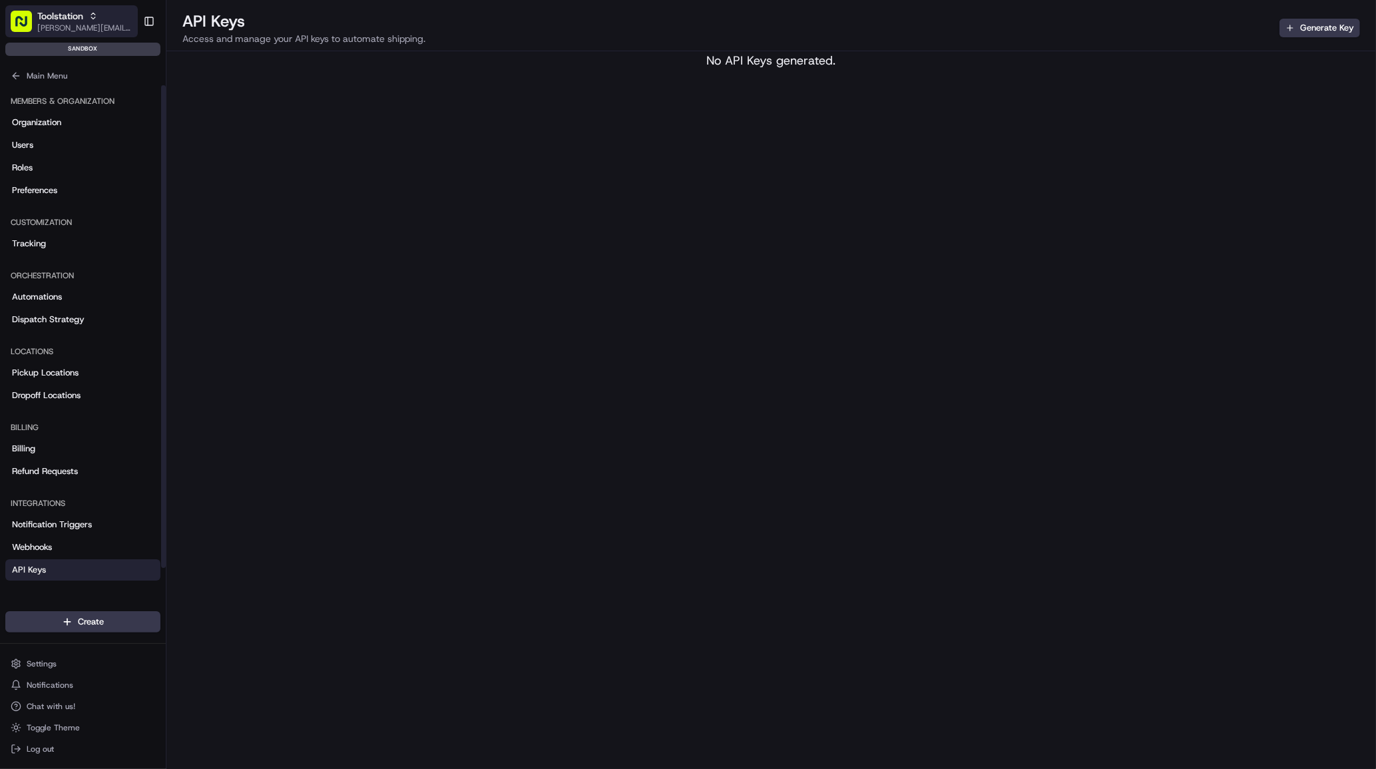
click at [61, 13] on span "Toolstation" at bounding box center [60, 15] width 46 height 13
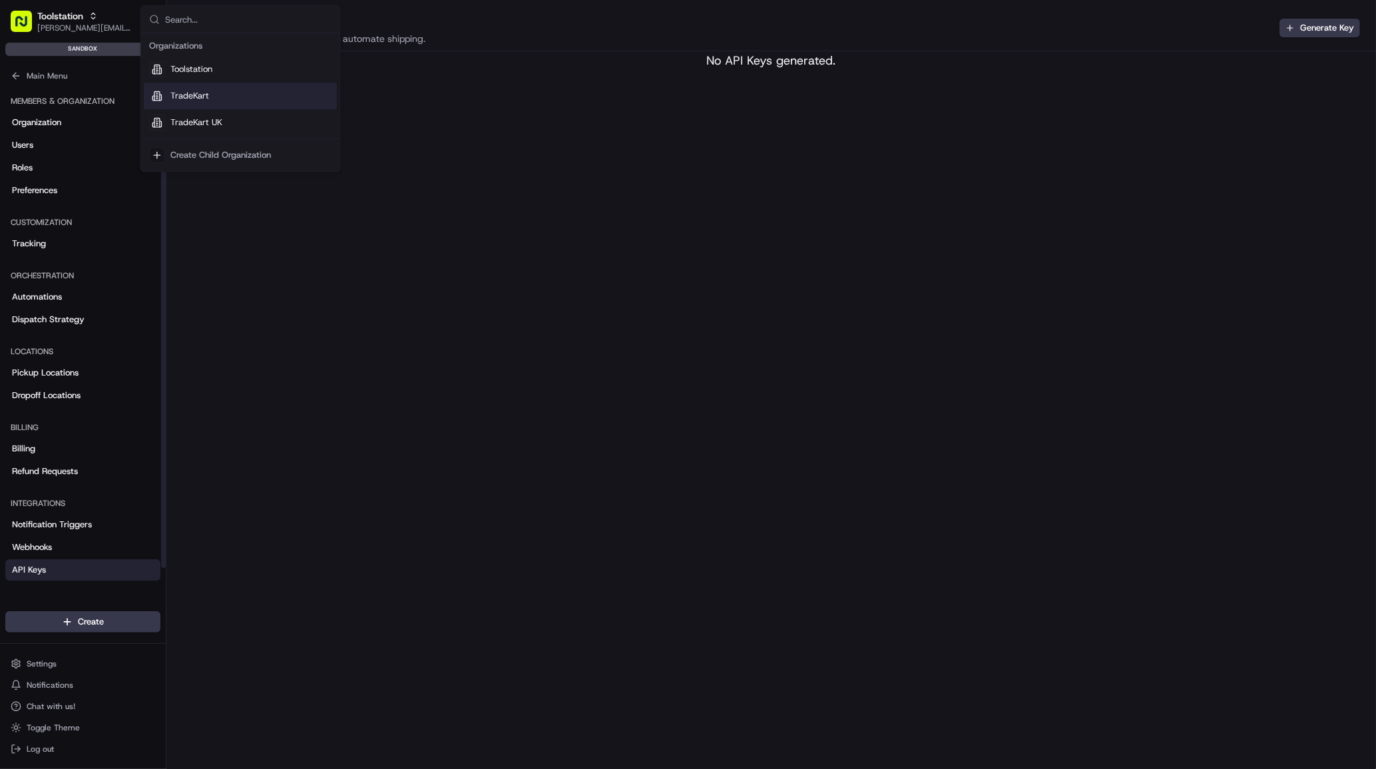
click at [189, 103] on div "TradeKart" at bounding box center [240, 96] width 193 height 27
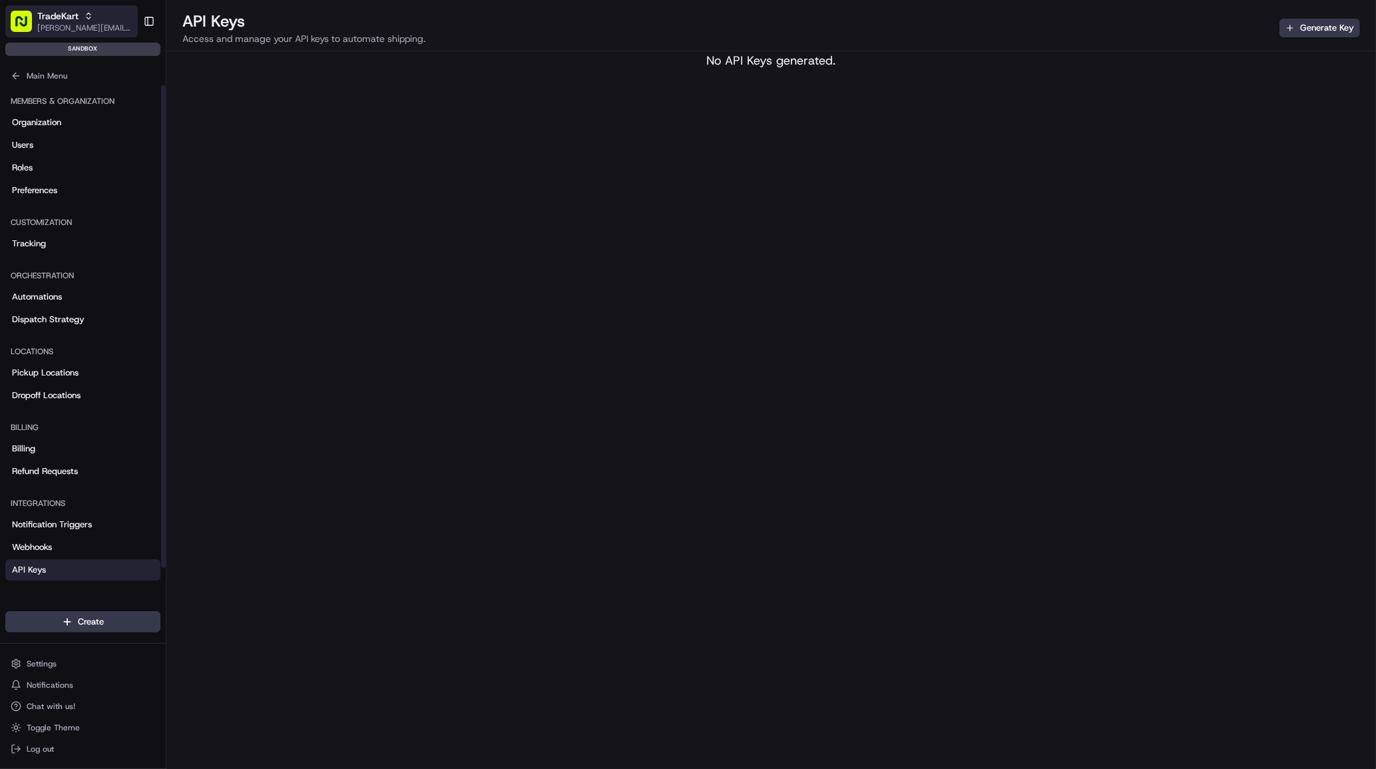
click at [124, 23] on span "[PERSON_NAME][EMAIL_ADDRESS][DOMAIN_NAME]" at bounding box center [84, 28] width 95 height 11
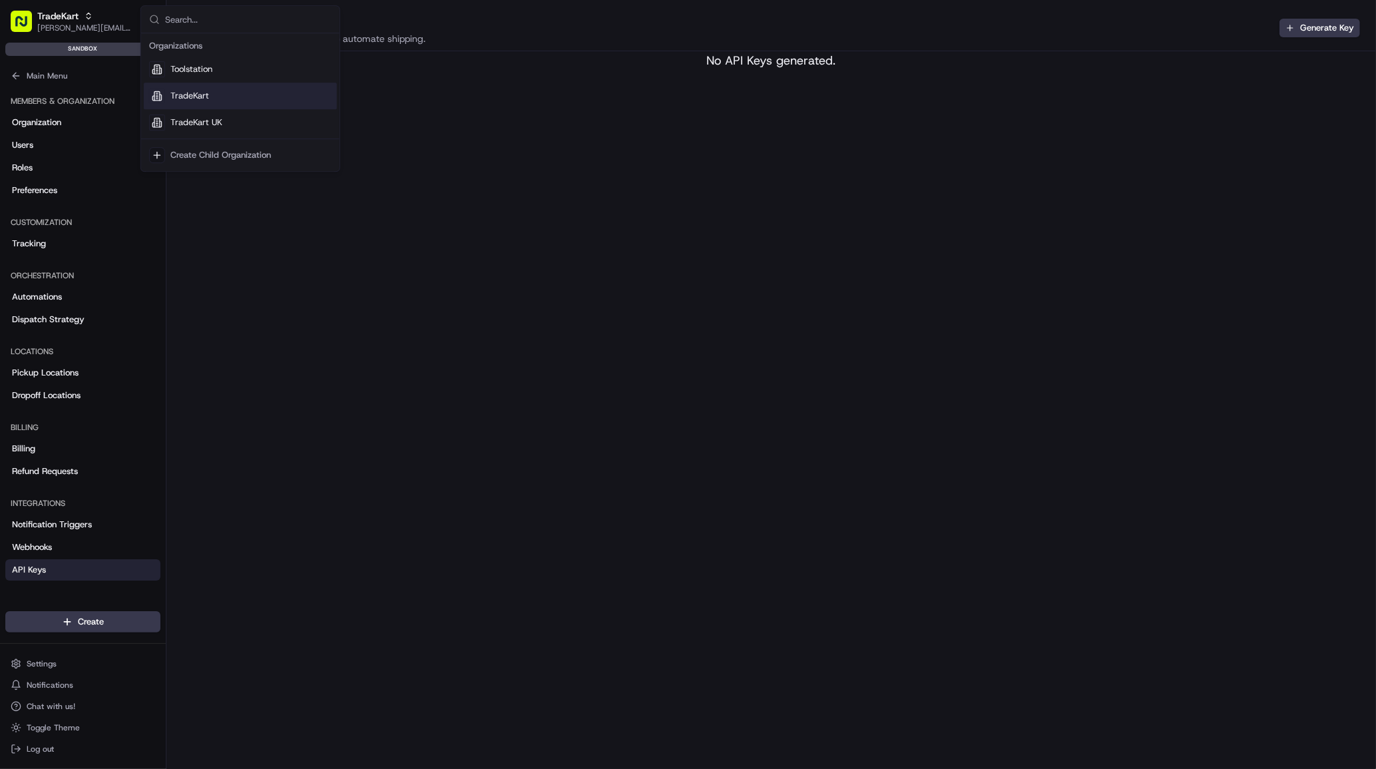
click at [216, 97] on div "TradeKart" at bounding box center [240, 96] width 193 height 27
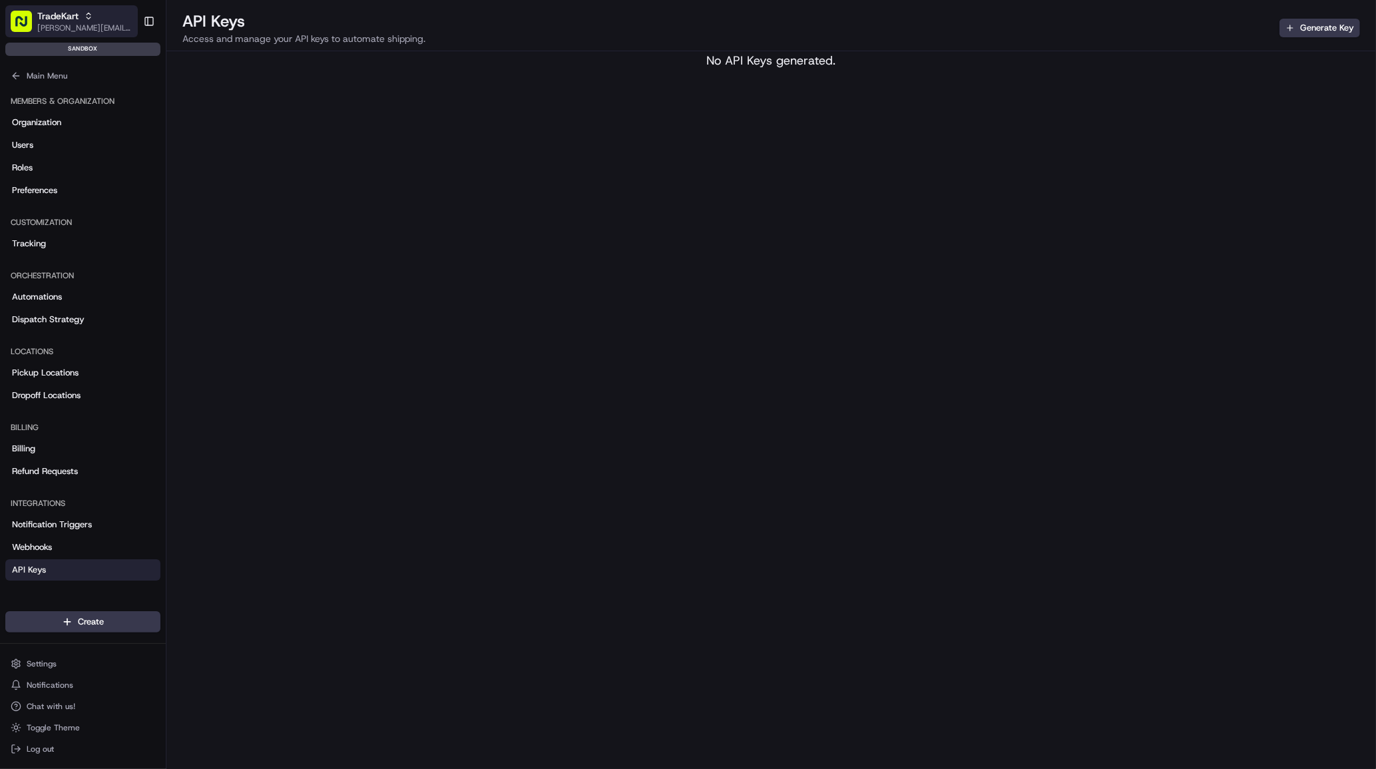
click at [78, 19] on span "TradeKart" at bounding box center [57, 15] width 41 height 13
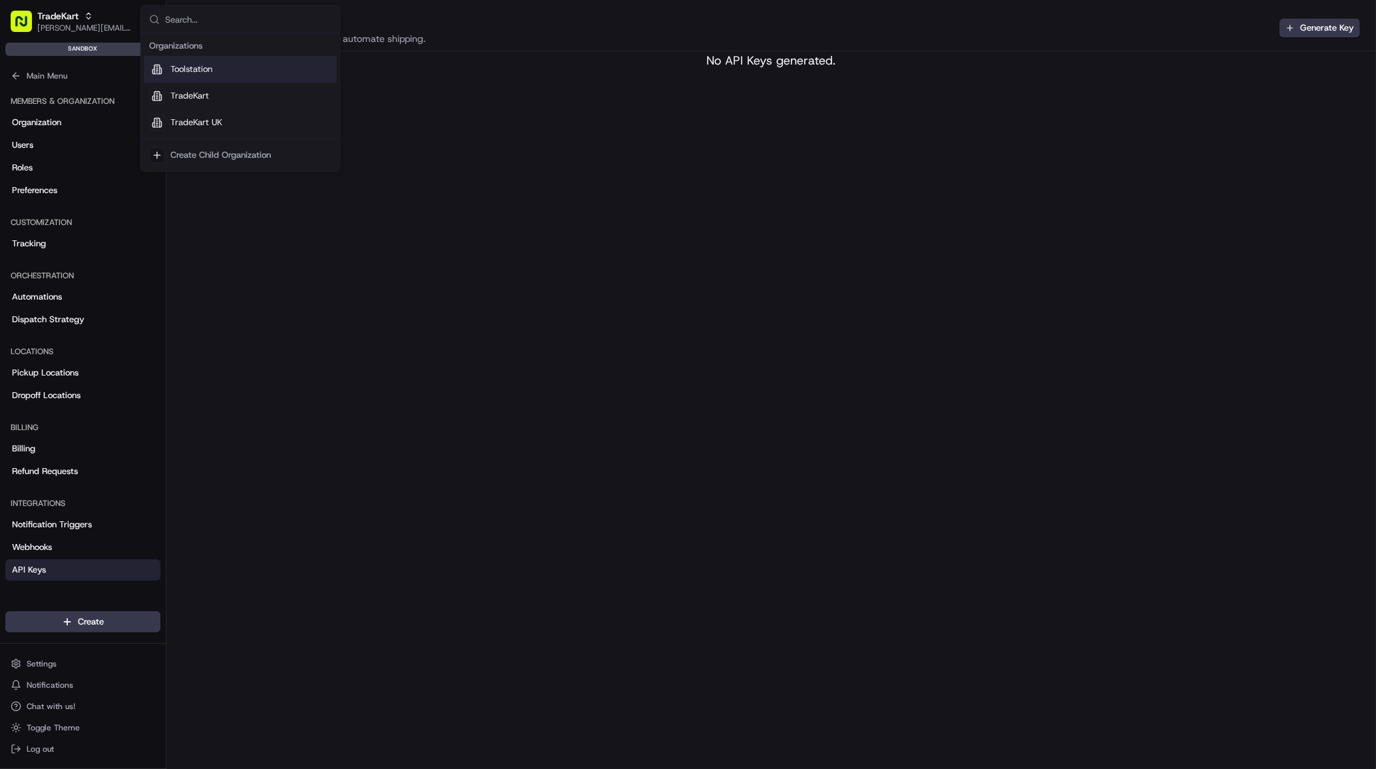
click at [167, 67] on div "Toolstation" at bounding box center [240, 69] width 193 height 27
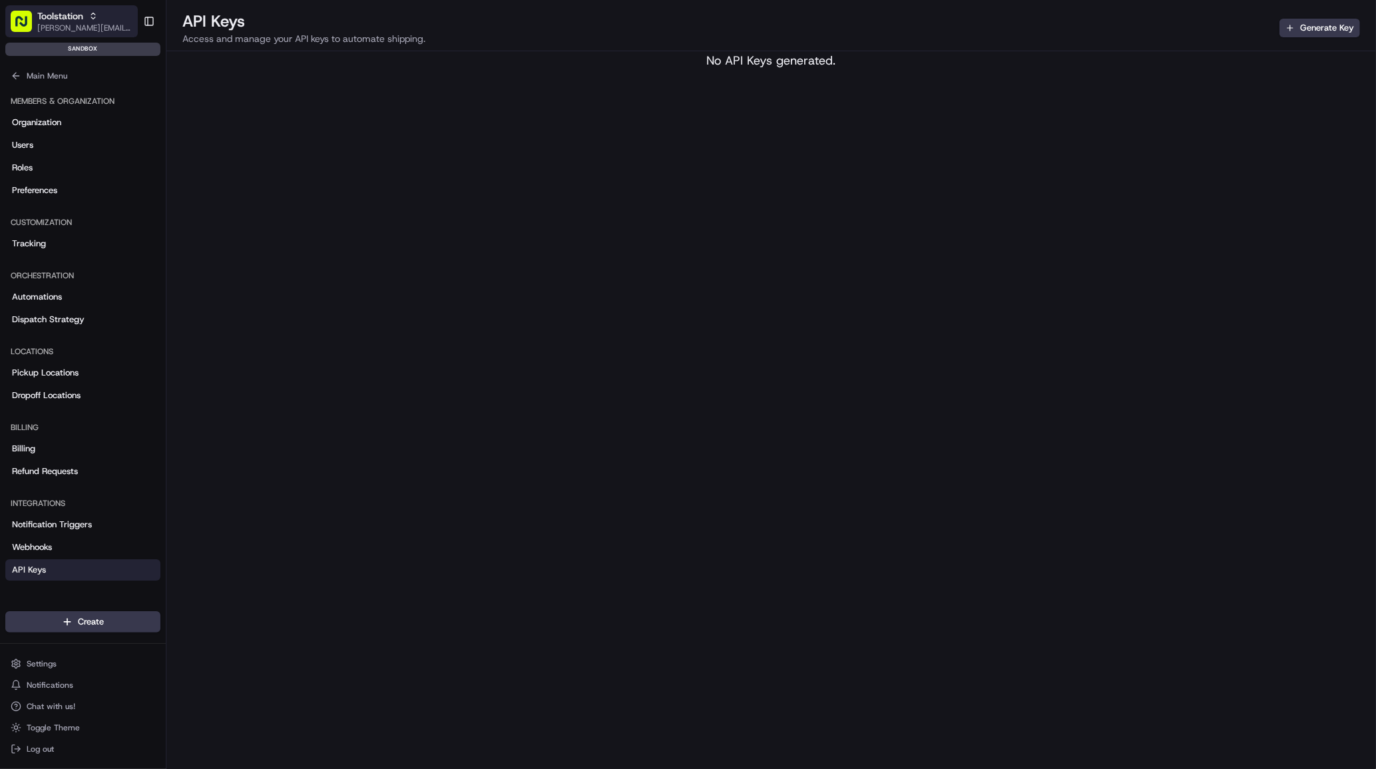
click at [99, 19] on div "Toolstation" at bounding box center [84, 15] width 95 height 13
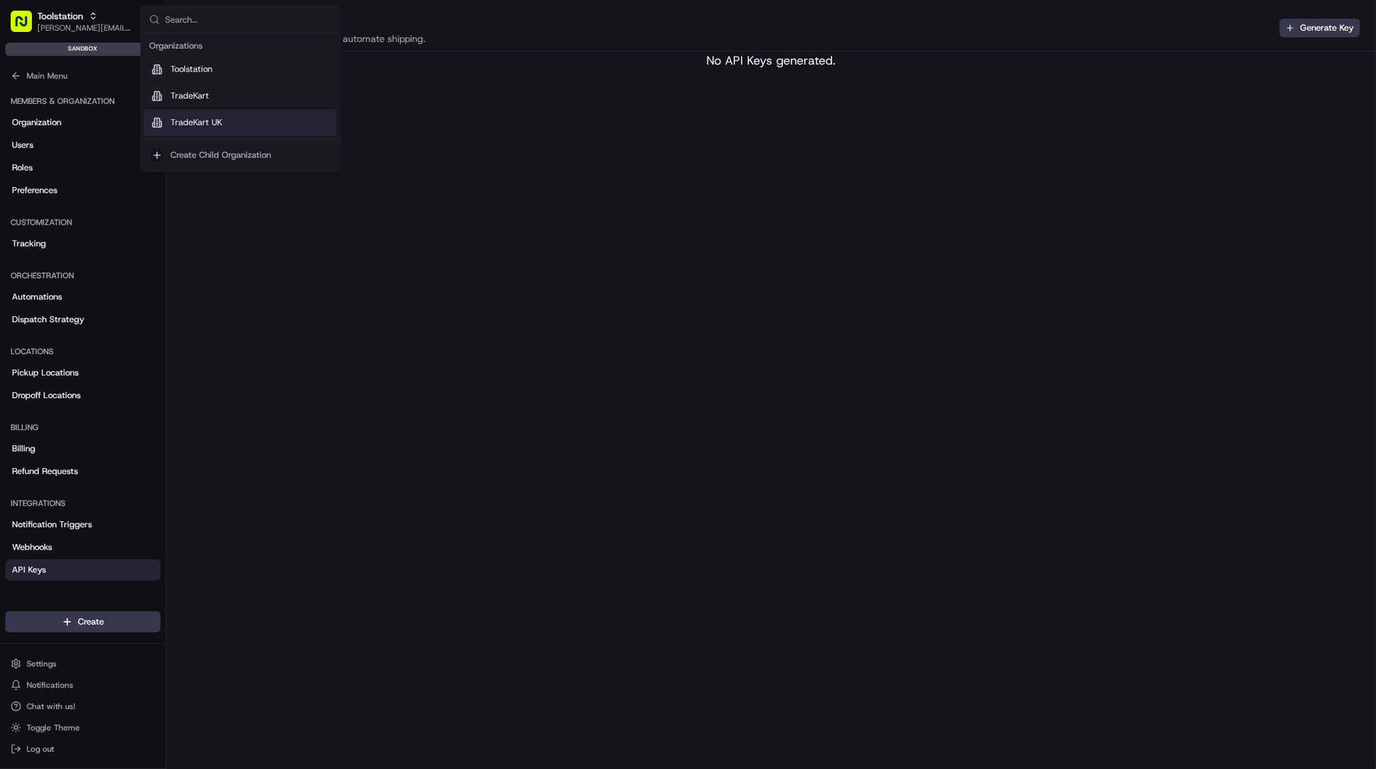
click at [186, 128] on div "TradeKart UK" at bounding box center [240, 122] width 193 height 27
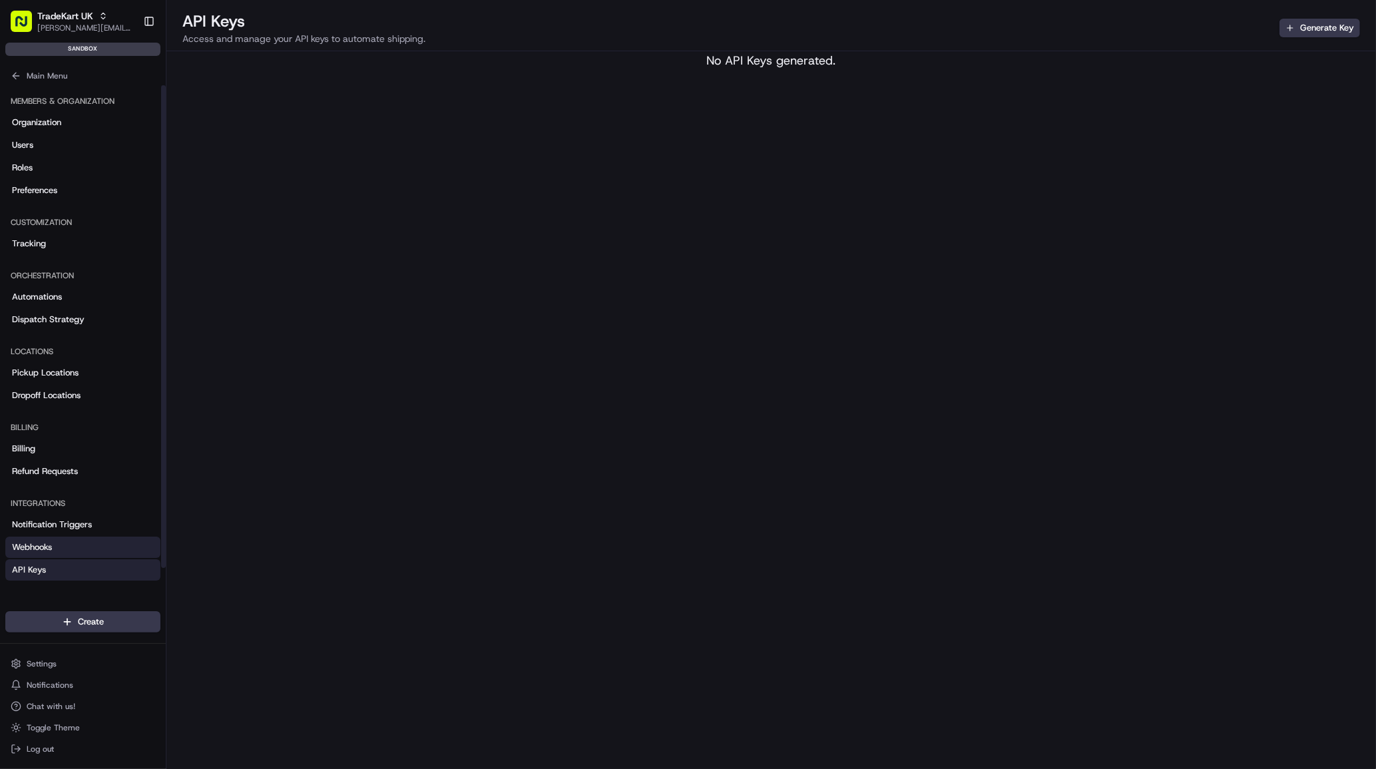
click at [89, 551] on link "Webhooks" at bounding box center [82, 547] width 155 height 21
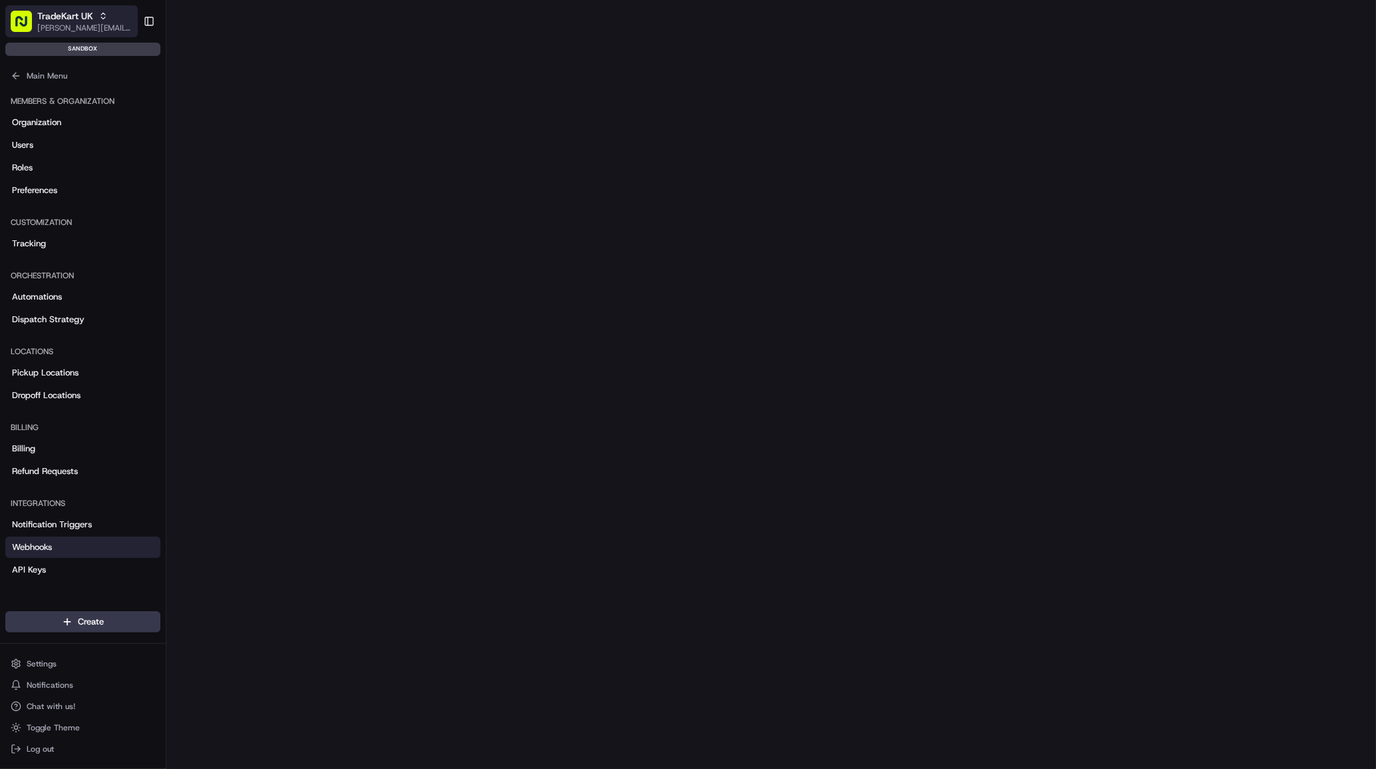
click at [68, 25] on span "[PERSON_NAME][EMAIL_ADDRESS][DOMAIN_NAME]" at bounding box center [84, 28] width 95 height 11
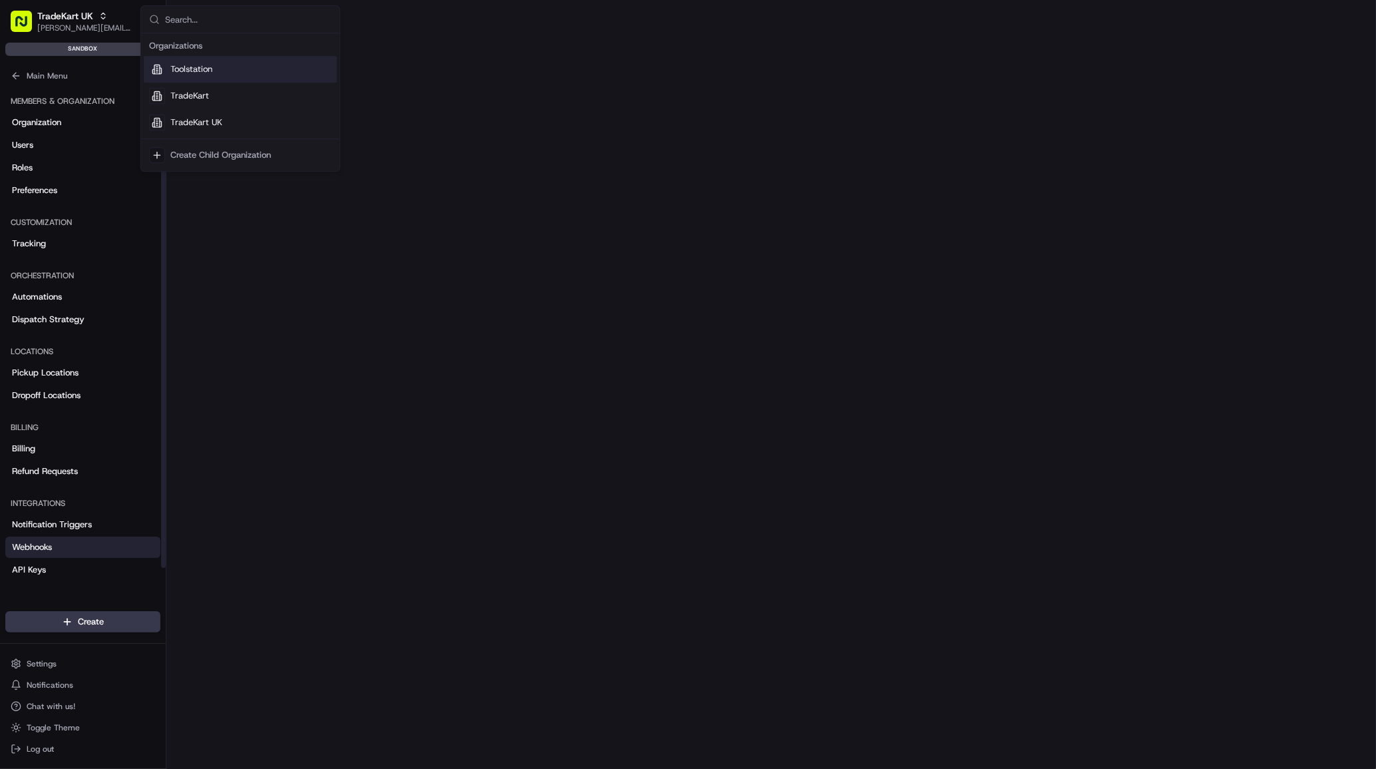
click at [216, 71] on div "Toolstation" at bounding box center [240, 69] width 193 height 27
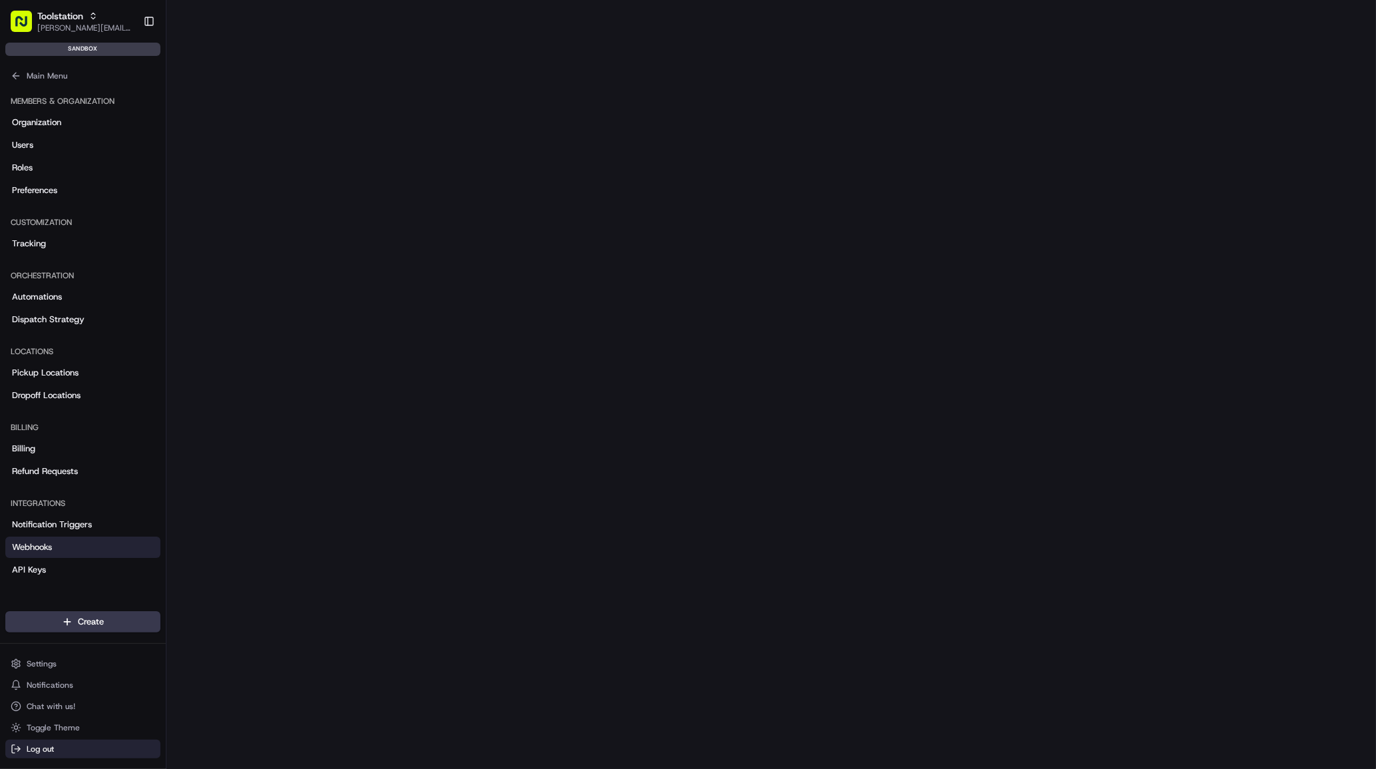
click at [37, 745] on span "Log out" at bounding box center [40, 749] width 27 height 11
